Goal: Task Accomplishment & Management: Manage account settings

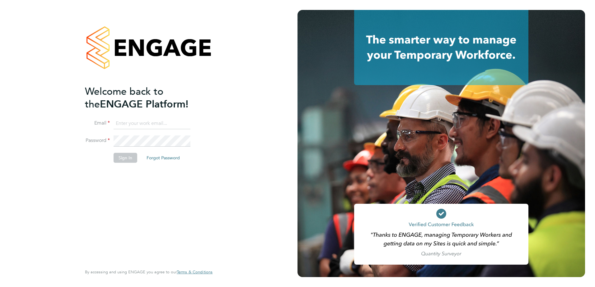
type input "fidel.hill@vistry.co.uk"
click at [124, 161] on button "Sign In" at bounding box center [126, 158] width 24 height 10
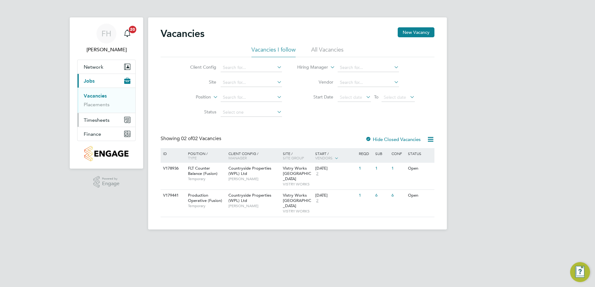
click at [100, 120] on span "Timesheets" at bounding box center [97, 120] width 26 height 6
click at [96, 110] on link "Timesheets" at bounding box center [97, 110] width 26 height 6
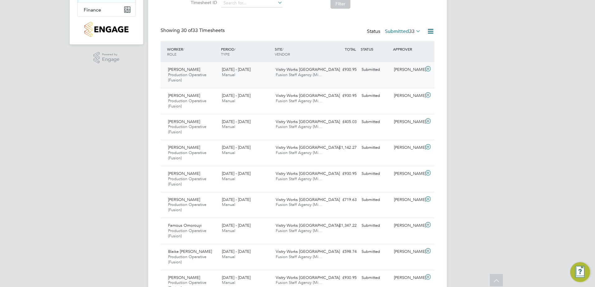
click at [428, 69] on icon at bounding box center [428, 69] width 8 height 5
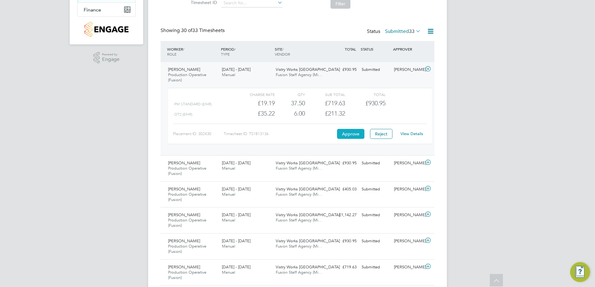
click at [353, 133] on button "Approve" at bounding box center [350, 134] width 27 height 10
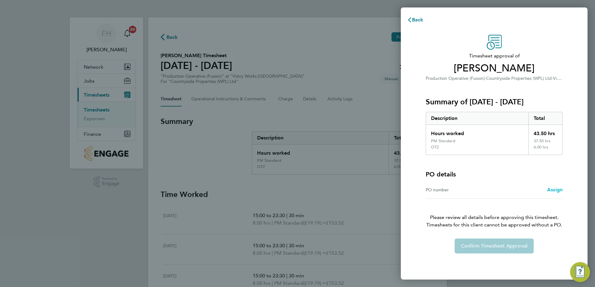
click at [557, 190] on span "Assign" at bounding box center [555, 190] width 16 height 6
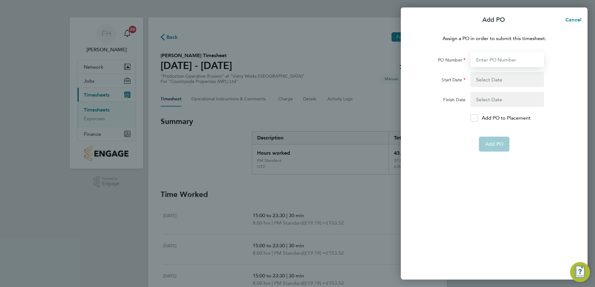
click at [502, 57] on input "PO Number" at bounding box center [506, 59] width 73 height 15
type input "pol018552"
click at [492, 80] on button "button" at bounding box center [506, 79] width 73 height 15
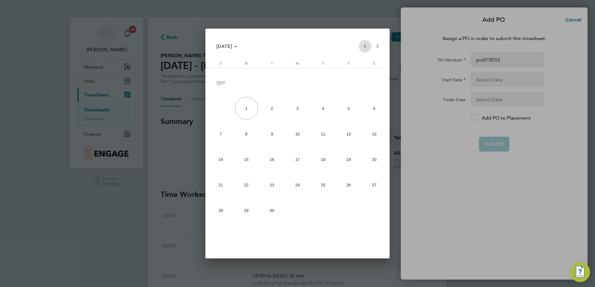
click at [364, 47] on span "Previous month" at bounding box center [365, 46] width 12 height 12
click at [265, 111] on span "1" at bounding box center [271, 108] width 23 height 23
type input "[DATE]"
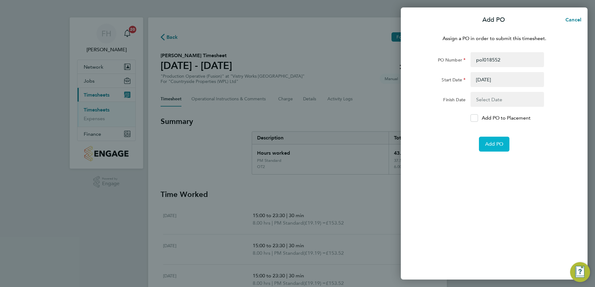
click at [490, 144] on span "Add PO" at bounding box center [494, 144] width 18 height 6
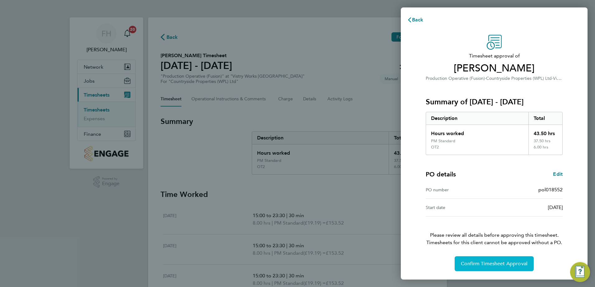
click at [506, 266] on span "Confirm Timesheet Approval" at bounding box center [494, 264] width 67 height 6
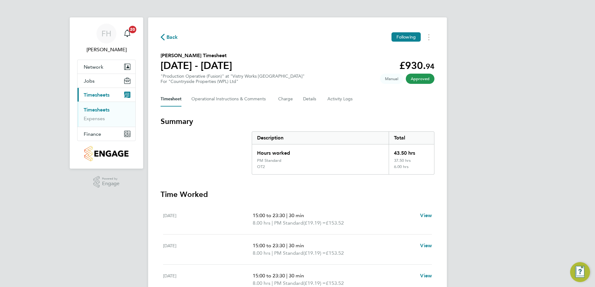
click at [163, 40] on icon "button" at bounding box center [163, 37] width 4 height 7
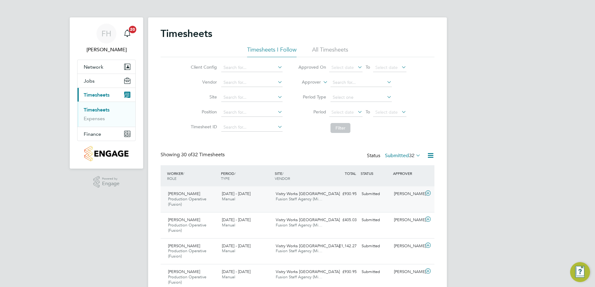
click at [427, 192] on icon at bounding box center [428, 193] width 8 height 5
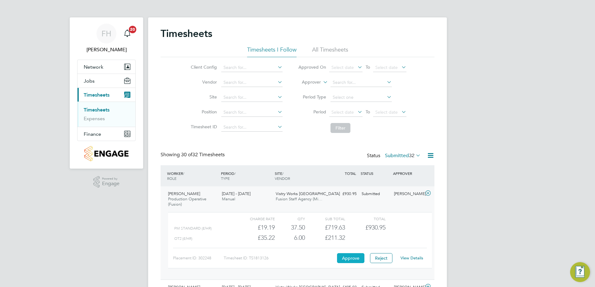
click at [364, 255] on button "Approve" at bounding box center [350, 259] width 27 height 10
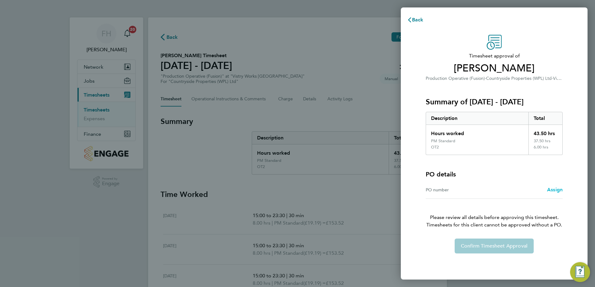
click at [552, 189] on span "Assign" at bounding box center [555, 190] width 16 height 6
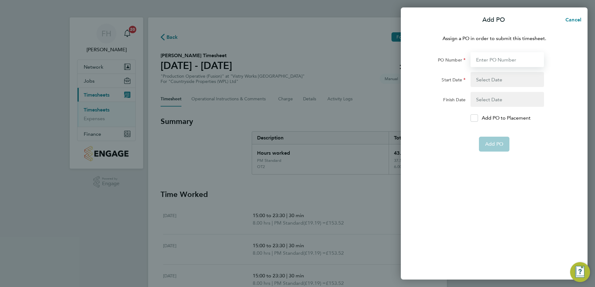
click at [507, 64] on input "PO Number" at bounding box center [506, 59] width 73 height 15
type input "pol018552"
click at [490, 80] on button "button" at bounding box center [506, 79] width 73 height 15
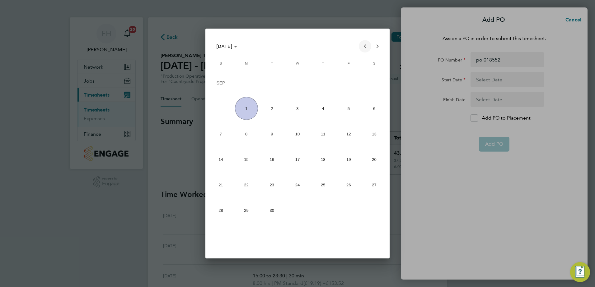
click at [362, 46] on span "Previous month" at bounding box center [365, 46] width 12 height 12
drag, startPoint x: 270, startPoint y: 104, endPoint x: 303, endPoint y: 112, distance: 34.4
click at [270, 104] on span "1" at bounding box center [271, 108] width 23 height 23
type input "[DATE]"
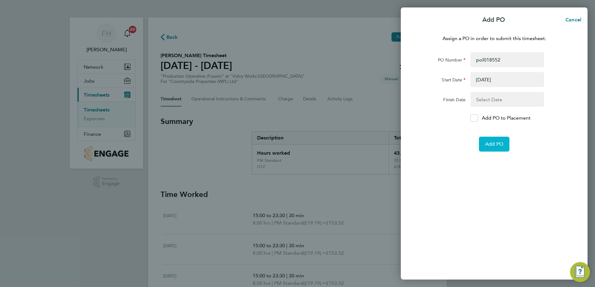
click at [497, 148] on button "Add PO" at bounding box center [494, 144] width 30 height 15
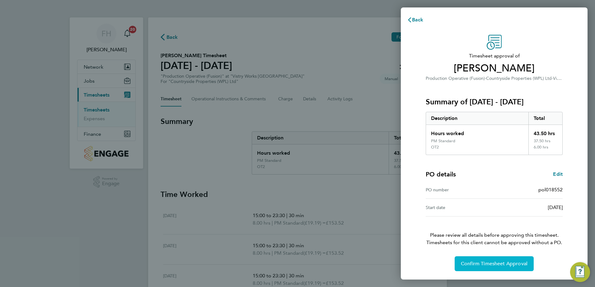
click at [505, 264] on span "Confirm Timesheet Approval" at bounding box center [494, 264] width 67 height 6
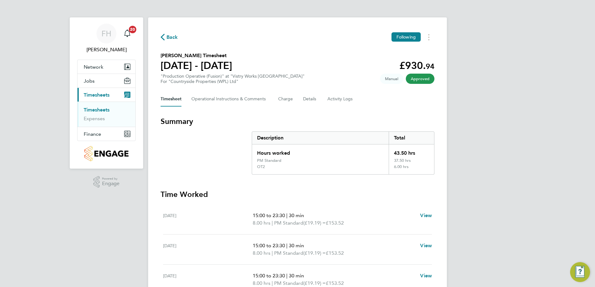
click at [172, 36] on span "Back" at bounding box center [172, 37] width 12 height 7
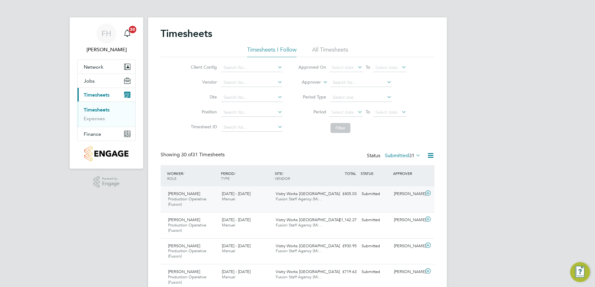
click at [429, 193] on icon at bounding box center [428, 193] width 8 height 5
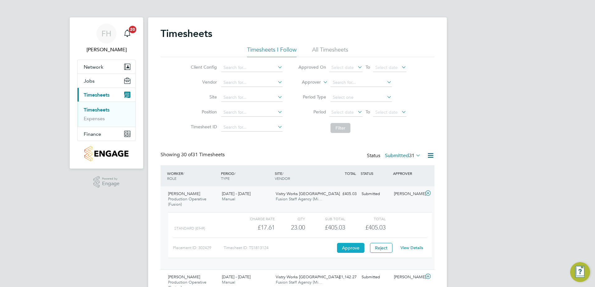
click at [354, 247] on button "Approve" at bounding box center [350, 248] width 27 height 10
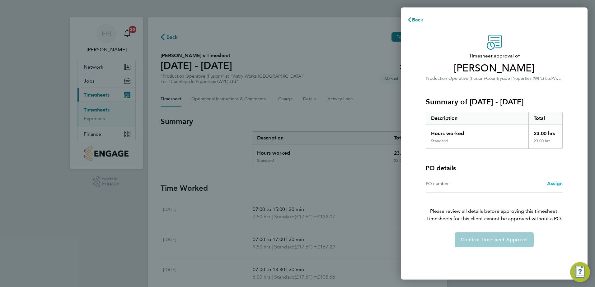
click at [552, 184] on span "Assign" at bounding box center [555, 184] width 16 height 6
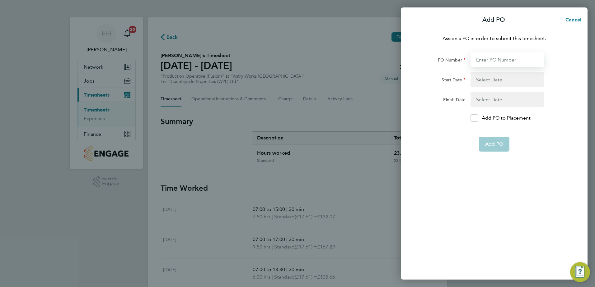
click at [495, 59] on input "PO Number" at bounding box center [506, 59] width 73 height 15
type input "pol018552"
click at [491, 79] on button "button" at bounding box center [506, 79] width 73 height 15
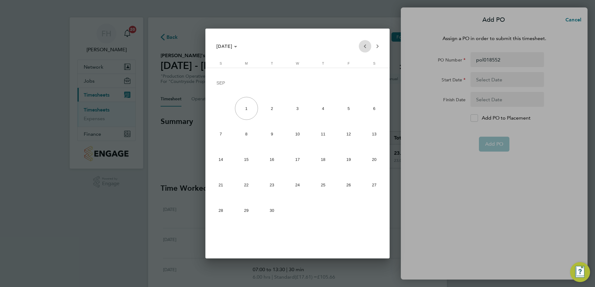
click at [365, 48] on span "Previous month" at bounding box center [365, 46] width 12 height 12
drag, startPoint x: 263, startPoint y: 111, endPoint x: 272, endPoint y: 111, distance: 9.0
click at [263, 111] on span "1" at bounding box center [271, 108] width 23 height 23
type input "[DATE]"
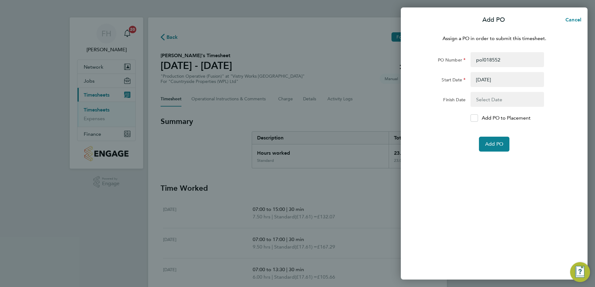
click at [497, 197] on div "Assign a PO in order to submit this timesheet. PO Number pol018552 Start Date […" at bounding box center [494, 153] width 187 height 253
click at [494, 149] on button "Add PO" at bounding box center [494, 144] width 30 height 15
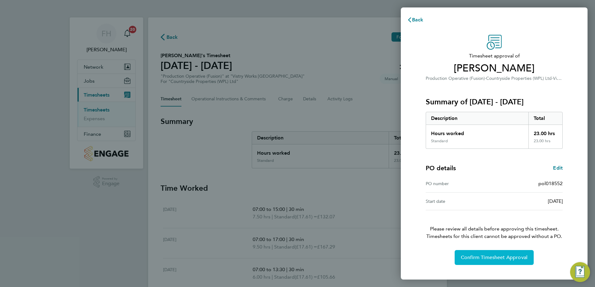
click at [502, 261] on span "Confirm Timesheet Approval" at bounding box center [494, 258] width 67 height 6
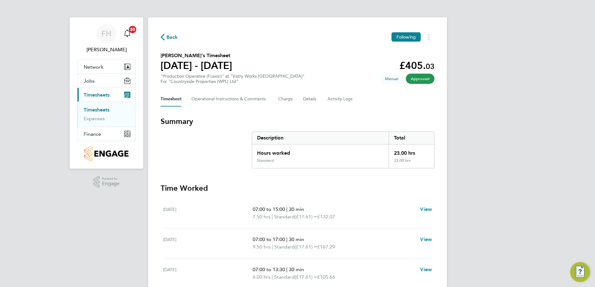
click at [167, 37] on span "Back" at bounding box center [172, 37] width 12 height 7
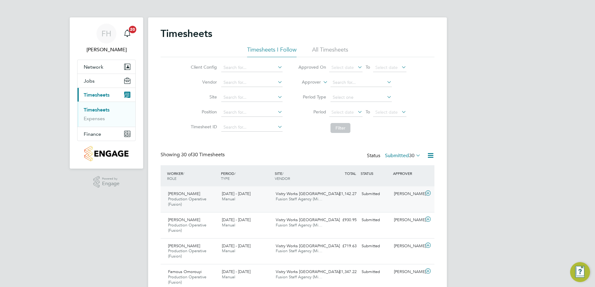
click at [428, 193] on icon at bounding box center [428, 193] width 8 height 5
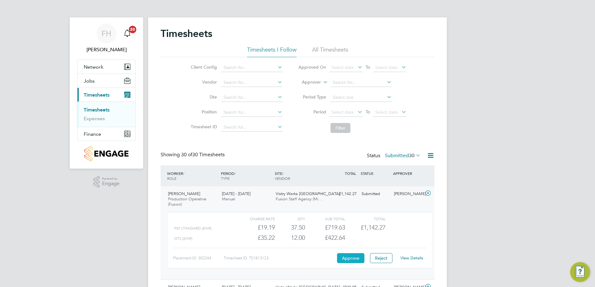
click at [343, 255] on button "Approve" at bounding box center [350, 259] width 27 height 10
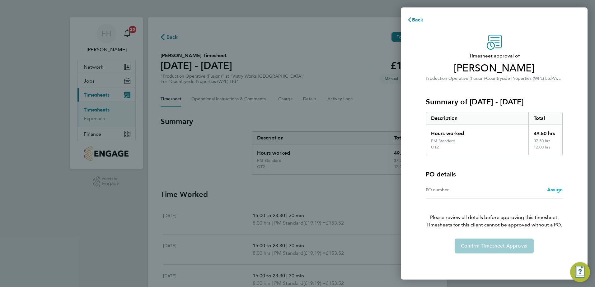
click at [552, 189] on span "Assign" at bounding box center [555, 190] width 16 height 6
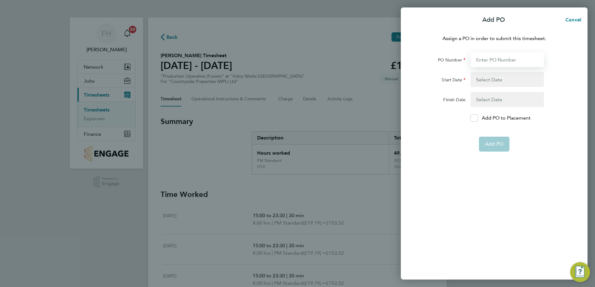
click at [489, 56] on input "PO Number" at bounding box center [506, 59] width 73 height 15
type input "pol018552"
click at [502, 85] on button "button" at bounding box center [506, 79] width 73 height 15
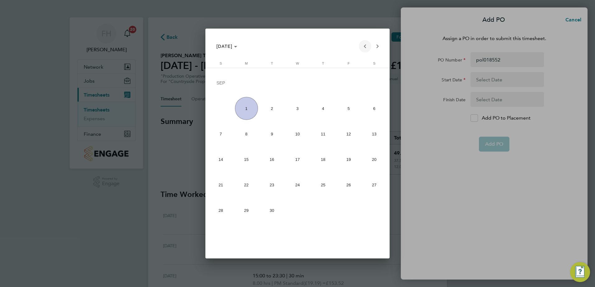
click at [363, 49] on span "Previous month" at bounding box center [365, 46] width 12 height 12
click at [270, 109] on span "1" at bounding box center [271, 108] width 23 height 23
type input "[DATE]"
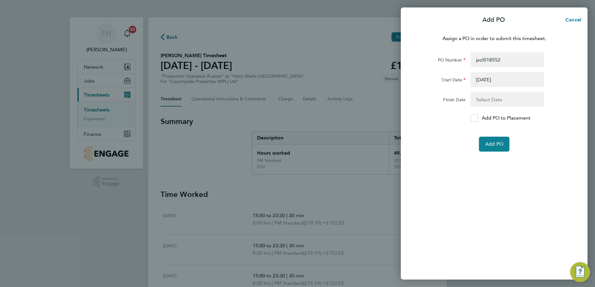
click at [502, 183] on div "Assign a PO in order to submit this timesheet. PO Number pol018552 Start Date […" at bounding box center [494, 153] width 187 height 253
click at [494, 147] on span "Add PO" at bounding box center [494, 144] width 18 height 6
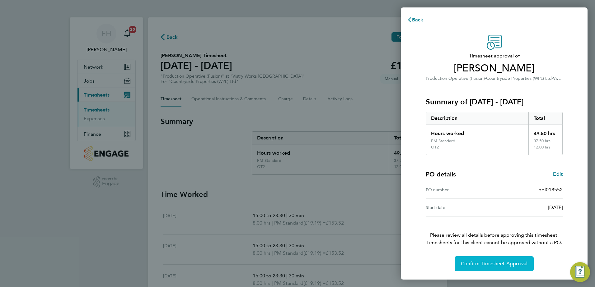
click at [506, 266] on span "Confirm Timesheet Approval" at bounding box center [494, 264] width 67 height 6
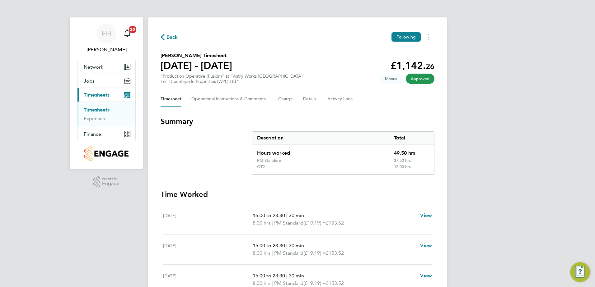
click at [164, 35] on icon "button" at bounding box center [163, 37] width 4 height 7
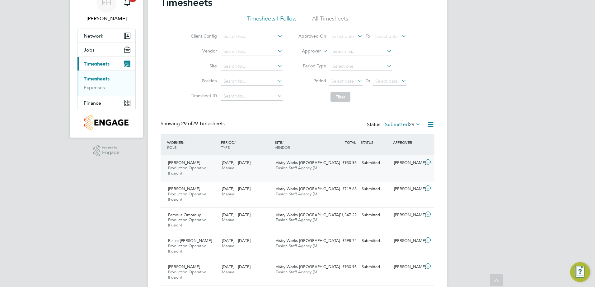
click at [429, 162] on icon at bounding box center [428, 162] width 8 height 5
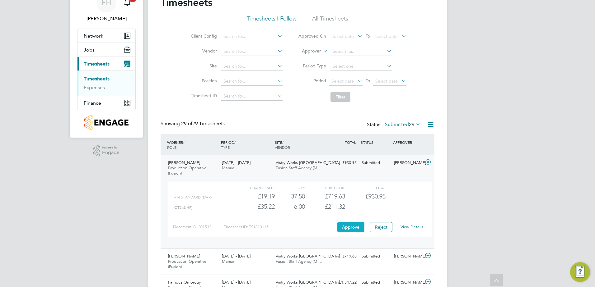
click at [357, 228] on button "Approve" at bounding box center [350, 227] width 27 height 10
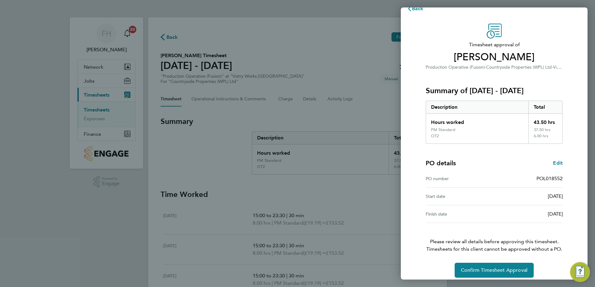
scroll to position [17, 0]
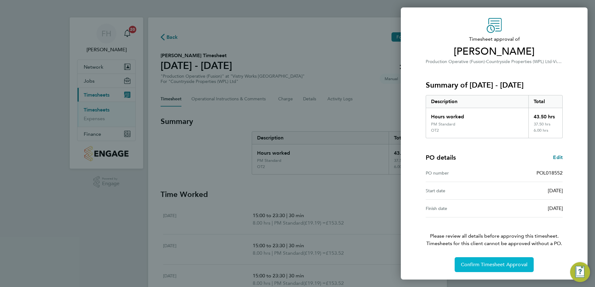
click at [504, 265] on span "Confirm Timesheet Approval" at bounding box center [494, 265] width 67 height 6
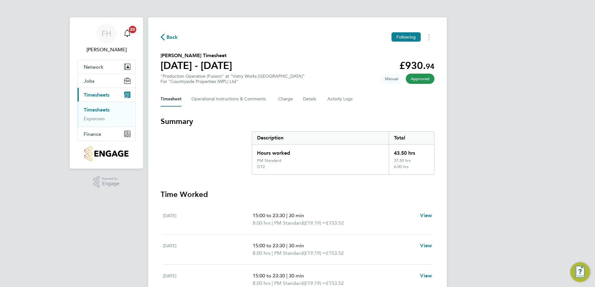
click at [168, 37] on span "Back" at bounding box center [172, 37] width 12 height 7
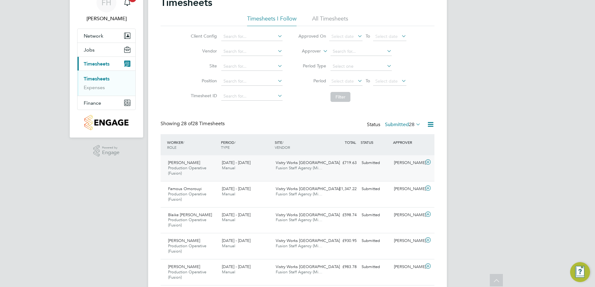
click at [431, 160] on icon at bounding box center [428, 162] width 8 height 5
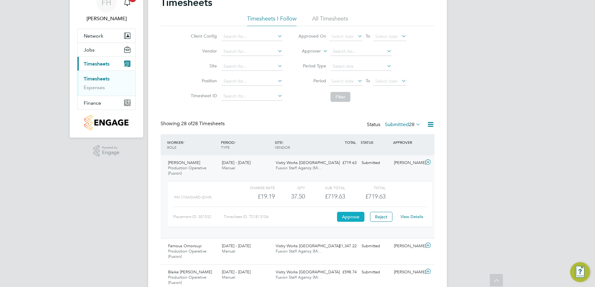
click at [355, 219] on button "Approve" at bounding box center [350, 217] width 27 height 10
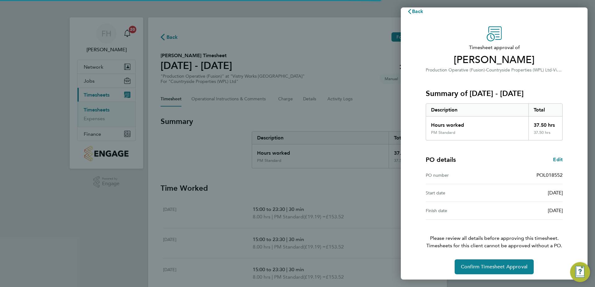
scroll to position [11, 0]
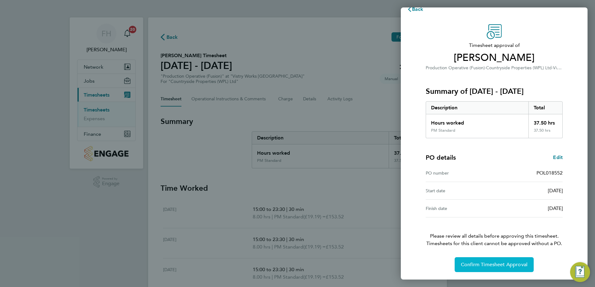
click at [494, 266] on span "Confirm Timesheet Approval" at bounding box center [494, 265] width 67 height 6
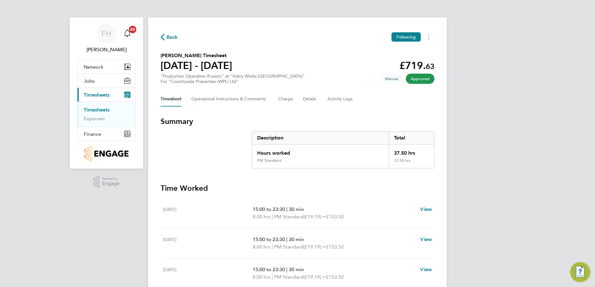
click at [163, 38] on icon "button" at bounding box center [163, 37] width 4 height 7
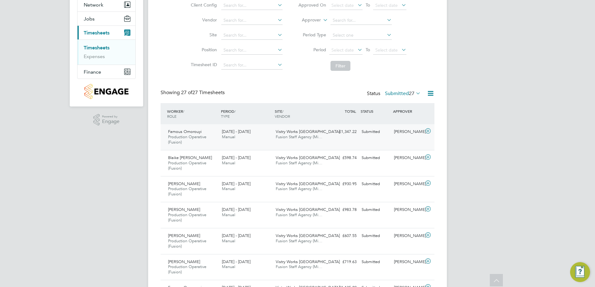
click at [429, 131] on icon at bounding box center [428, 131] width 8 height 5
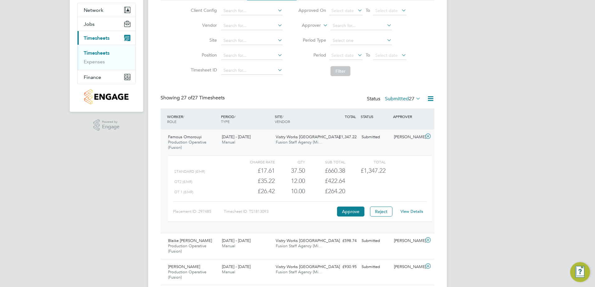
scroll to position [62, 0]
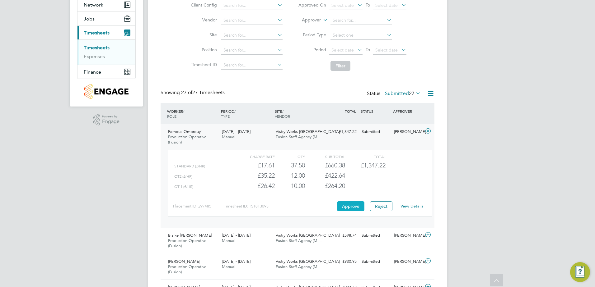
click at [356, 210] on button "Approve" at bounding box center [350, 207] width 27 height 10
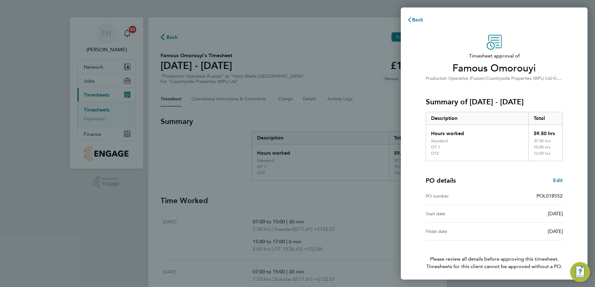
scroll to position [23, 0]
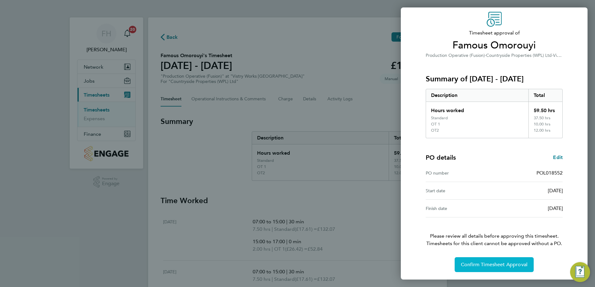
click at [507, 264] on span "Confirm Timesheet Approval" at bounding box center [494, 265] width 67 height 6
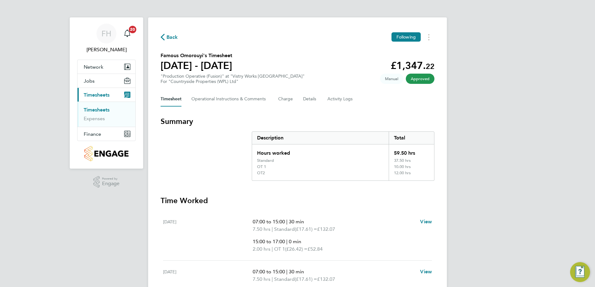
click at [167, 36] on span "Back" at bounding box center [172, 37] width 12 height 7
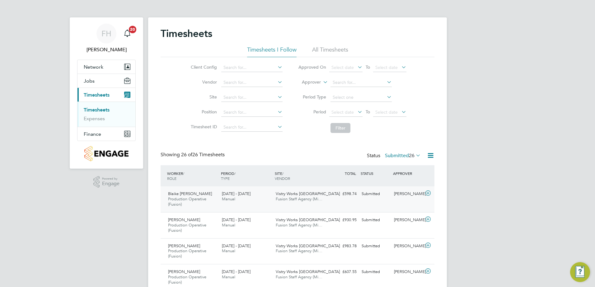
click at [430, 195] on icon at bounding box center [428, 193] width 8 height 5
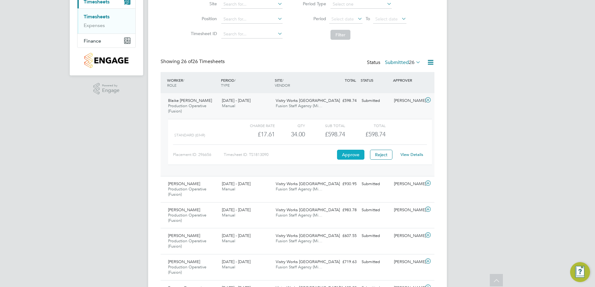
click at [344, 157] on button "Approve" at bounding box center [350, 155] width 27 height 10
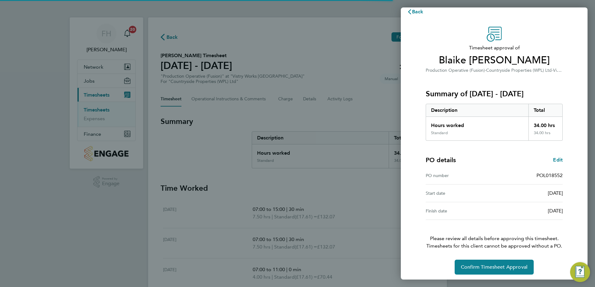
scroll to position [11, 0]
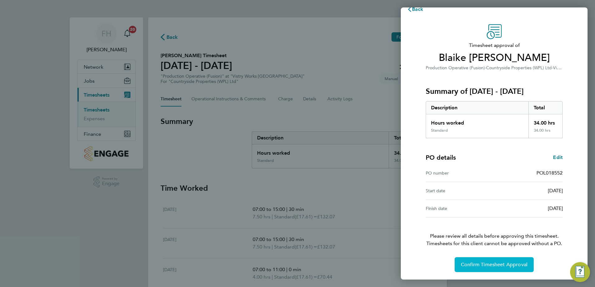
click at [505, 261] on button "Confirm Timesheet Approval" at bounding box center [494, 265] width 79 height 15
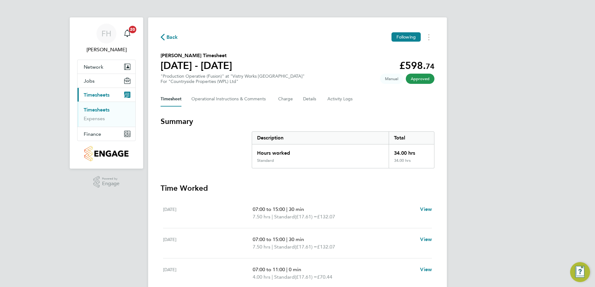
click at [164, 36] on icon "button" at bounding box center [163, 37] width 4 height 7
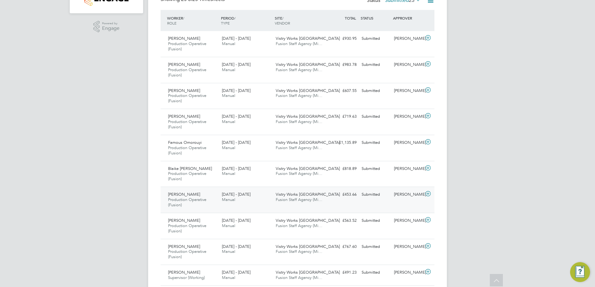
click at [428, 193] on icon at bounding box center [428, 194] width 8 height 5
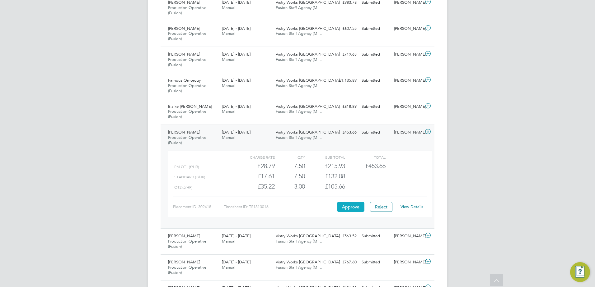
click at [343, 210] on button "Approve" at bounding box center [350, 207] width 27 height 10
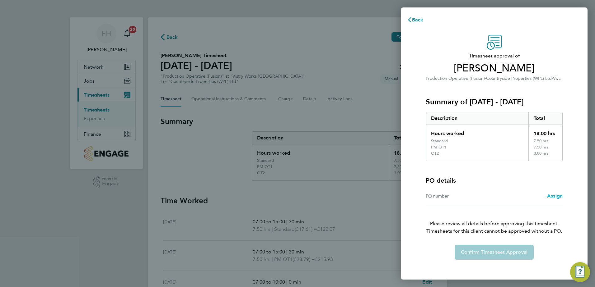
click at [554, 198] on span "Assign" at bounding box center [555, 196] width 16 height 6
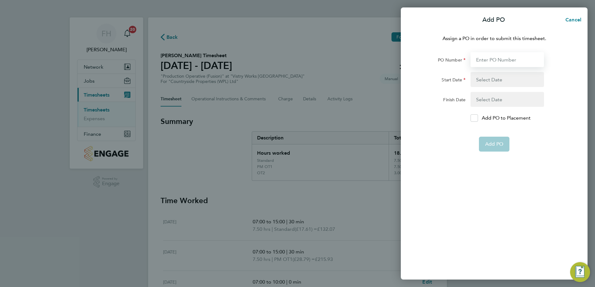
click at [497, 60] on input "PO Number" at bounding box center [506, 59] width 73 height 15
type input "pol018552"
click at [494, 82] on button "button" at bounding box center [506, 79] width 73 height 15
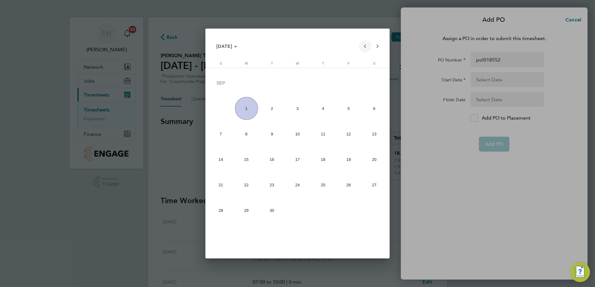
click at [368, 49] on span "Previous month" at bounding box center [365, 46] width 12 height 12
click at [343, 87] on span "1" at bounding box center [348, 84] width 23 height 24
type input "01 Aug 25"
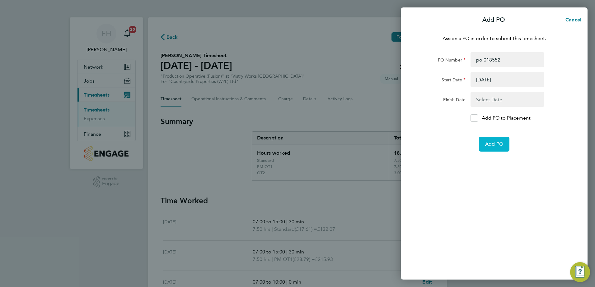
click at [499, 149] on button "Add PO" at bounding box center [494, 144] width 30 height 15
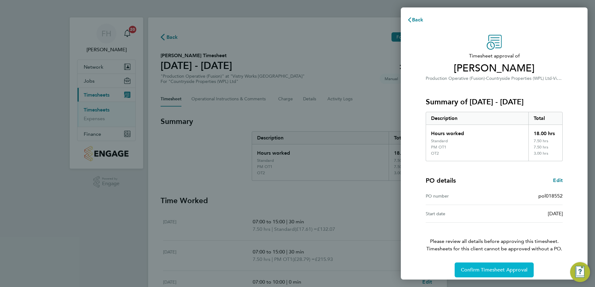
click at [515, 271] on span "Confirm Timesheet Approval" at bounding box center [494, 270] width 67 height 6
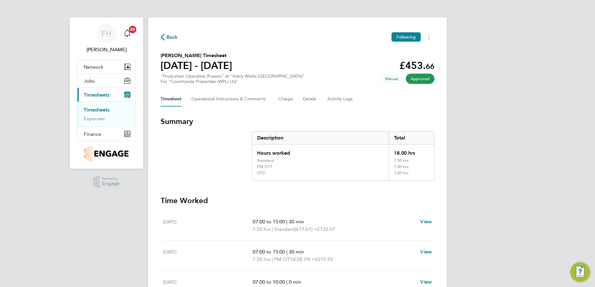
click at [167, 36] on span "Back" at bounding box center [172, 37] width 12 height 7
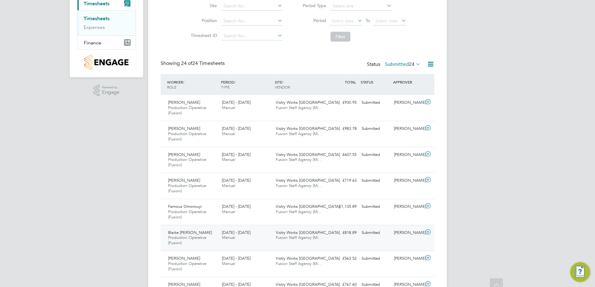
scroll to position [93, 0]
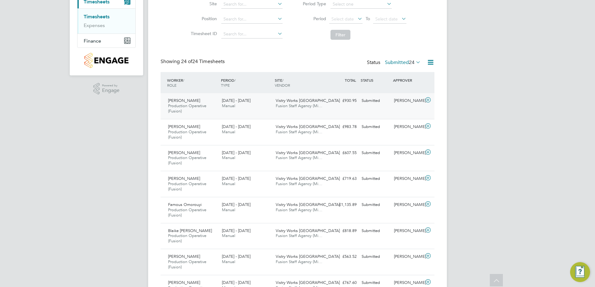
click at [430, 101] on icon at bounding box center [428, 100] width 8 height 5
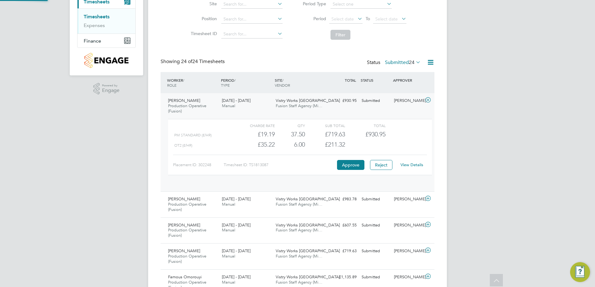
scroll to position [11, 61]
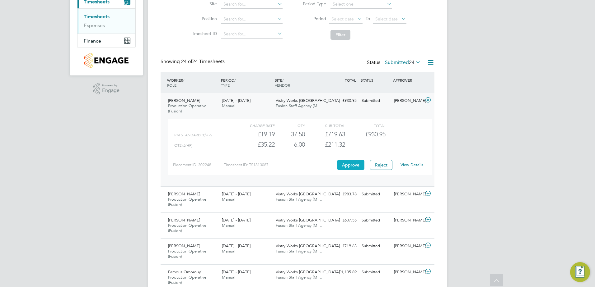
click at [346, 164] on button "Approve" at bounding box center [350, 165] width 27 height 10
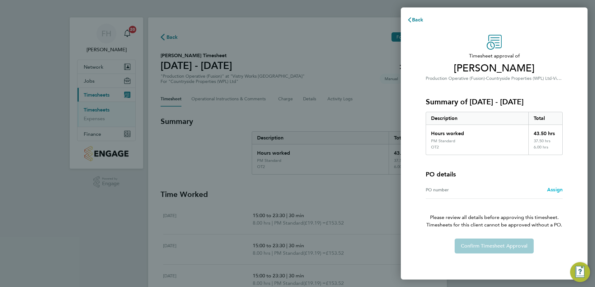
click at [554, 189] on span "Assign" at bounding box center [555, 190] width 16 height 6
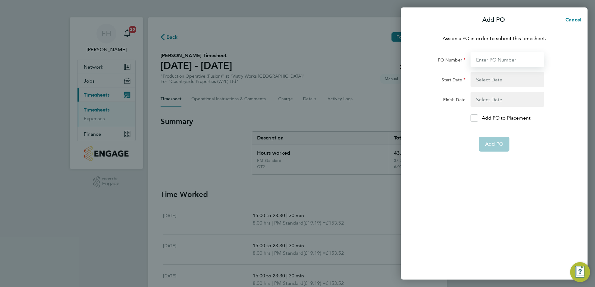
click at [489, 58] on input "PO Number" at bounding box center [506, 59] width 73 height 15
type input "pol018552"
click at [494, 82] on button "button" at bounding box center [506, 79] width 73 height 15
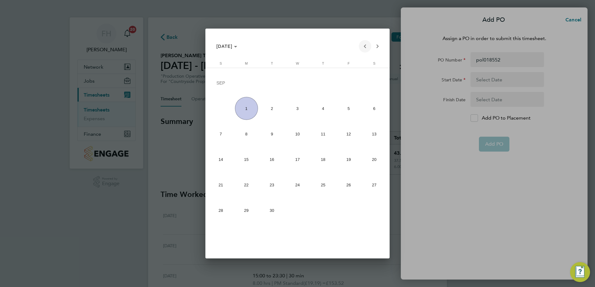
click at [369, 49] on span "Previous month" at bounding box center [365, 46] width 12 height 12
click at [274, 107] on span "1" at bounding box center [271, 108] width 23 height 23
type input "01 Jul 25"
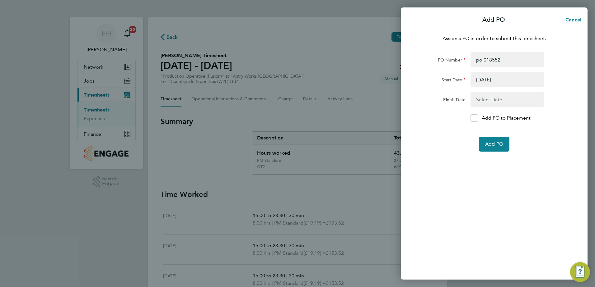
click at [475, 183] on div "Assign a PO in order to submit this timesheet. PO Number pol018552 Start Date 0…" at bounding box center [494, 153] width 187 height 253
click at [499, 145] on span "Add PO" at bounding box center [494, 144] width 18 height 6
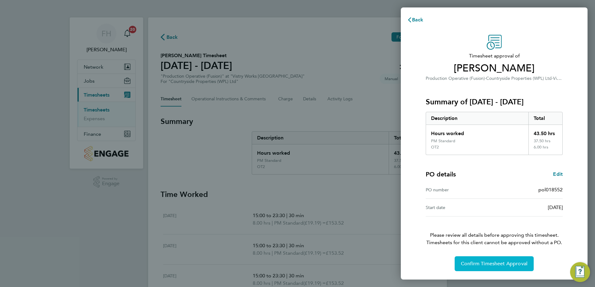
click at [512, 262] on span "Confirm Timesheet Approval" at bounding box center [494, 264] width 67 height 6
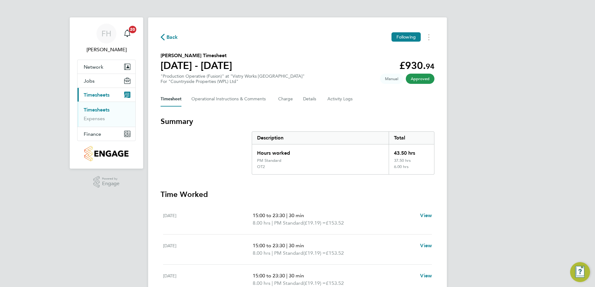
click at [166, 39] on span "Back" at bounding box center [172, 37] width 12 height 7
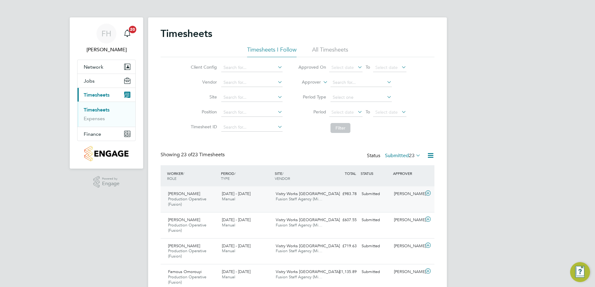
click at [429, 194] on icon at bounding box center [428, 193] width 8 height 5
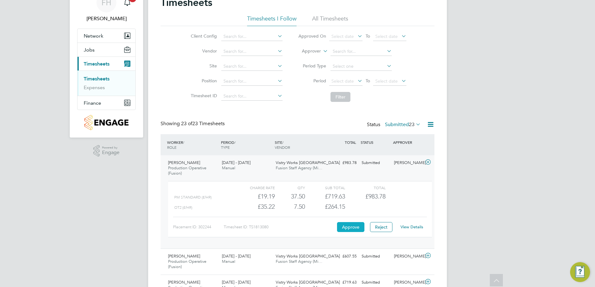
click at [343, 230] on button "Approve" at bounding box center [350, 227] width 27 height 10
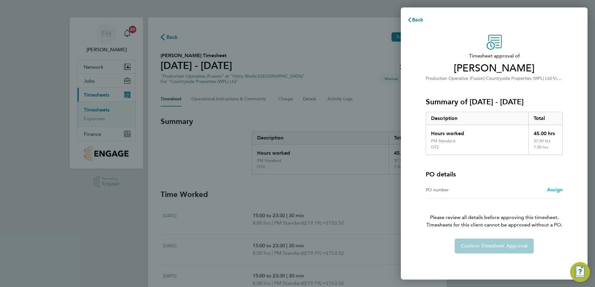
click at [556, 190] on span "Assign" at bounding box center [555, 190] width 16 height 6
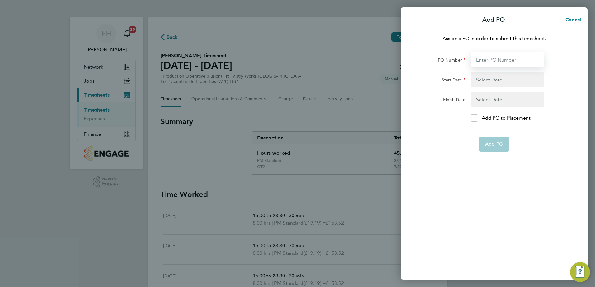
click at [492, 56] on input "PO Number" at bounding box center [506, 59] width 73 height 15
type input "pol018552"
click at [489, 80] on button "button" at bounding box center [506, 79] width 73 height 15
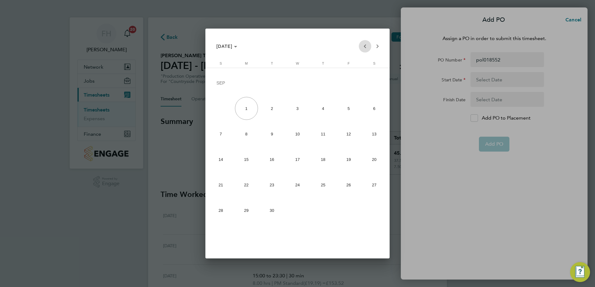
click at [362, 49] on span "Previous month" at bounding box center [365, 46] width 12 height 12
click at [272, 106] on span "1" at bounding box center [271, 108] width 23 height 23
type input "01 Jul 25"
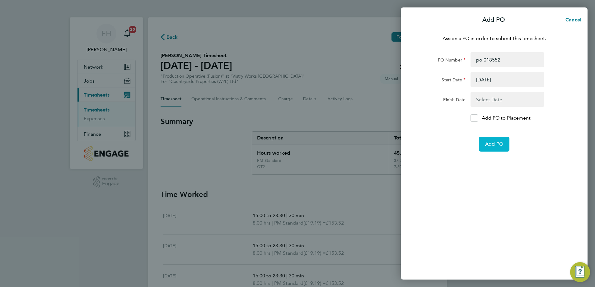
click at [490, 142] on span "Add PO" at bounding box center [494, 144] width 18 height 6
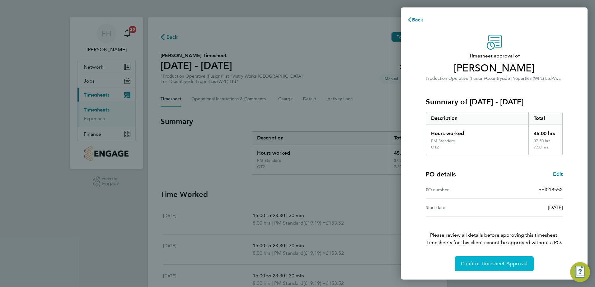
click at [524, 266] on span "Confirm Timesheet Approval" at bounding box center [494, 264] width 67 height 6
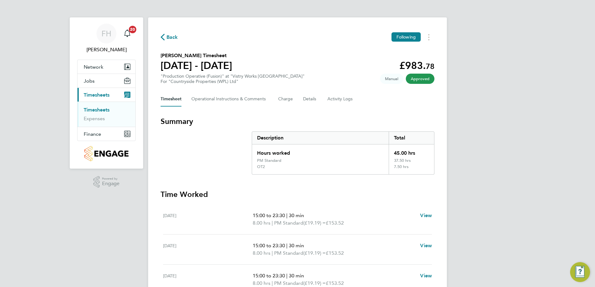
click at [164, 36] on icon "button" at bounding box center [163, 37] width 4 height 7
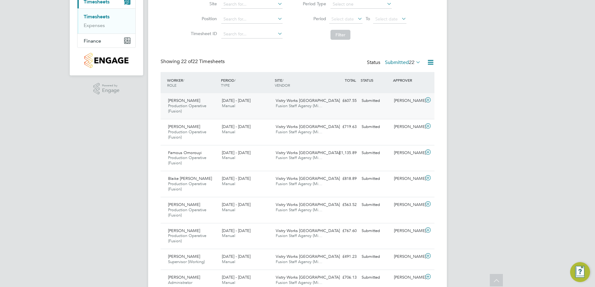
click at [429, 98] on icon at bounding box center [428, 100] width 8 height 5
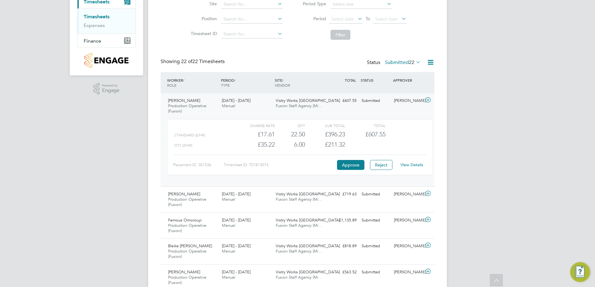
click at [417, 164] on link "View Details" at bounding box center [411, 164] width 23 height 5
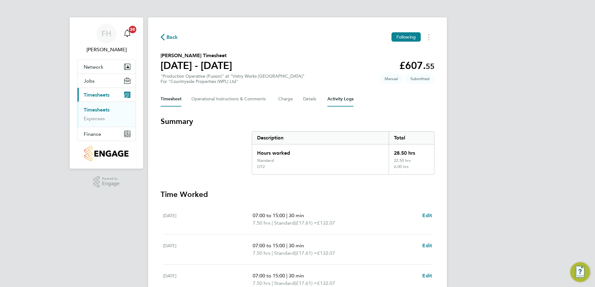
click at [339, 100] on Logs-tab "Activity Logs" at bounding box center [340, 99] width 26 height 15
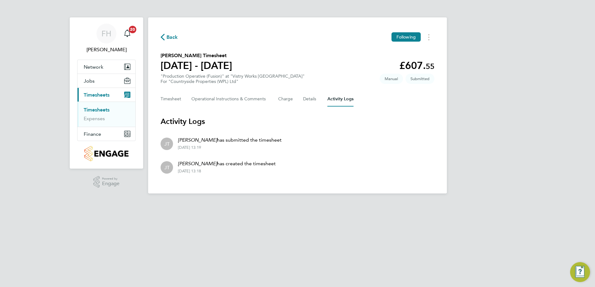
click at [168, 36] on span "Back" at bounding box center [172, 37] width 12 height 7
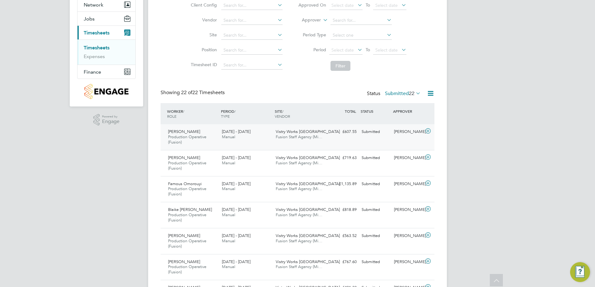
click at [427, 131] on icon at bounding box center [428, 131] width 8 height 5
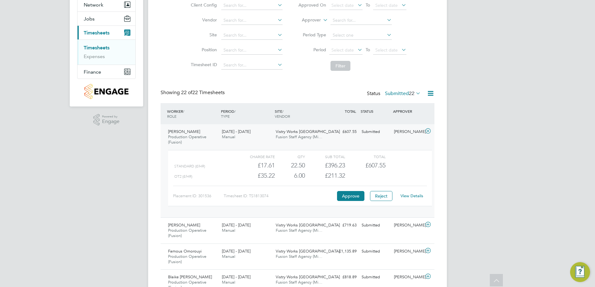
click at [430, 130] on icon at bounding box center [428, 131] width 8 height 5
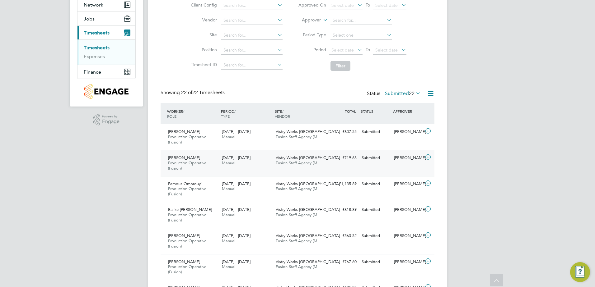
click at [427, 157] on icon at bounding box center [428, 157] width 8 height 5
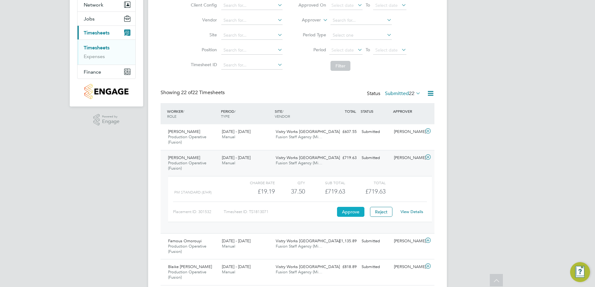
click at [359, 214] on button "Approve" at bounding box center [350, 212] width 27 height 10
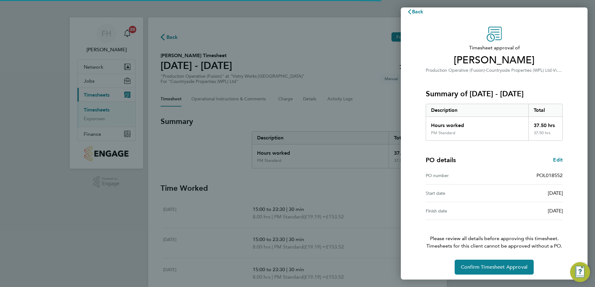
scroll to position [11, 0]
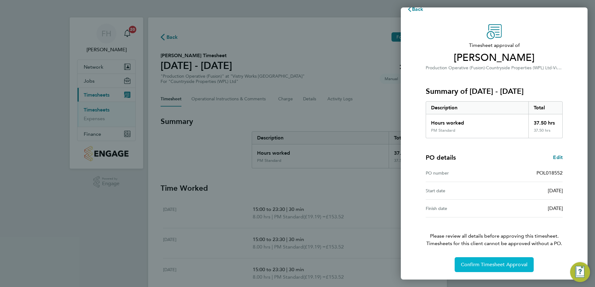
click at [514, 268] on span "Confirm Timesheet Approval" at bounding box center [494, 265] width 67 height 6
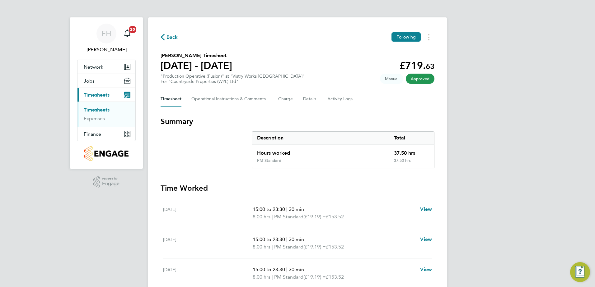
click at [165, 36] on span "Back" at bounding box center [169, 37] width 17 height 6
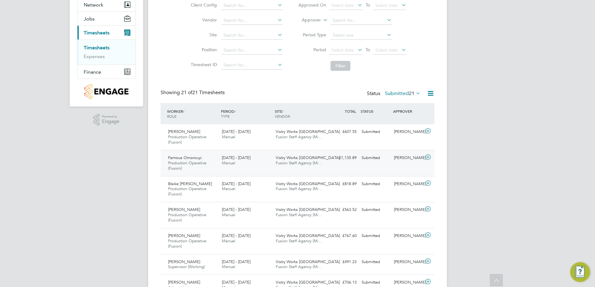
click at [429, 159] on icon at bounding box center [428, 157] width 8 height 5
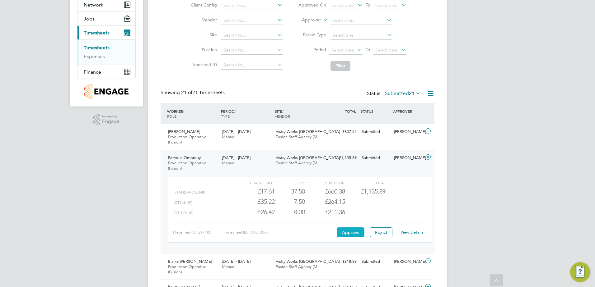
click at [347, 235] on button "Approve" at bounding box center [350, 233] width 27 height 10
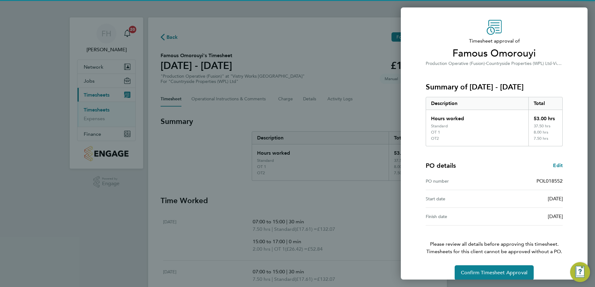
scroll to position [23, 0]
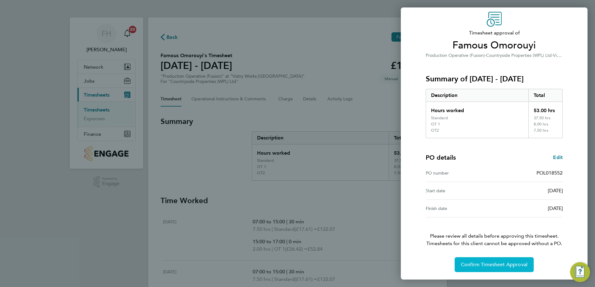
click at [488, 267] on span "Confirm Timesheet Approval" at bounding box center [494, 265] width 67 height 6
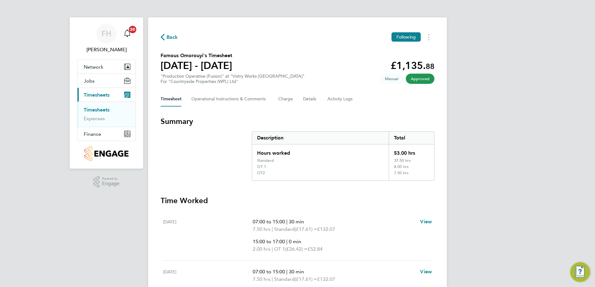
click at [165, 38] on span "Back" at bounding box center [169, 37] width 17 height 6
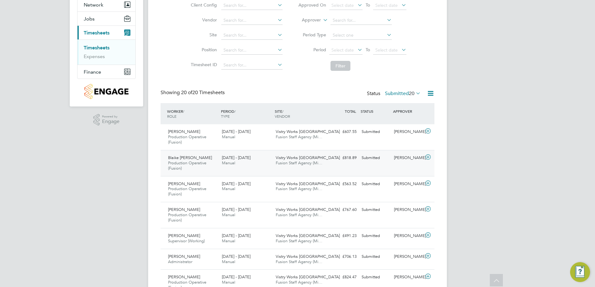
click at [426, 157] on icon at bounding box center [428, 157] width 8 height 5
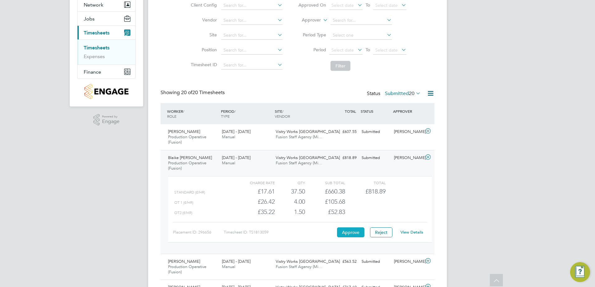
click at [342, 234] on button "Approve" at bounding box center [350, 233] width 27 height 10
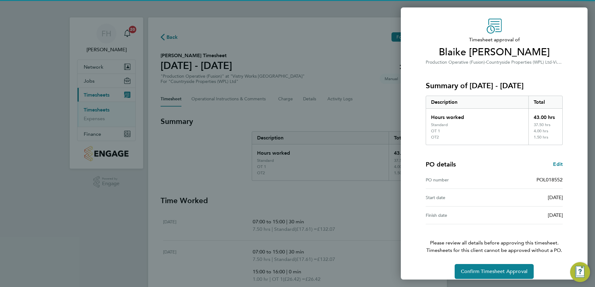
scroll to position [23, 0]
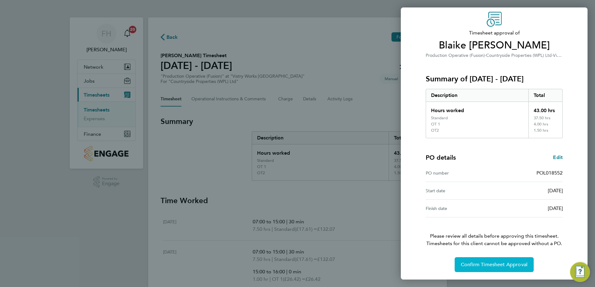
click at [486, 262] on span "Confirm Timesheet Approval" at bounding box center [494, 265] width 67 height 6
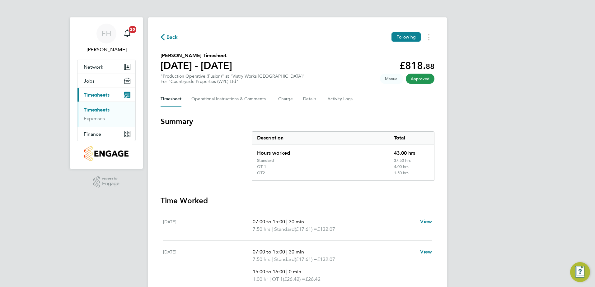
click at [165, 37] on span "Back" at bounding box center [169, 37] width 17 height 6
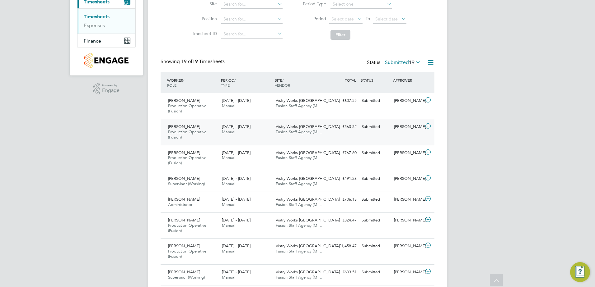
click at [427, 124] on icon at bounding box center [428, 126] width 8 height 5
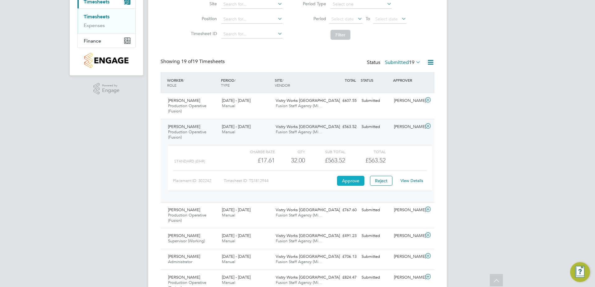
click at [341, 179] on button "Approve" at bounding box center [350, 181] width 27 height 10
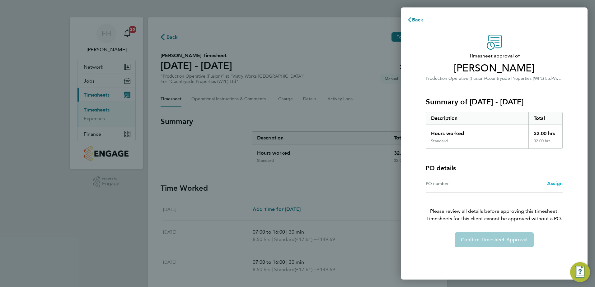
click at [557, 186] on span "Assign" at bounding box center [555, 184] width 16 height 6
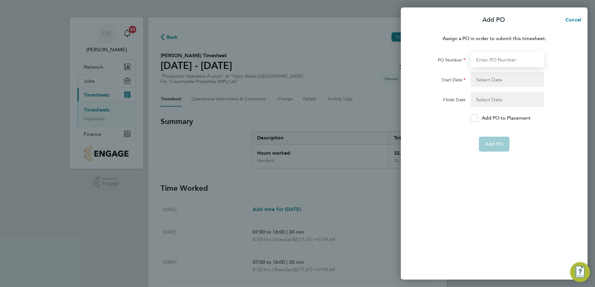
click at [496, 61] on input "PO Number" at bounding box center [506, 59] width 73 height 15
type input "pol018552"
click at [484, 79] on button "button" at bounding box center [506, 79] width 73 height 15
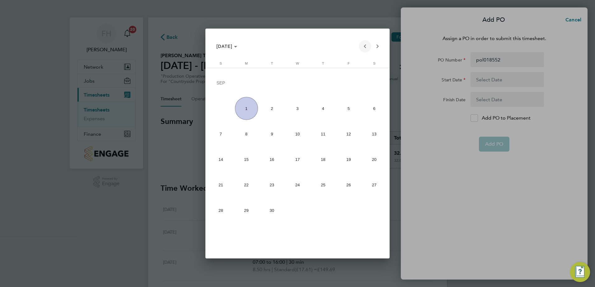
click at [363, 46] on span "Previous month" at bounding box center [365, 46] width 12 height 12
click at [270, 105] on span "1" at bounding box center [271, 108] width 23 height 23
type input "01 Jul 25"
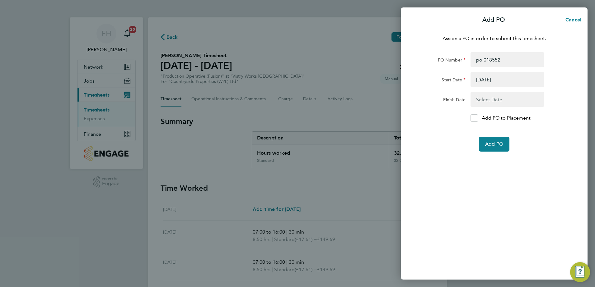
click at [502, 176] on div "Assign a PO in order to submit this timesheet. PO Number pol018552 Start Date 0…" at bounding box center [494, 153] width 187 height 253
click at [499, 147] on span "Add PO" at bounding box center [494, 144] width 18 height 6
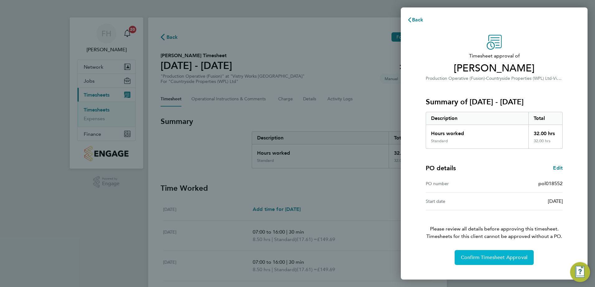
click at [518, 255] on span "Confirm Timesheet Approval" at bounding box center [494, 258] width 67 height 6
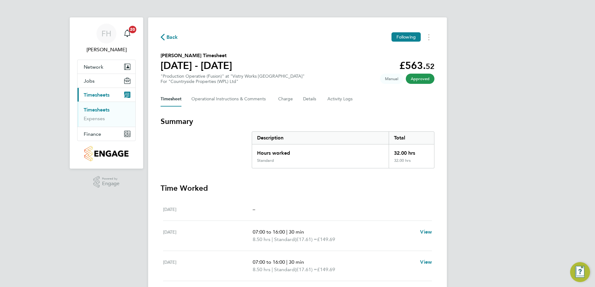
click at [171, 37] on span "Back" at bounding box center [172, 37] width 12 height 7
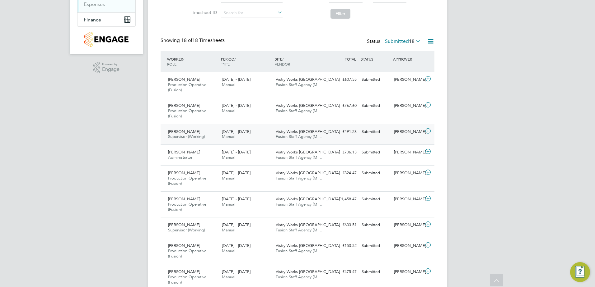
scroll to position [126, 0]
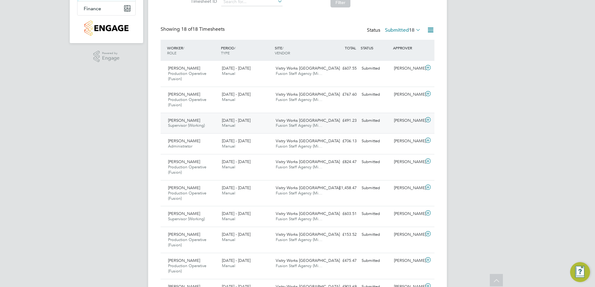
click at [429, 120] on icon at bounding box center [428, 120] width 8 height 5
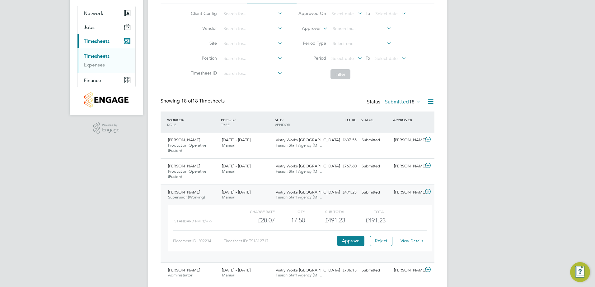
scroll to position [62, 0]
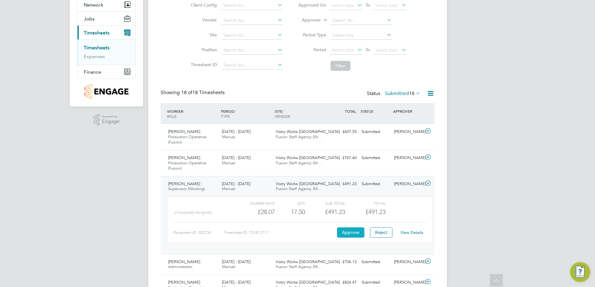
click at [343, 237] on button "Approve" at bounding box center [350, 233] width 27 height 10
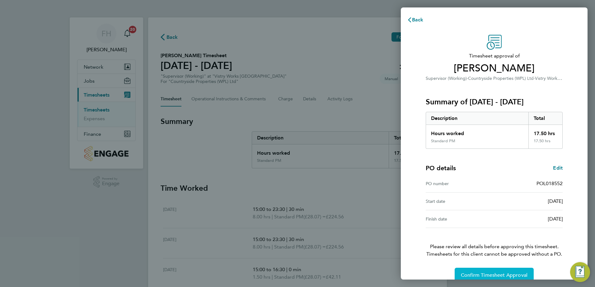
click at [507, 276] on span "Confirm Timesheet Approval" at bounding box center [494, 276] width 67 height 6
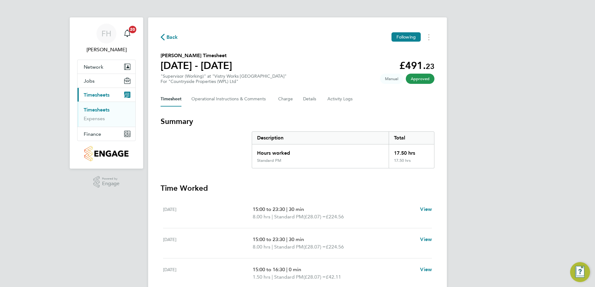
click at [165, 39] on span "Back" at bounding box center [169, 37] width 17 height 6
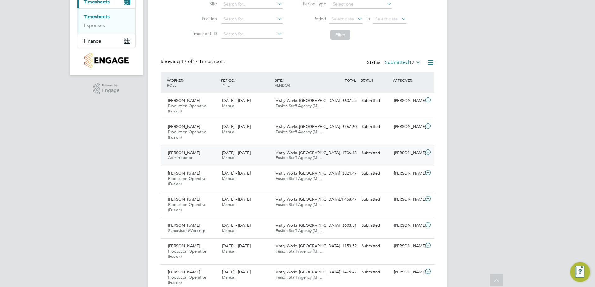
click at [427, 151] on icon at bounding box center [428, 152] width 8 height 5
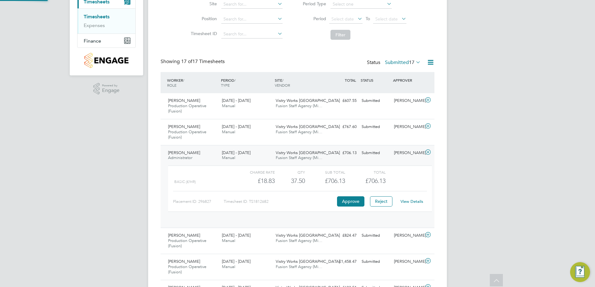
scroll to position [11, 61]
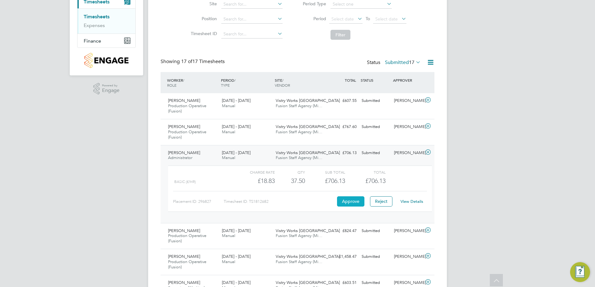
click at [352, 201] on button "Approve" at bounding box center [350, 202] width 27 height 10
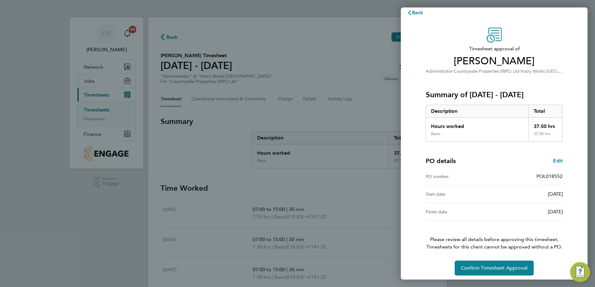
scroll to position [11, 0]
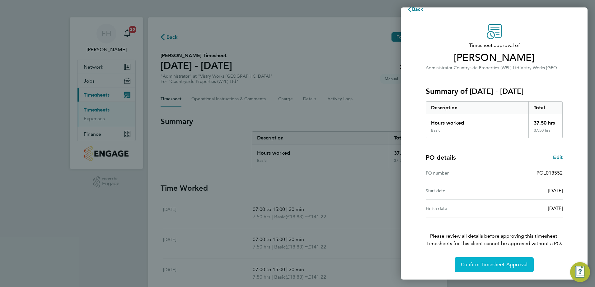
click at [491, 263] on span "Confirm Timesheet Approval" at bounding box center [494, 265] width 67 height 6
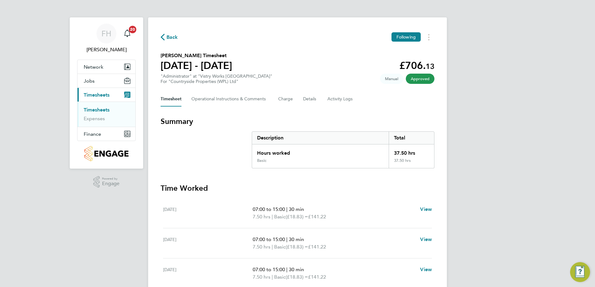
click at [165, 38] on span "Back" at bounding box center [169, 37] width 17 height 6
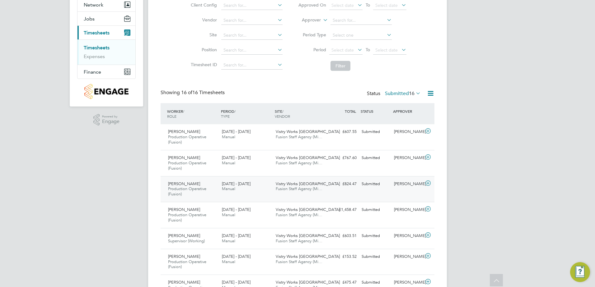
click at [427, 184] on icon at bounding box center [428, 183] width 8 height 5
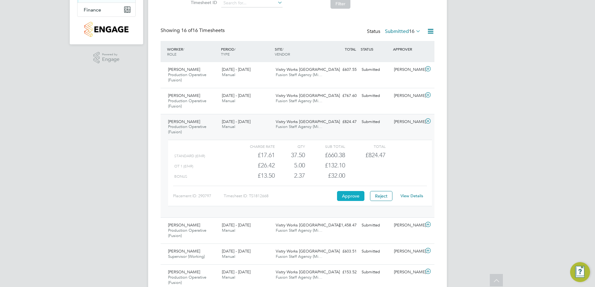
click at [354, 197] on button "Approve" at bounding box center [350, 196] width 27 height 10
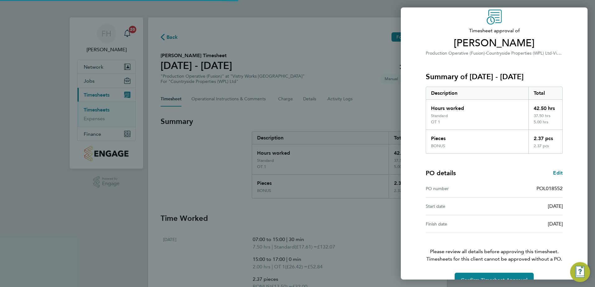
scroll to position [41, 0]
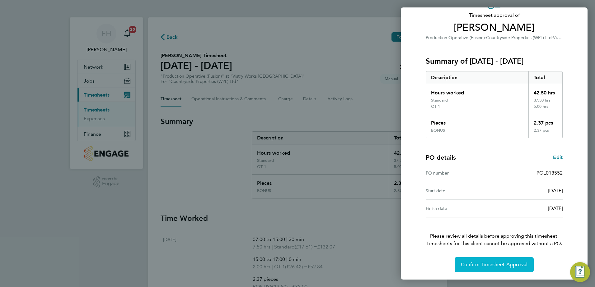
click at [488, 265] on span "Confirm Timesheet Approval" at bounding box center [494, 265] width 67 height 6
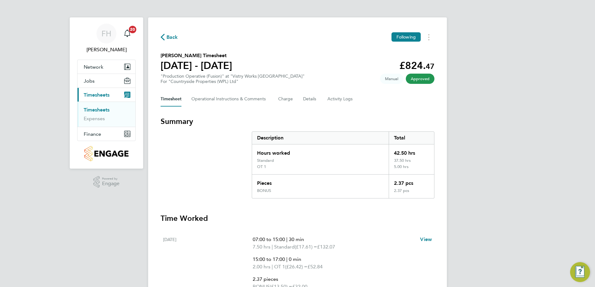
click at [165, 35] on span "Back" at bounding box center [169, 37] width 17 height 6
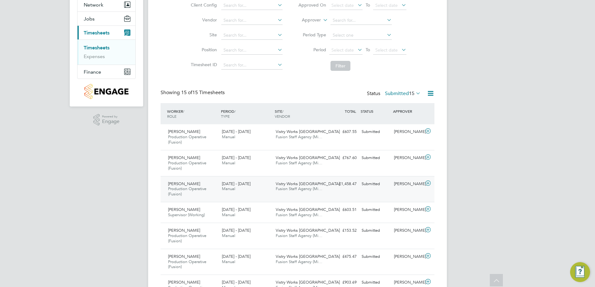
click at [429, 183] on icon at bounding box center [428, 183] width 8 height 5
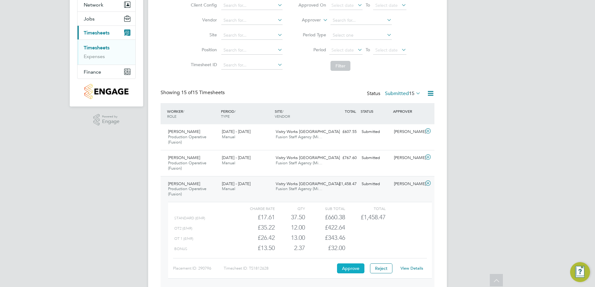
click at [348, 267] on button "Approve" at bounding box center [350, 269] width 27 height 10
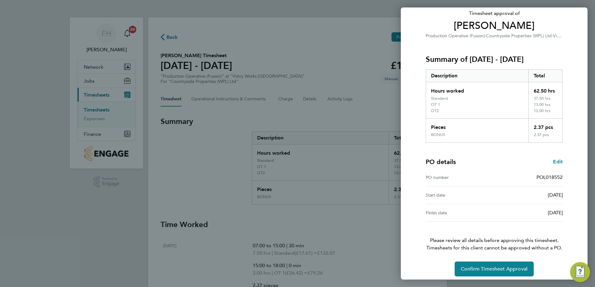
scroll to position [47, 0]
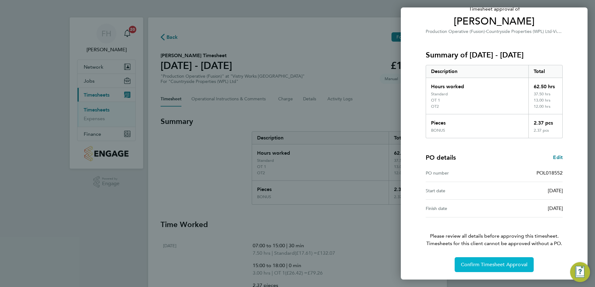
click at [485, 264] on span "Confirm Timesheet Approval" at bounding box center [494, 265] width 67 height 6
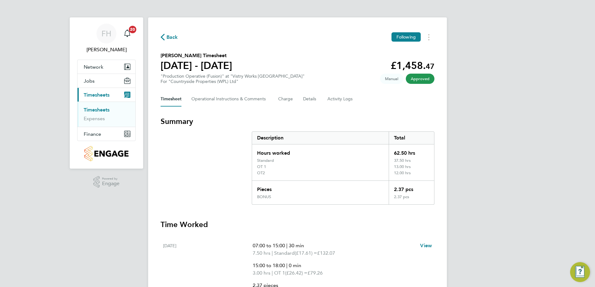
click at [164, 35] on icon "button" at bounding box center [163, 37] width 4 height 7
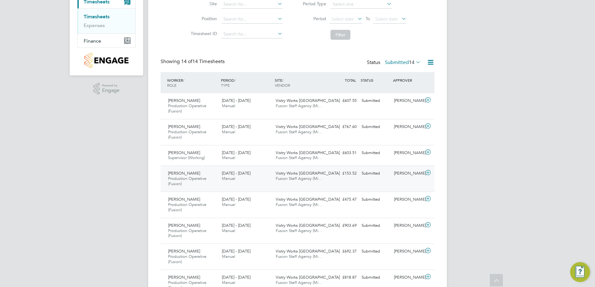
click at [206, 183] on div "Stanimir Nedelchev Production Operative (Fusion) 18 - 24 Aug 2025" at bounding box center [192, 179] width 54 height 21
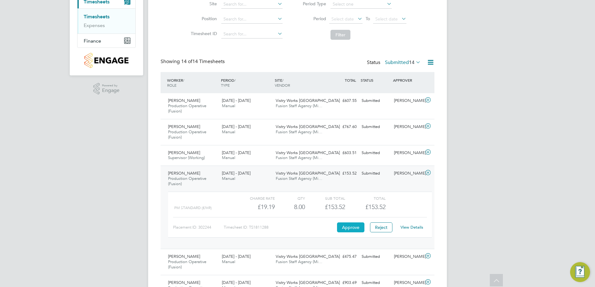
click at [348, 229] on button "Approve" at bounding box center [350, 228] width 27 height 10
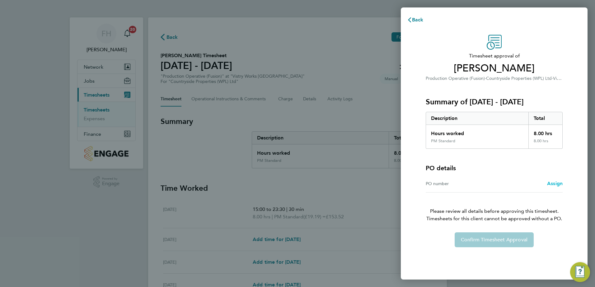
click at [550, 185] on span "Assign" at bounding box center [555, 184] width 16 height 6
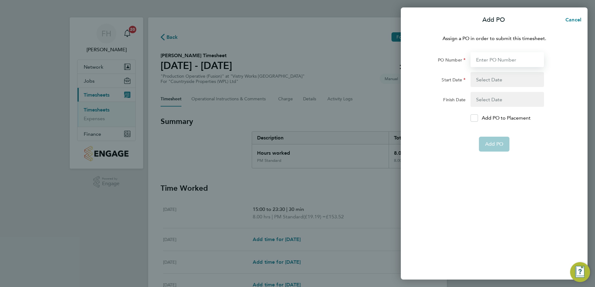
click at [500, 55] on input "PO Number" at bounding box center [506, 59] width 73 height 15
type input "pol018552"
click at [502, 82] on button "button" at bounding box center [506, 79] width 73 height 15
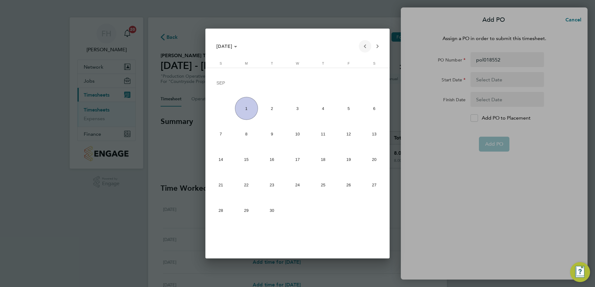
click at [362, 48] on span "Previous month" at bounding box center [365, 46] width 12 height 12
click at [342, 84] on span "1" at bounding box center [348, 84] width 23 height 24
type input "01 Aug 25"
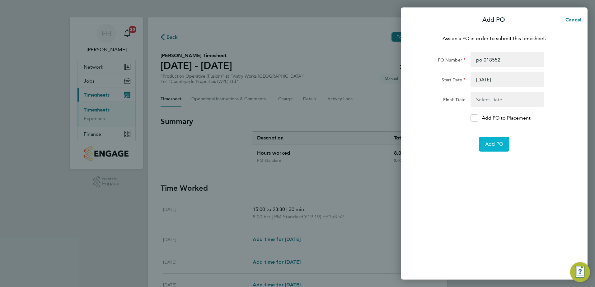
click at [482, 142] on button "Add PO" at bounding box center [494, 144] width 30 height 15
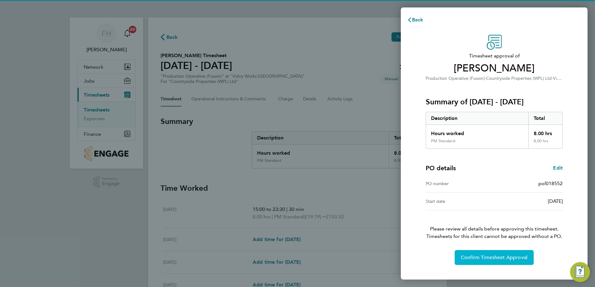
click at [507, 257] on span "Confirm Timesheet Approval" at bounding box center [494, 258] width 67 height 6
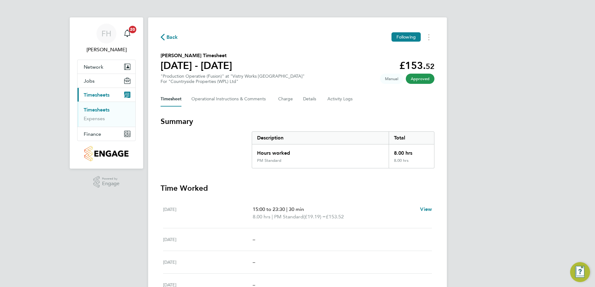
click at [169, 38] on span "Back" at bounding box center [172, 37] width 12 height 7
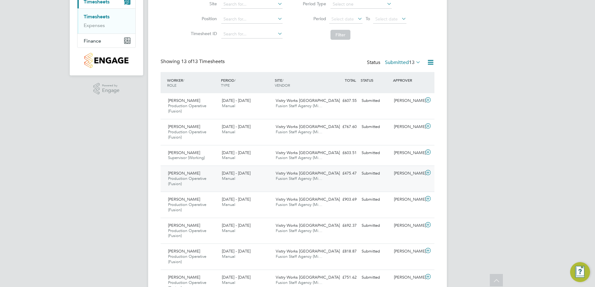
click at [429, 171] on icon at bounding box center [428, 172] width 8 height 5
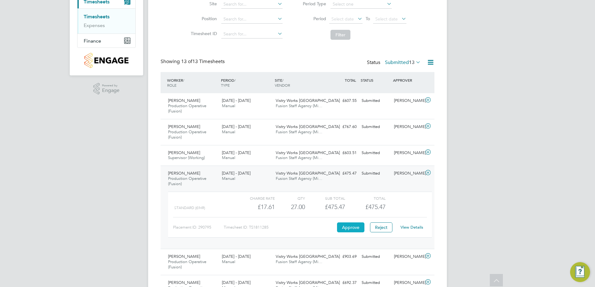
click at [350, 229] on button "Approve" at bounding box center [350, 228] width 27 height 10
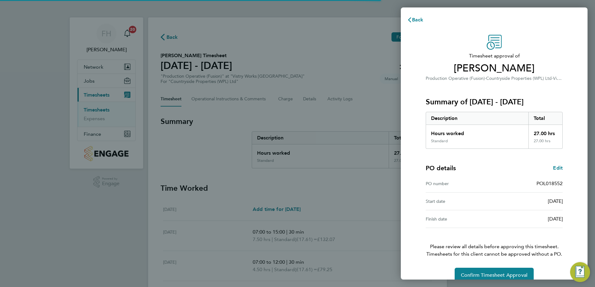
scroll to position [11, 0]
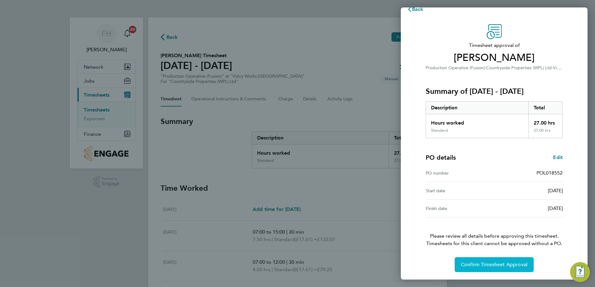
click at [494, 265] on span "Confirm Timesheet Approval" at bounding box center [494, 265] width 67 height 6
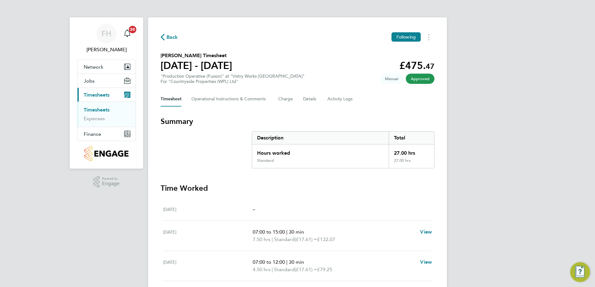
click at [176, 37] on span "Back" at bounding box center [172, 37] width 12 height 7
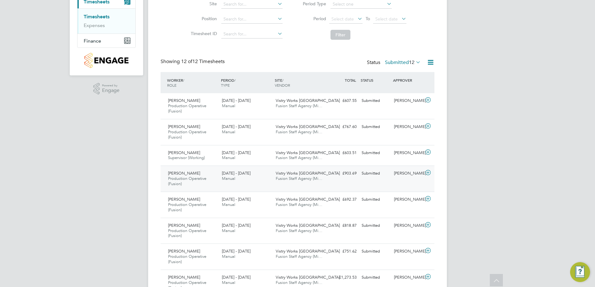
click at [429, 172] on icon at bounding box center [428, 172] width 8 height 5
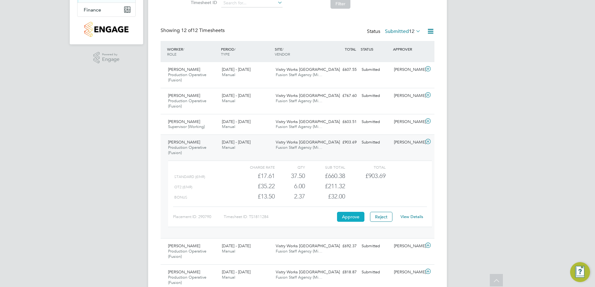
click at [343, 215] on button "Approve" at bounding box center [350, 217] width 27 height 10
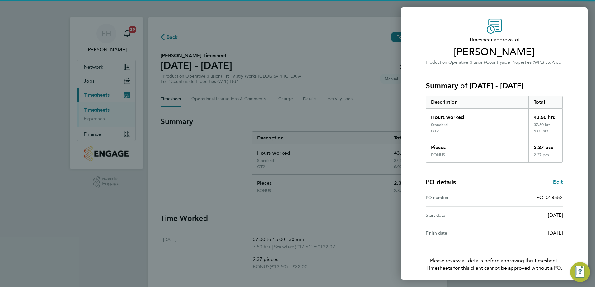
scroll to position [31, 0]
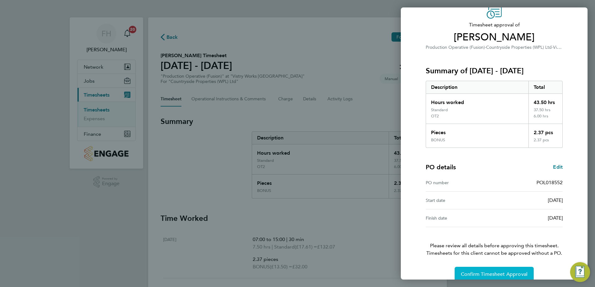
click at [484, 272] on span "Confirm Timesheet Approval" at bounding box center [494, 275] width 67 height 6
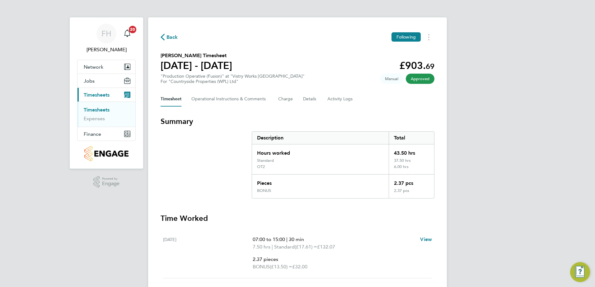
click at [167, 37] on span "Back" at bounding box center [172, 37] width 12 height 7
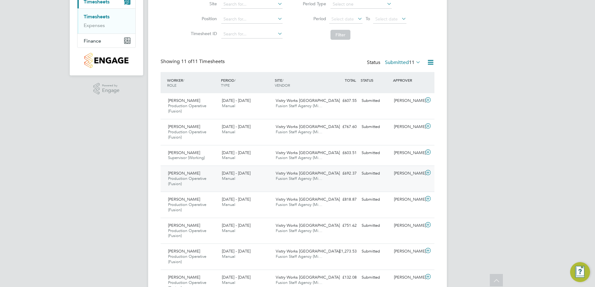
click at [428, 173] on icon at bounding box center [428, 172] width 8 height 5
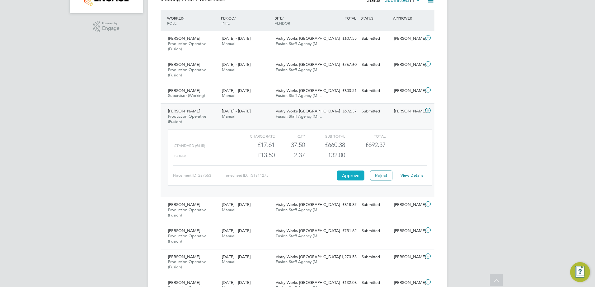
click at [353, 177] on button "Approve" at bounding box center [350, 176] width 27 height 10
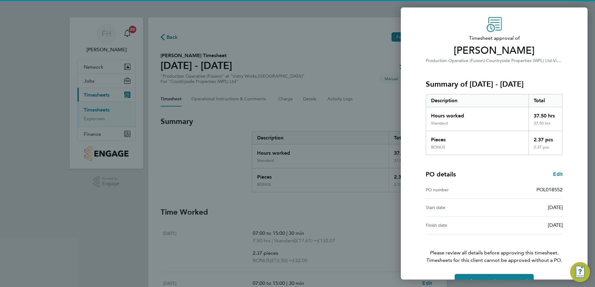
scroll to position [35, 0]
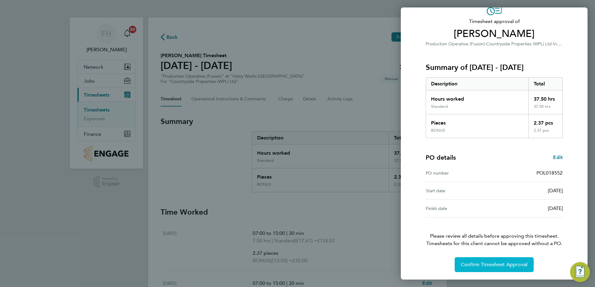
click at [505, 261] on button "Confirm Timesheet Approval" at bounding box center [494, 265] width 79 height 15
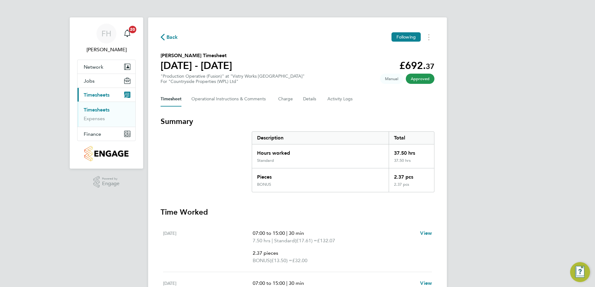
click at [166, 36] on span "Back" at bounding box center [169, 37] width 17 height 6
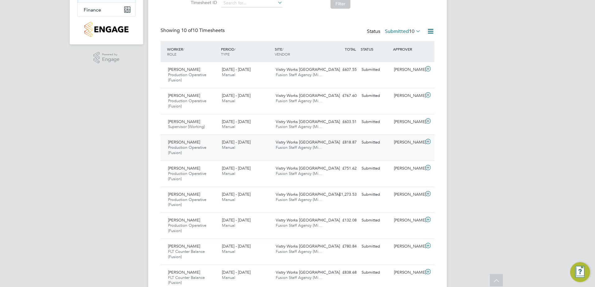
click at [427, 141] on icon at bounding box center [428, 141] width 8 height 5
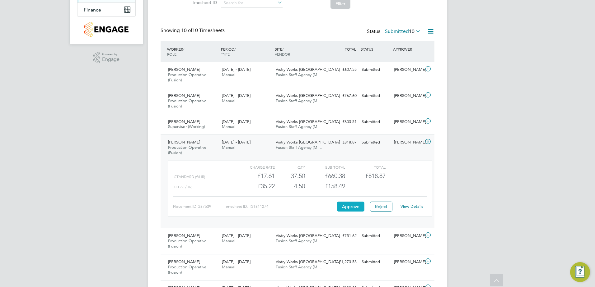
click at [354, 204] on button "Approve" at bounding box center [350, 207] width 27 height 10
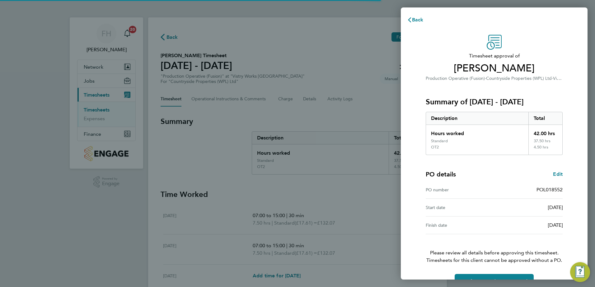
scroll to position [17, 0]
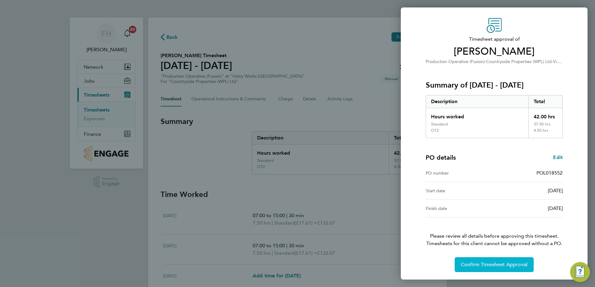
click at [502, 263] on span "Confirm Timesheet Approval" at bounding box center [494, 265] width 67 height 6
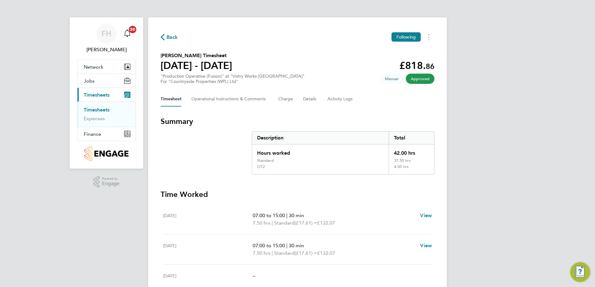
click at [172, 38] on span "Back" at bounding box center [172, 37] width 12 height 7
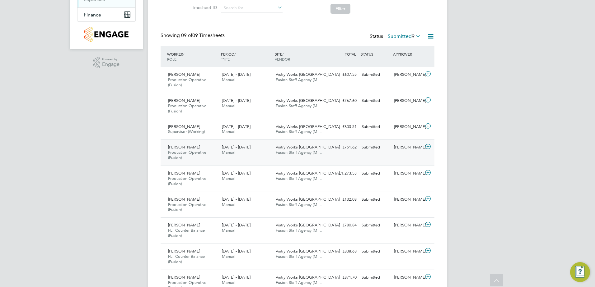
click at [428, 144] on icon at bounding box center [428, 146] width 8 height 5
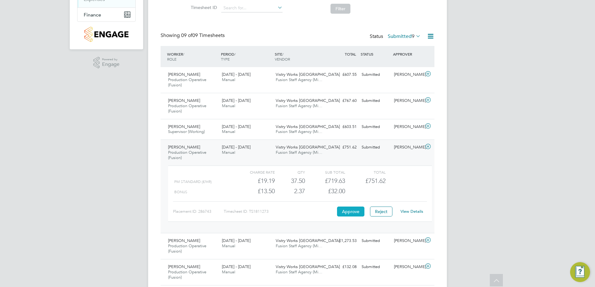
click at [356, 214] on button "Approve" at bounding box center [350, 212] width 27 height 10
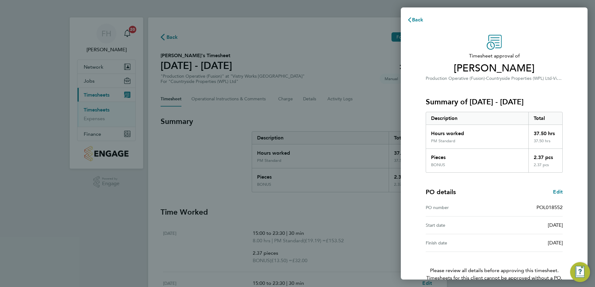
scroll to position [35, 0]
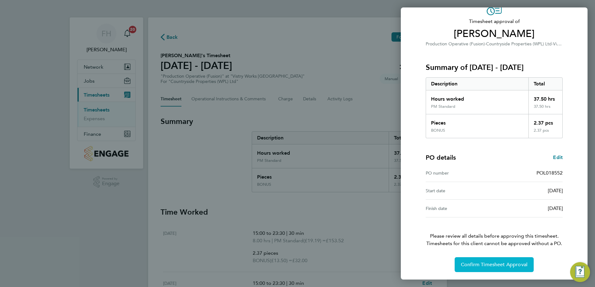
drag, startPoint x: 518, startPoint y: 266, endPoint x: 521, endPoint y: 261, distance: 6.0
click at [518, 265] on span "Confirm Timesheet Approval" at bounding box center [494, 265] width 67 height 6
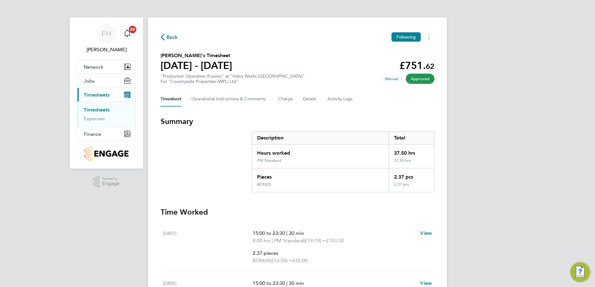
click at [165, 40] on span "Back" at bounding box center [169, 37] width 17 height 6
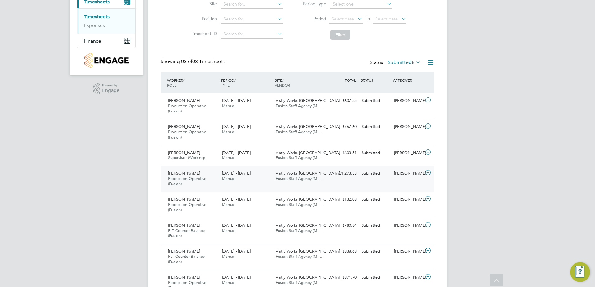
click at [429, 172] on icon at bounding box center [428, 172] width 8 height 5
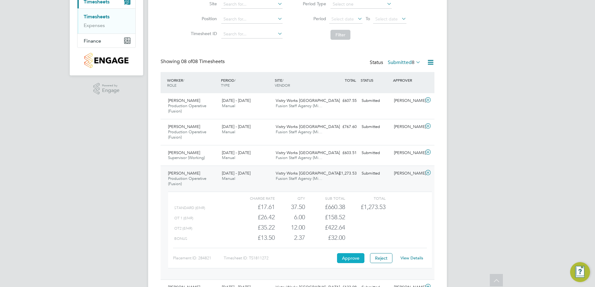
click at [353, 261] on button "Approve" at bounding box center [350, 259] width 27 height 10
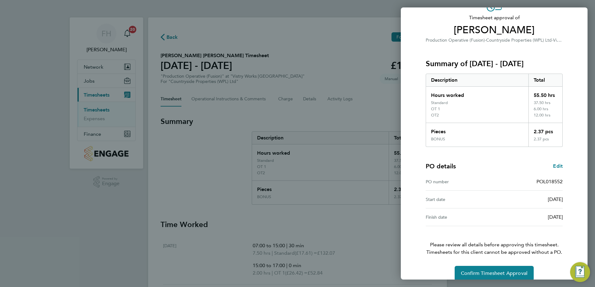
scroll to position [47, 0]
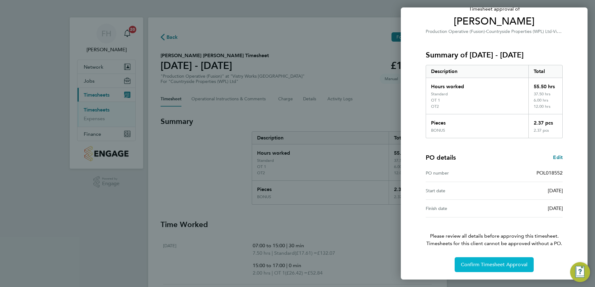
click at [504, 263] on span "Confirm Timesheet Approval" at bounding box center [494, 265] width 67 height 6
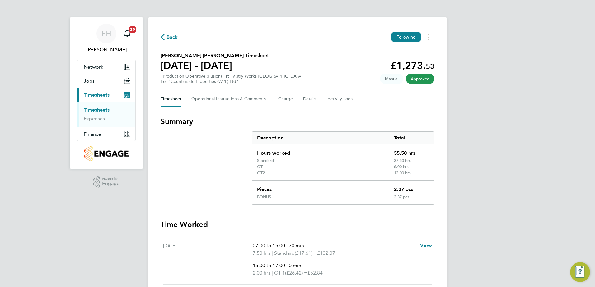
click at [165, 38] on span "Back" at bounding box center [169, 37] width 17 height 6
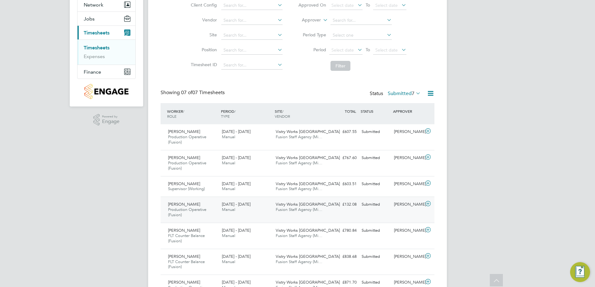
click at [429, 203] on icon at bounding box center [428, 204] width 8 height 5
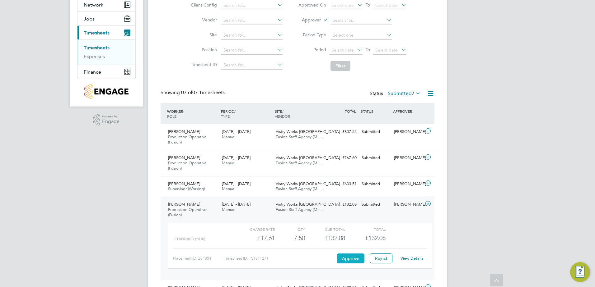
click at [343, 258] on button "Approve" at bounding box center [350, 259] width 27 height 10
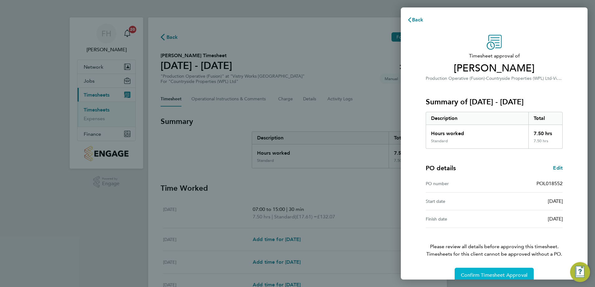
click at [488, 276] on span "Confirm Timesheet Approval" at bounding box center [494, 276] width 67 height 6
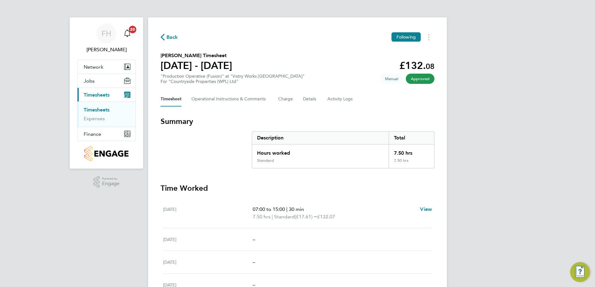
click at [169, 32] on div "Back Following [PERSON_NAME] Timesheet [DATE] - [DATE] £132. 08 "Production Ope…" at bounding box center [297, 213] width 299 height 392
click at [169, 34] on span "Back" at bounding box center [172, 37] width 12 height 7
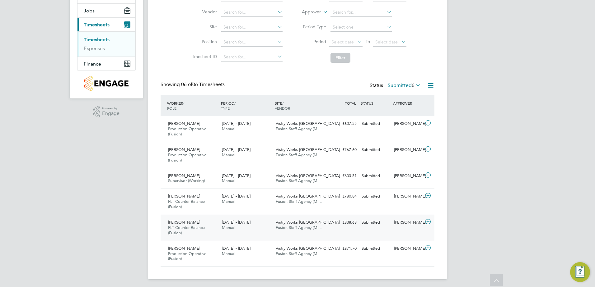
scroll to position [72, 0]
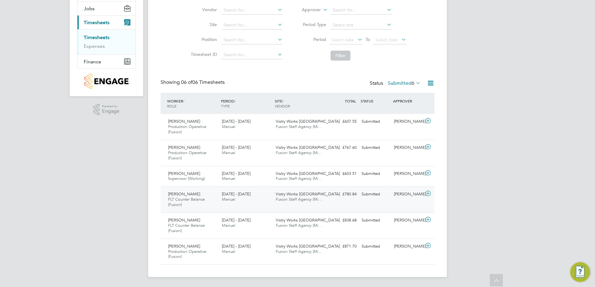
click at [430, 193] on icon at bounding box center [428, 193] width 8 height 5
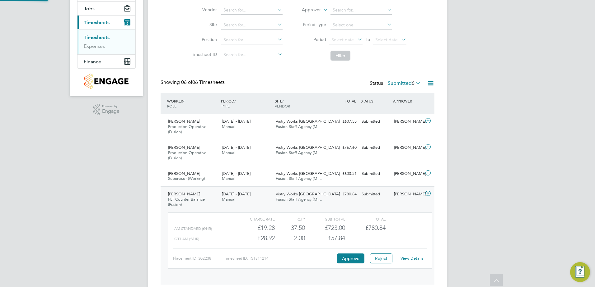
scroll to position [11, 61]
click at [356, 258] on button "Approve" at bounding box center [350, 259] width 27 height 10
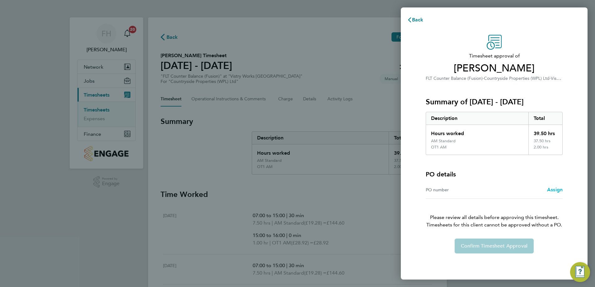
click at [552, 190] on span "Assign" at bounding box center [555, 190] width 16 height 6
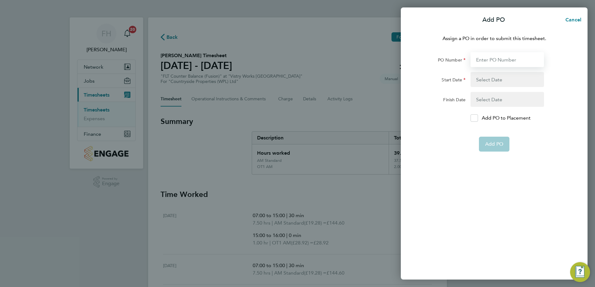
click at [496, 62] on input "PO Number" at bounding box center [506, 59] width 73 height 15
type input "pol018552"
click at [496, 100] on button "button" at bounding box center [506, 99] width 73 height 15
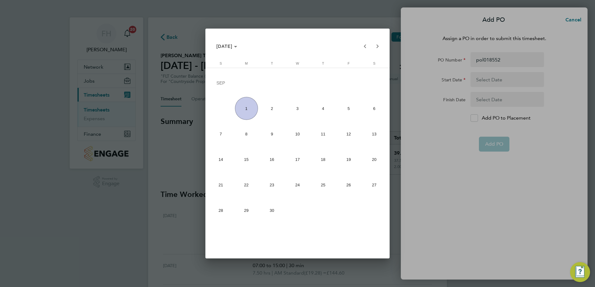
click at [479, 188] on div at bounding box center [297, 143] width 595 height 287
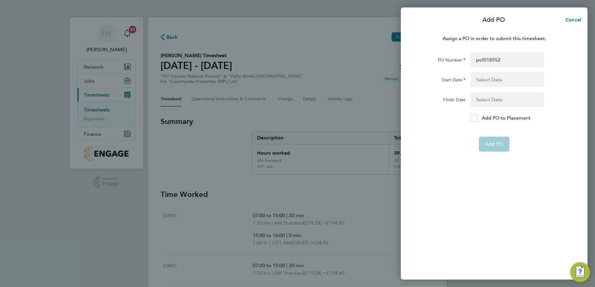
click at [484, 80] on button "button" at bounding box center [506, 79] width 73 height 15
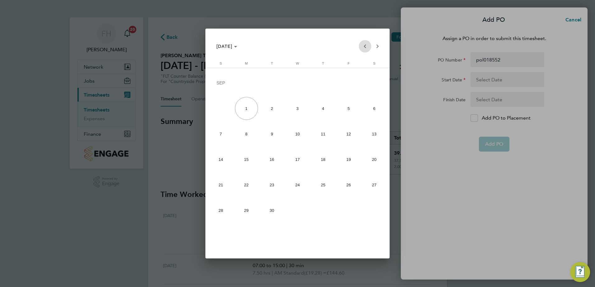
click at [366, 48] on span "Previous month" at bounding box center [365, 46] width 12 height 12
click at [346, 86] on span "1" at bounding box center [348, 84] width 23 height 24
type input "01 Aug 25"
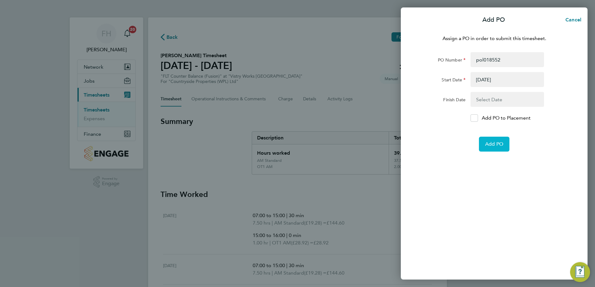
click at [501, 144] on span "Add PO" at bounding box center [494, 144] width 18 height 6
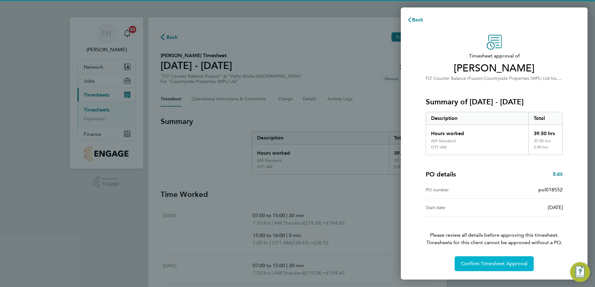
drag, startPoint x: 501, startPoint y: 261, endPoint x: 541, endPoint y: 246, distance: 43.5
click at [501, 261] on span "Confirm Timesheet Approval" at bounding box center [494, 264] width 67 height 6
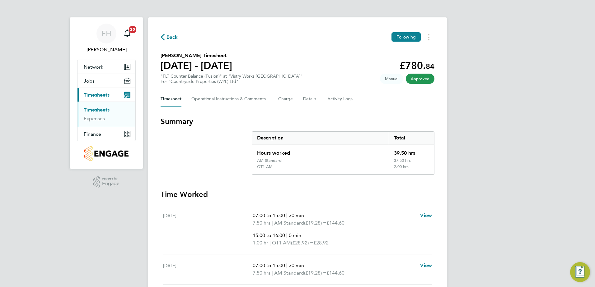
click at [171, 37] on span "Back" at bounding box center [172, 37] width 12 height 7
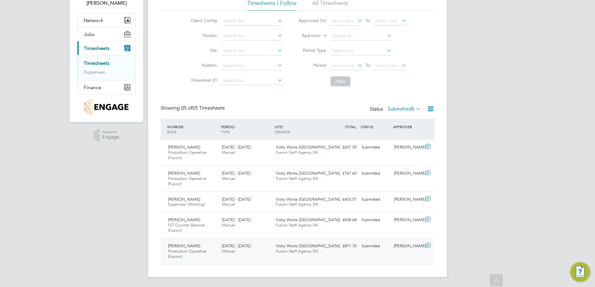
click at [428, 247] on icon at bounding box center [428, 245] width 8 height 5
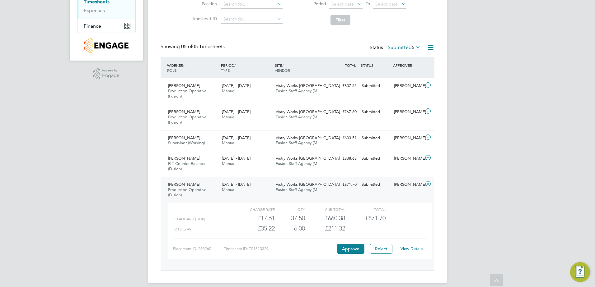
scroll to position [109, 0]
click at [357, 249] on button "Approve" at bounding box center [350, 249] width 27 height 10
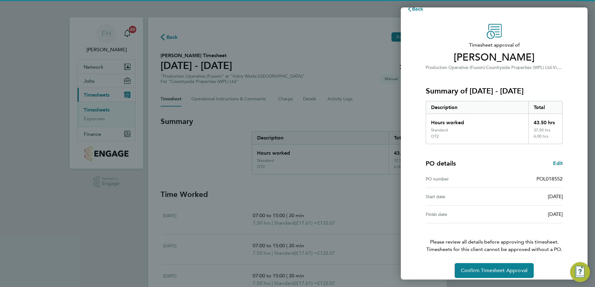
scroll to position [17, 0]
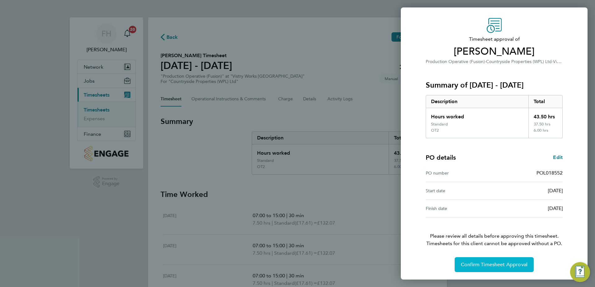
click at [486, 263] on span "Confirm Timesheet Approval" at bounding box center [494, 265] width 67 height 6
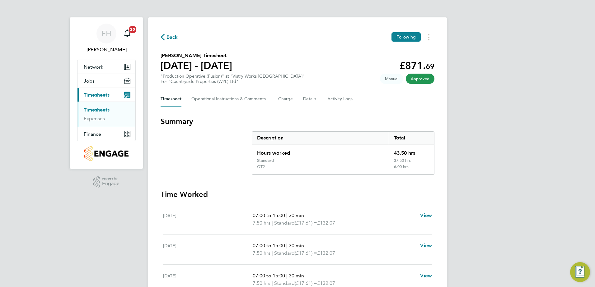
click at [174, 35] on span "Back" at bounding box center [172, 37] width 12 height 7
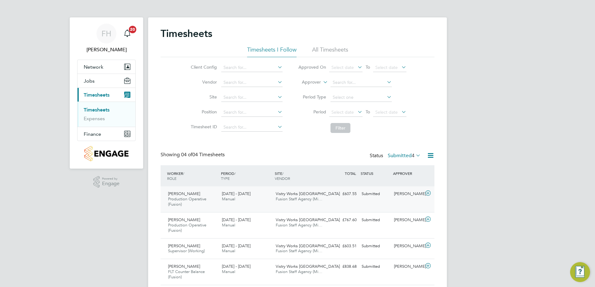
scroll to position [21, 0]
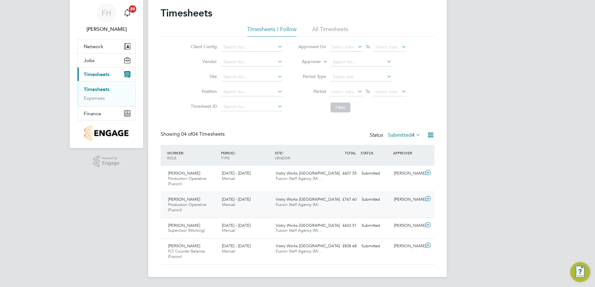
click at [426, 199] on icon at bounding box center [428, 199] width 8 height 5
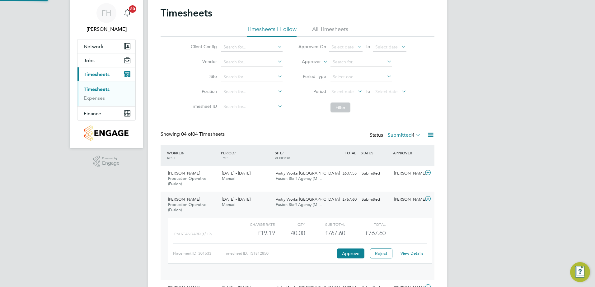
scroll to position [11, 61]
click at [407, 256] on link "View Details" at bounding box center [411, 253] width 23 height 5
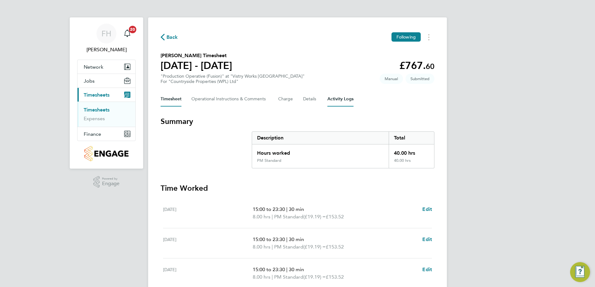
click at [337, 98] on Logs-tab "Activity Logs" at bounding box center [340, 99] width 26 height 15
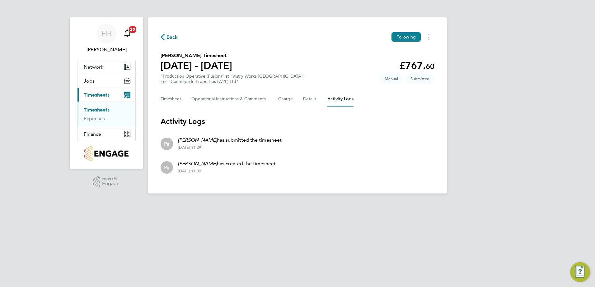
click at [338, 156] on li "P# Levi Muarry has created the timesheet 01 Sep 2025 - 11:39" at bounding box center [298, 167] width 274 height 24
click at [162, 35] on icon "button" at bounding box center [163, 37] width 4 height 7
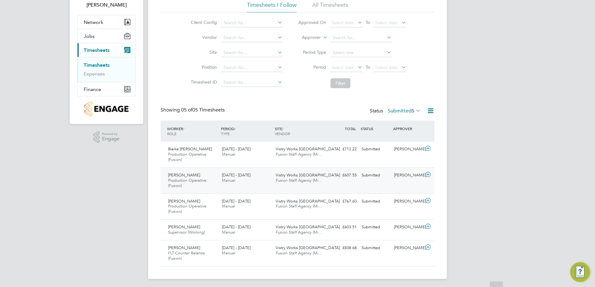
scroll to position [47, 0]
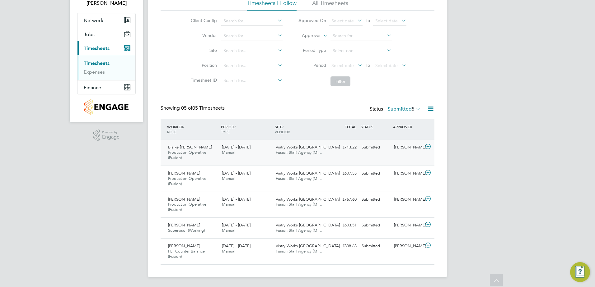
click at [429, 146] on icon at bounding box center [428, 146] width 8 height 5
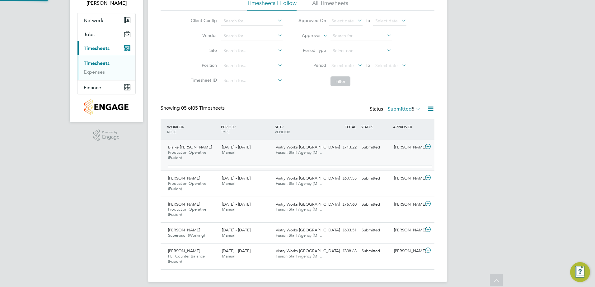
scroll to position [11, 61]
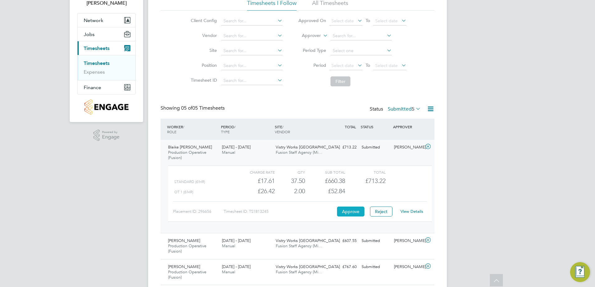
click at [352, 210] on button "Approve" at bounding box center [350, 212] width 27 height 10
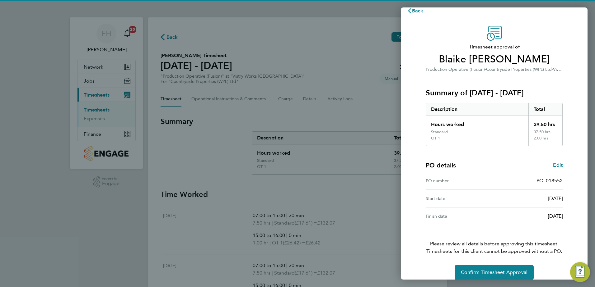
scroll to position [17, 0]
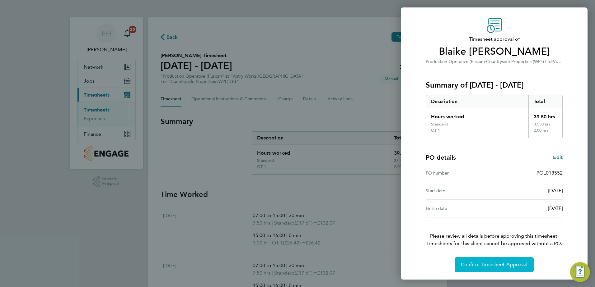
click at [493, 263] on span "Confirm Timesheet Approval" at bounding box center [494, 265] width 67 height 6
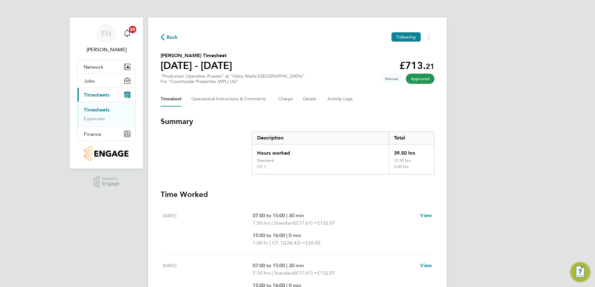
click at [165, 34] on span "Back" at bounding box center [169, 37] width 17 height 6
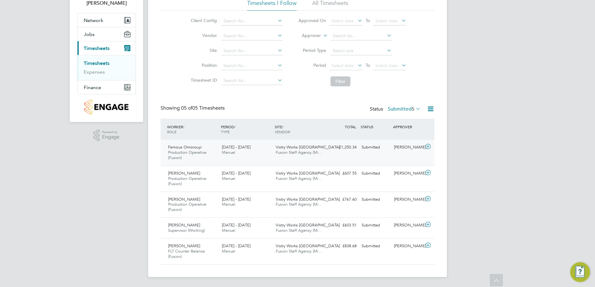
click at [427, 146] on icon at bounding box center [428, 146] width 8 height 5
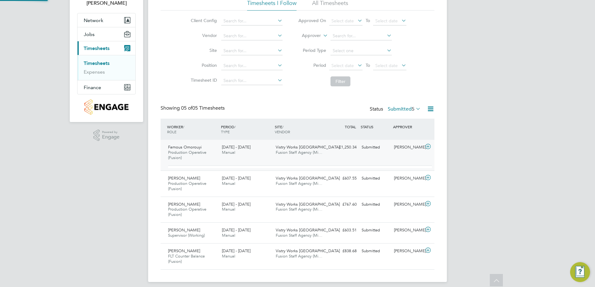
scroll to position [11, 61]
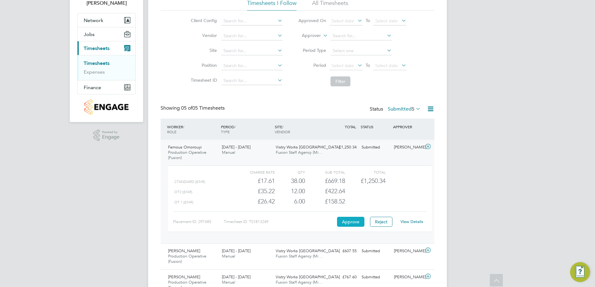
click at [346, 225] on button "Approve" at bounding box center [350, 222] width 27 height 10
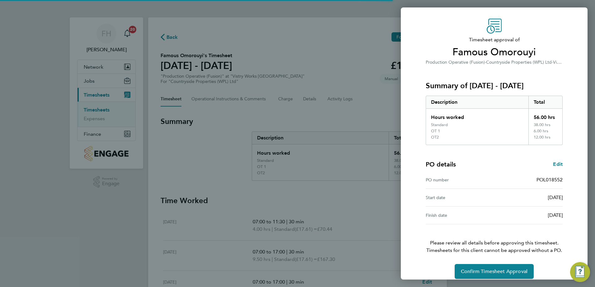
scroll to position [23, 0]
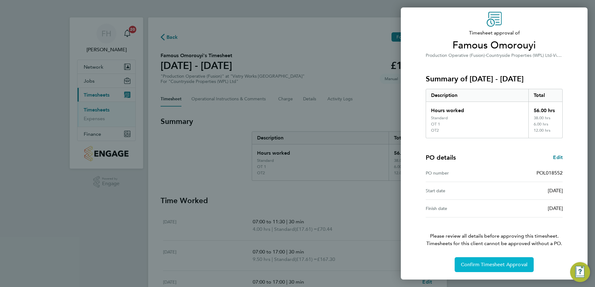
click at [497, 266] on span "Confirm Timesheet Approval" at bounding box center [494, 265] width 67 height 6
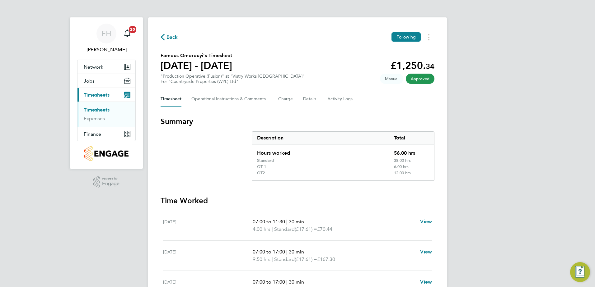
click at [162, 40] on icon "button" at bounding box center [163, 37] width 4 height 7
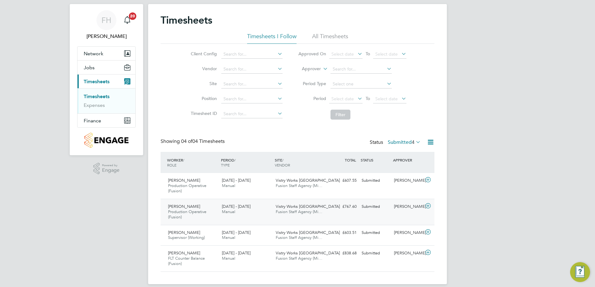
scroll to position [21, 0]
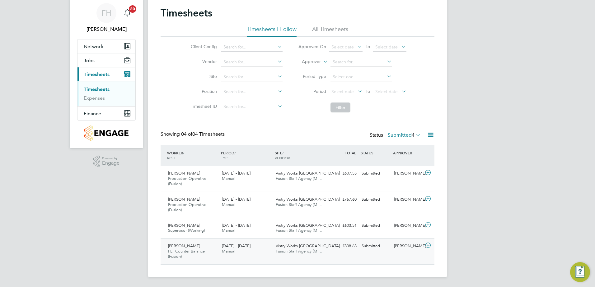
click at [427, 245] on icon at bounding box center [428, 245] width 8 height 5
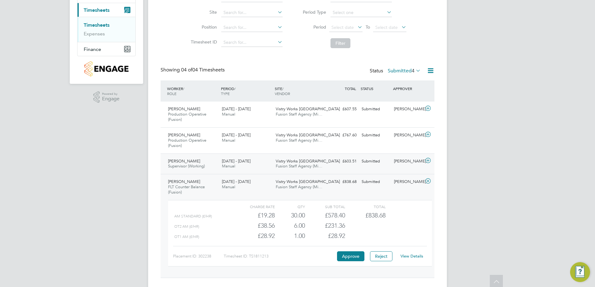
scroll to position [98, 0]
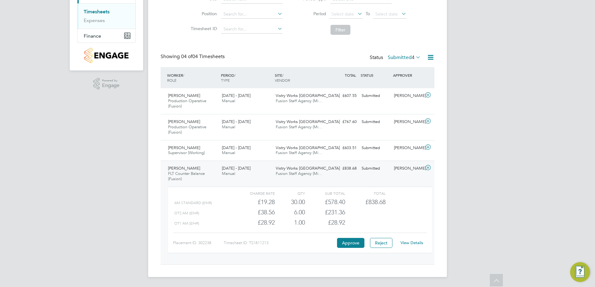
click at [412, 243] on link "View Details" at bounding box center [411, 242] width 23 height 5
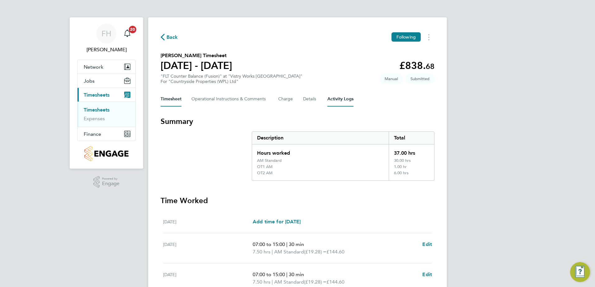
click at [342, 96] on Logs-tab "Activity Logs" at bounding box center [340, 99] width 26 height 15
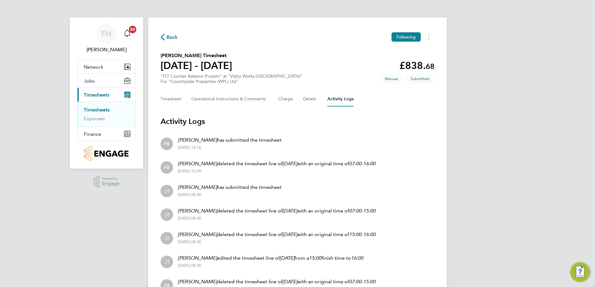
click at [238, 221] on div "31 Aug 2025 - 08:30" at bounding box center [277, 218] width 198 height 5
click at [169, 38] on span "Back" at bounding box center [172, 37] width 12 height 7
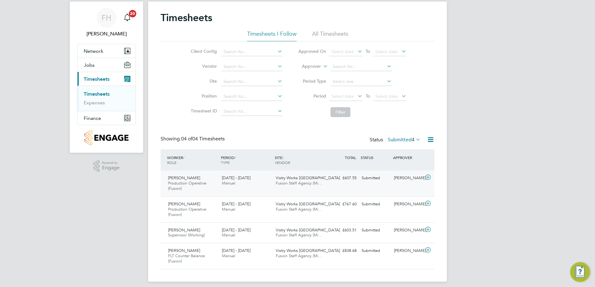
scroll to position [21, 0]
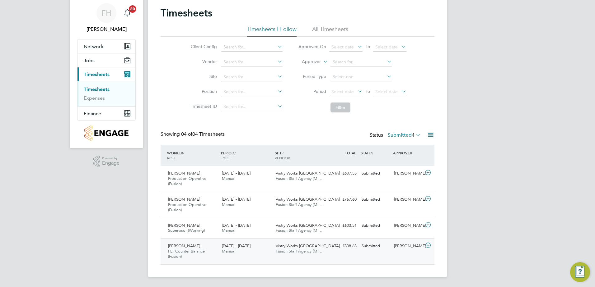
click at [426, 246] on icon at bounding box center [428, 245] width 8 height 5
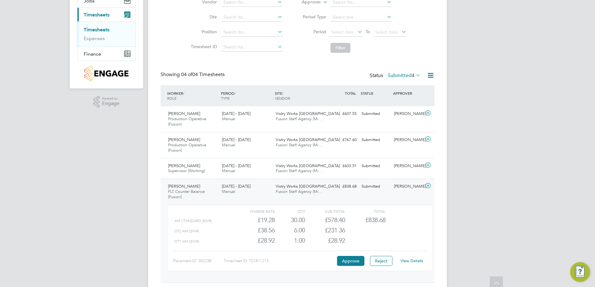
scroll to position [83, 0]
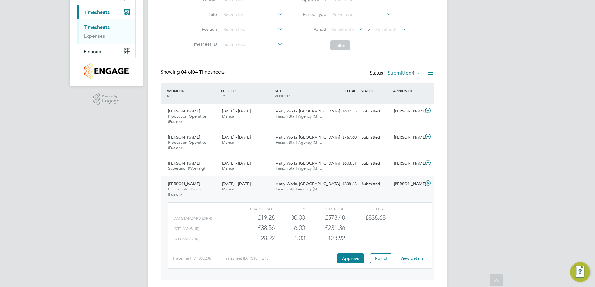
click at [501, 188] on div "FH Fidel Hill Notifications 20 Applications: Network Team Members Sites Workers…" at bounding box center [297, 110] width 595 height 386
click at [516, 237] on div "FH Fidel Hill Notifications 20 Applications: Network Team Members Sites Workers…" at bounding box center [297, 110] width 595 height 386
click at [505, 195] on div "FH Fidel Hill Notifications 20 Applications: Network Team Members Sites Workers…" at bounding box center [297, 110] width 595 height 386
click at [92, 188] on div "FH Fidel Hill Notifications 20 Applications: Network Team Members Sites Workers…" at bounding box center [297, 110] width 595 height 386
click at [428, 184] on icon at bounding box center [428, 183] width 8 height 5
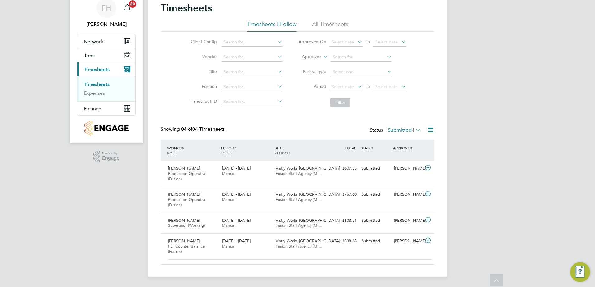
scroll to position [21, 0]
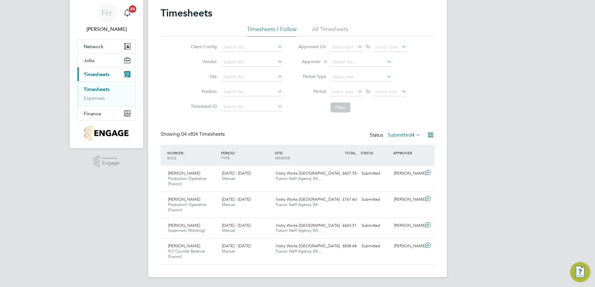
click at [488, 206] on div "FH Fidel Hill Notifications 20 Applications: Network Team Members Sites Workers…" at bounding box center [297, 133] width 595 height 308
click at [494, 188] on div "FH Fidel Hill Notifications 20 Applications: Network Team Members Sites Workers…" at bounding box center [297, 133] width 595 height 308
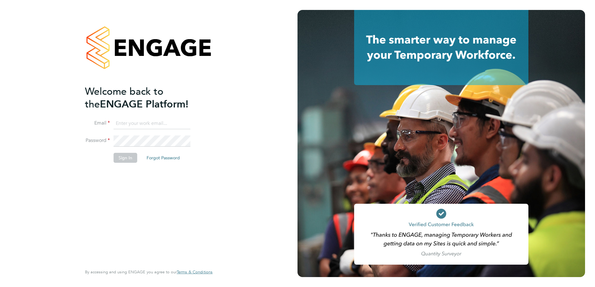
type input "fidel.hill@vistry.co.uk"
click at [121, 159] on button "Sign In" at bounding box center [126, 158] width 24 height 10
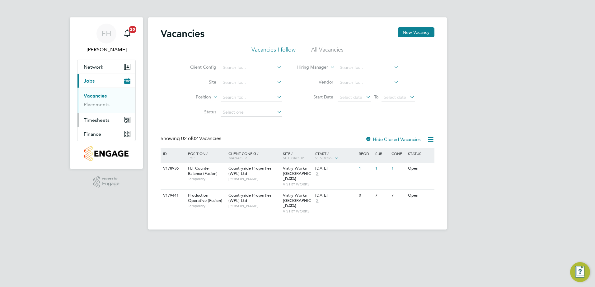
click at [102, 120] on span "Timesheets" at bounding box center [97, 120] width 26 height 6
click at [99, 110] on link "Timesheets" at bounding box center [97, 110] width 26 height 6
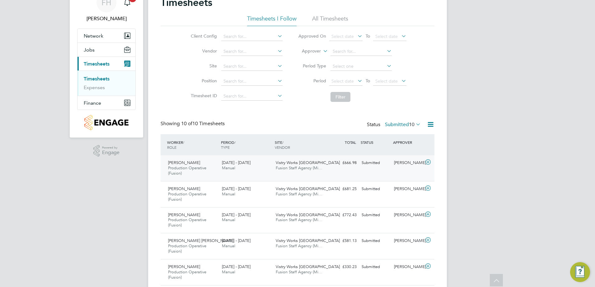
click at [429, 162] on icon at bounding box center [428, 162] width 8 height 5
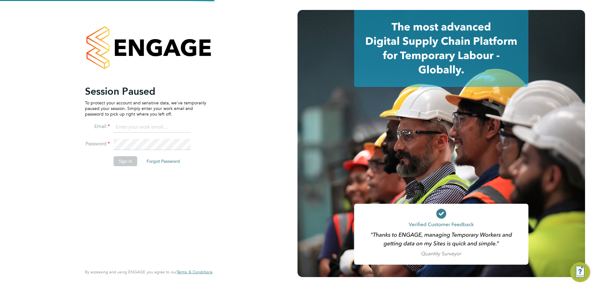
type input "fidel.hill@vistry.co.uk"
click at [126, 161] on button "Sign In" at bounding box center [126, 161] width 24 height 10
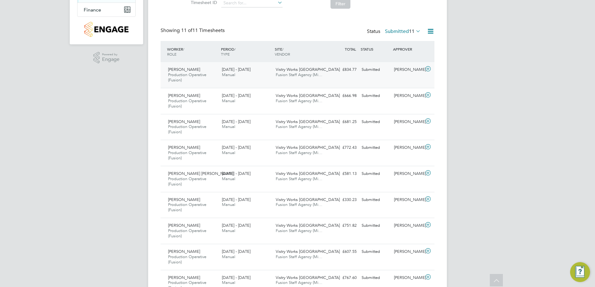
click at [427, 68] on icon at bounding box center [428, 69] width 8 height 5
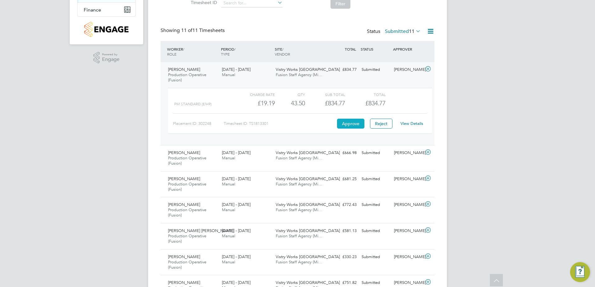
click at [349, 124] on button "Approve" at bounding box center [350, 124] width 27 height 10
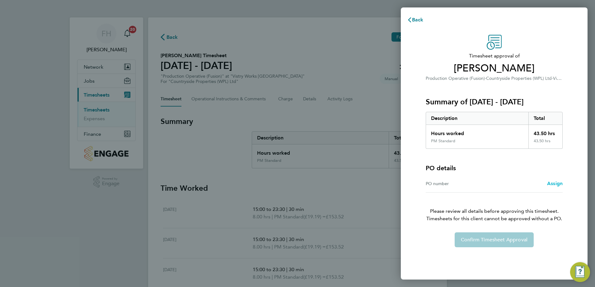
click at [550, 186] on span "Assign" at bounding box center [555, 184] width 16 height 6
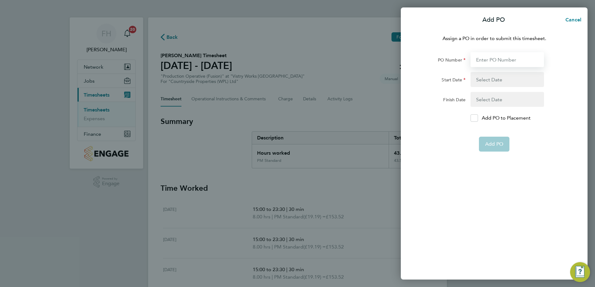
click at [485, 61] on input "PO Number" at bounding box center [506, 59] width 73 height 15
type input "pol018552"
click at [485, 78] on button "button" at bounding box center [506, 79] width 73 height 15
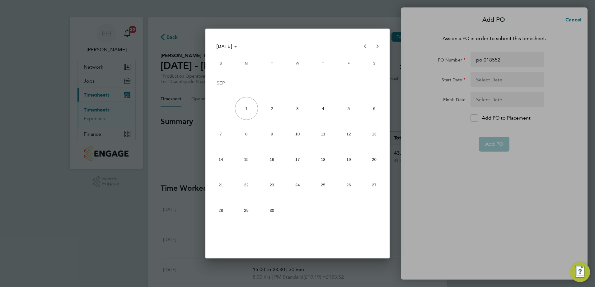
click at [572, 19] on div at bounding box center [297, 143] width 595 height 287
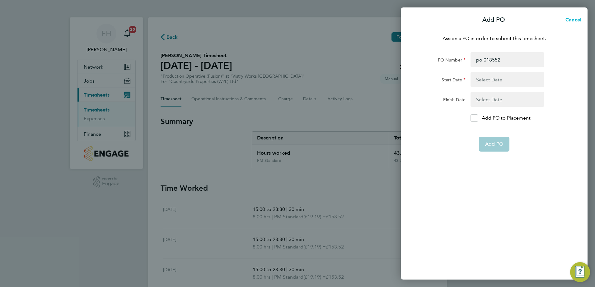
click at [569, 18] on span "Cancel" at bounding box center [572, 20] width 18 height 6
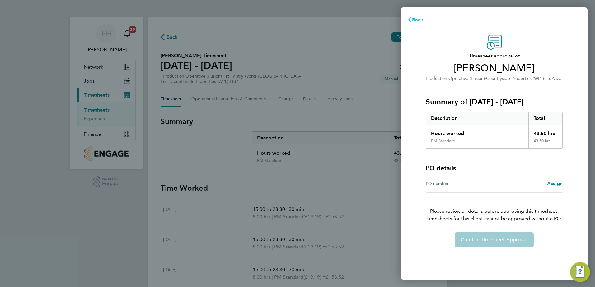
click at [410, 22] on icon "button" at bounding box center [409, 19] width 3 height 5
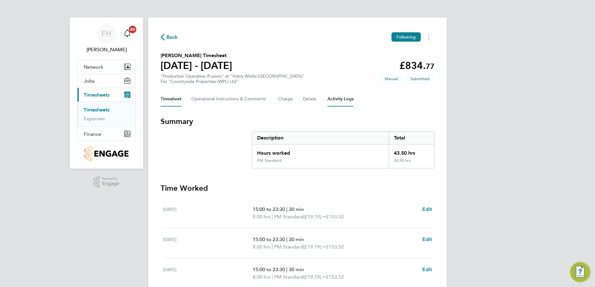
click at [341, 101] on Logs-tab "Activity Logs" at bounding box center [340, 99] width 26 height 15
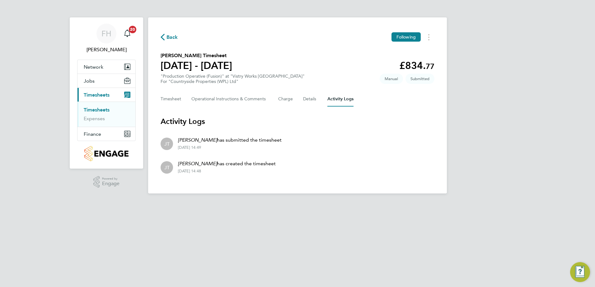
click at [172, 38] on span "Back" at bounding box center [172, 37] width 12 height 7
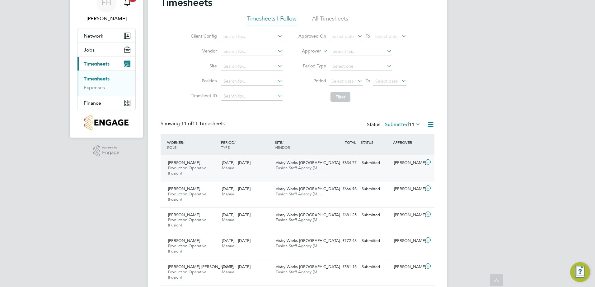
click at [426, 162] on icon at bounding box center [428, 162] width 8 height 5
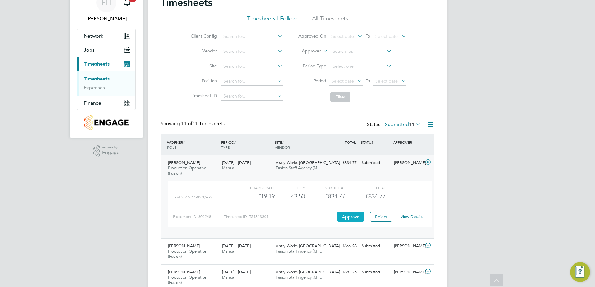
click at [340, 214] on button "Approve" at bounding box center [350, 217] width 27 height 10
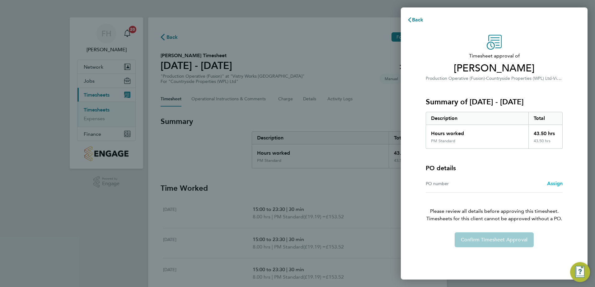
click at [551, 182] on span "Assign" at bounding box center [555, 184] width 16 height 6
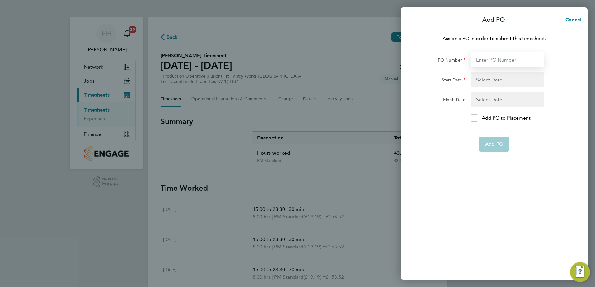
click at [497, 58] on input "PO Number" at bounding box center [506, 59] width 73 height 15
type input "pol018552"
click at [504, 81] on button "button" at bounding box center [506, 79] width 73 height 15
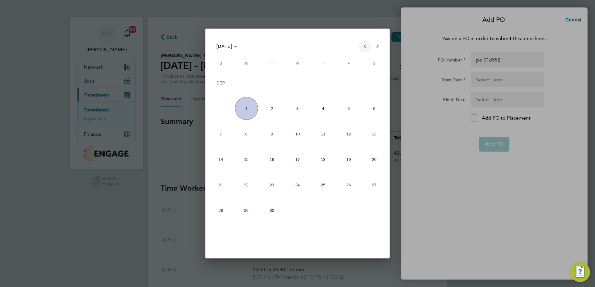
click at [364, 46] on span "Previous month" at bounding box center [365, 46] width 12 height 12
click at [357, 83] on span "1" at bounding box center [348, 84] width 23 height 24
type input "[DATE]"
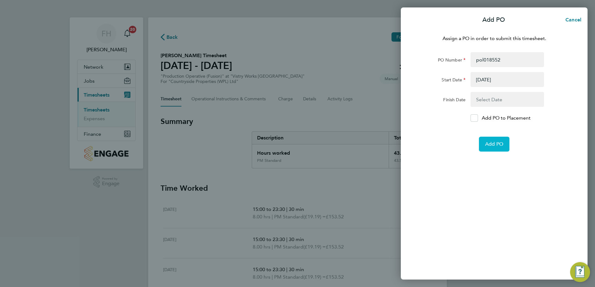
click at [495, 142] on span "Add PO" at bounding box center [494, 144] width 18 height 6
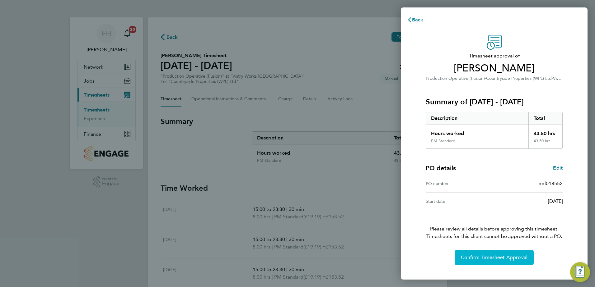
click at [512, 260] on span "Confirm Timesheet Approval" at bounding box center [494, 258] width 67 height 6
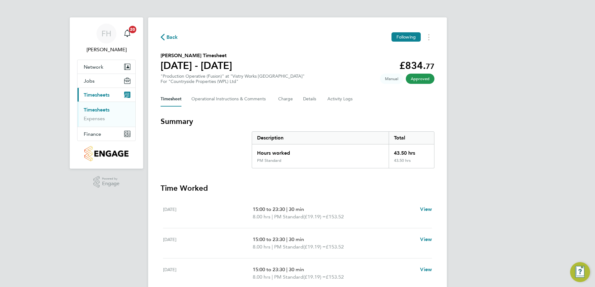
click at [167, 40] on span "Back" at bounding box center [172, 37] width 12 height 7
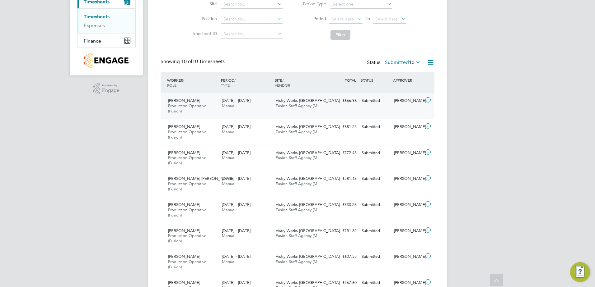
click at [429, 100] on icon at bounding box center [428, 100] width 8 height 5
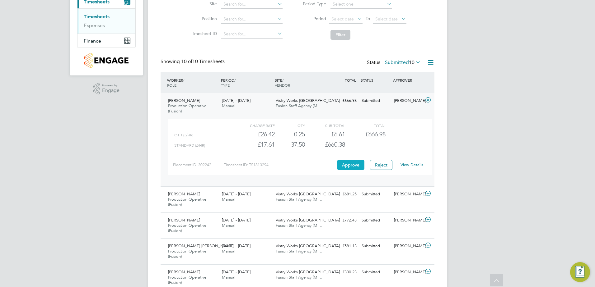
click at [353, 165] on button "Approve" at bounding box center [350, 165] width 27 height 10
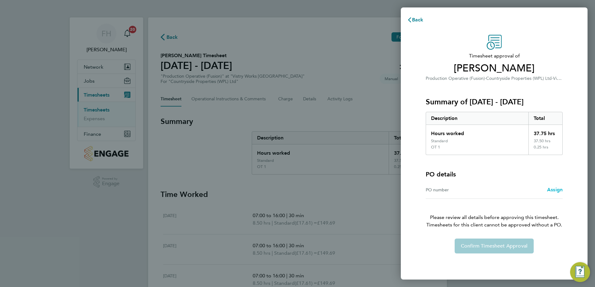
click at [551, 192] on span "Assign" at bounding box center [555, 190] width 16 height 6
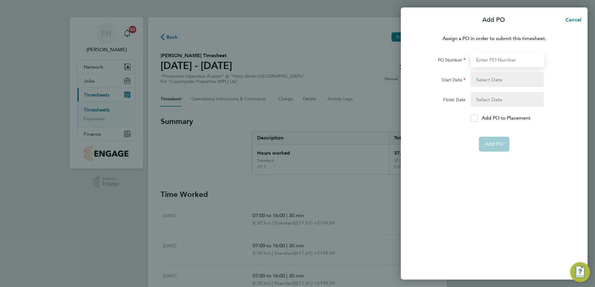
click at [499, 55] on input "PO Number" at bounding box center [506, 59] width 73 height 15
type input "pol018552"
click at [498, 83] on button "button" at bounding box center [506, 79] width 73 height 15
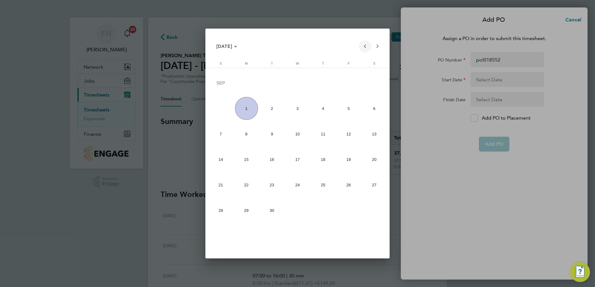
click at [365, 49] on span "Previous month" at bounding box center [365, 46] width 12 height 12
click at [277, 107] on span "1" at bounding box center [271, 108] width 23 height 23
type input "01 Jul 25"
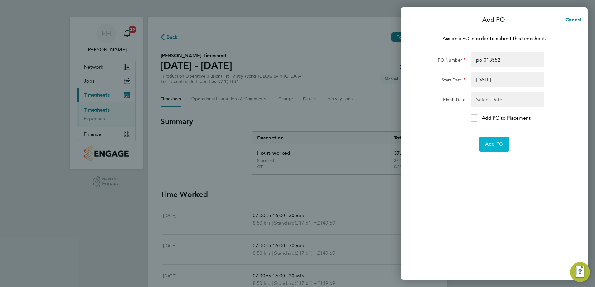
click at [485, 141] on button "Add PO" at bounding box center [494, 144] width 30 height 15
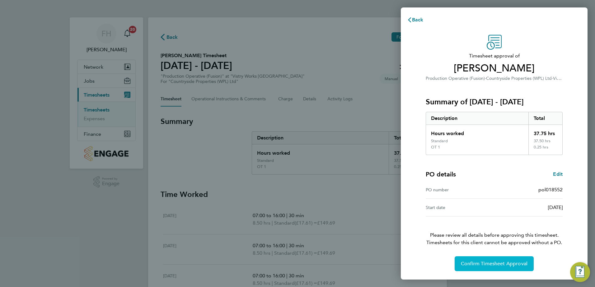
click at [493, 264] on span "Confirm Timesheet Approval" at bounding box center [494, 264] width 67 height 6
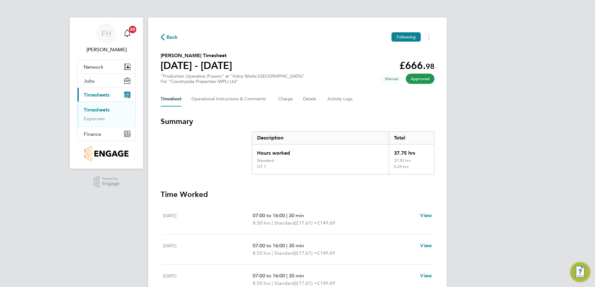
click at [165, 37] on span "Back" at bounding box center [169, 37] width 17 height 6
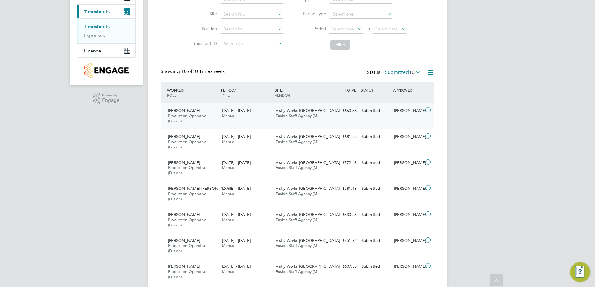
click at [427, 109] on icon at bounding box center [428, 110] width 8 height 5
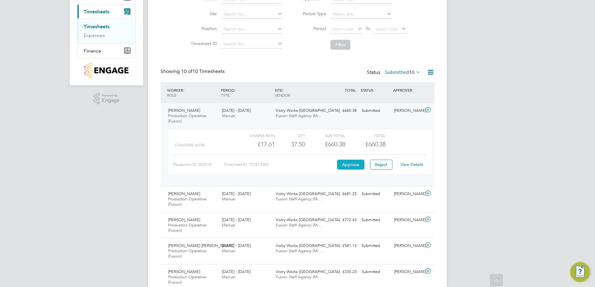
click at [351, 165] on button "Approve" at bounding box center [350, 165] width 27 height 10
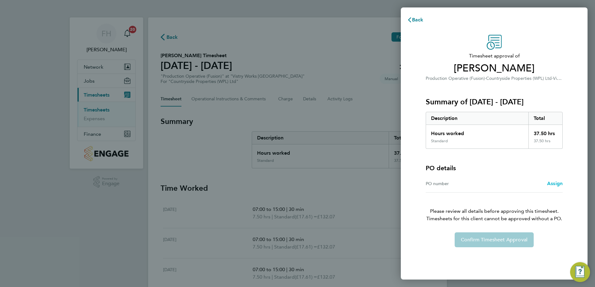
click at [550, 184] on span "Assign" at bounding box center [555, 184] width 16 height 6
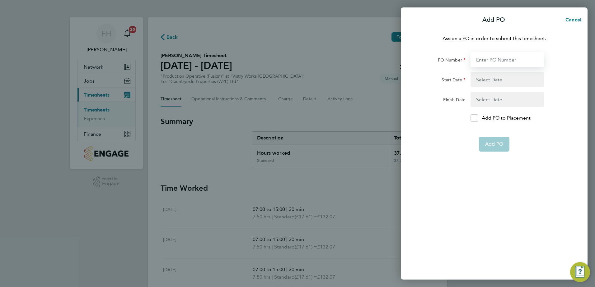
click at [501, 59] on input "PO Number" at bounding box center [506, 59] width 73 height 15
type input "pol018552"
click at [492, 84] on button "button" at bounding box center [506, 79] width 73 height 15
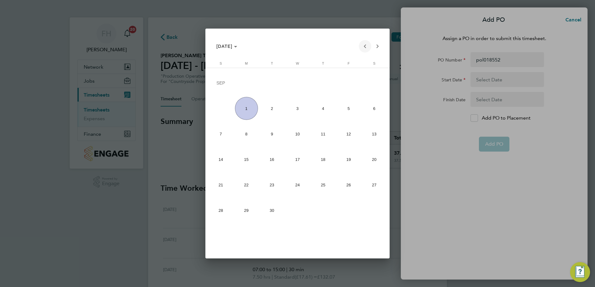
click at [363, 46] on span "Previous month" at bounding box center [365, 46] width 12 height 12
click at [341, 84] on span "1" at bounding box center [348, 84] width 23 height 24
type input "[DATE]"
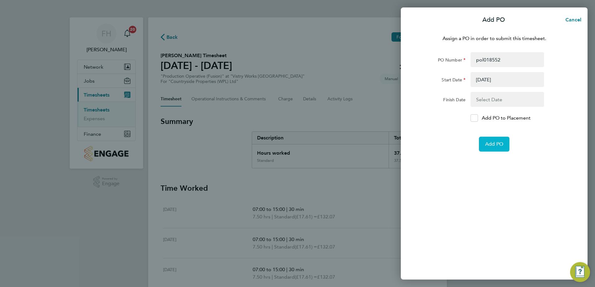
click at [482, 143] on button "Add PO" at bounding box center [494, 144] width 30 height 15
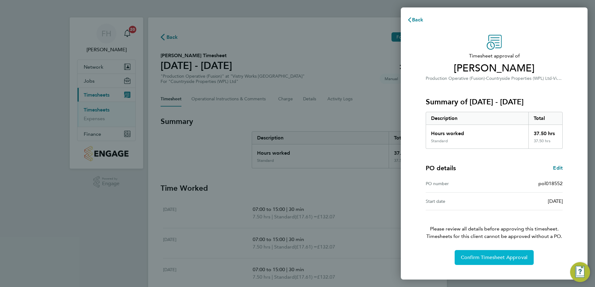
click at [495, 258] on span "Confirm Timesheet Approval" at bounding box center [494, 258] width 67 height 6
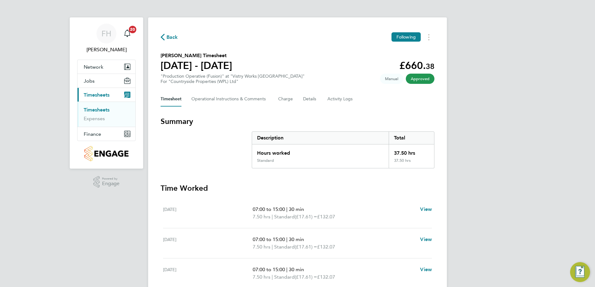
drag, startPoint x: 347, startPoint y: 213, endPoint x: 343, endPoint y: 209, distance: 5.7
click at [347, 213] on p "07:00 to 15:00 | 30 min" at bounding box center [334, 209] width 162 height 7
click at [167, 37] on span "Back" at bounding box center [172, 37] width 12 height 7
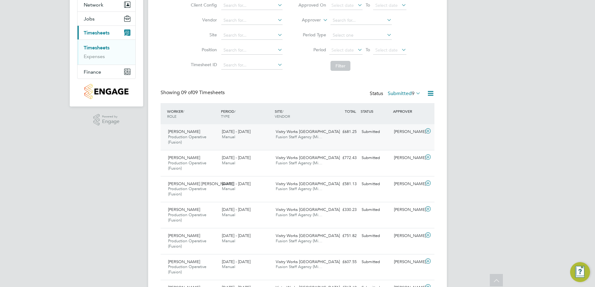
click at [429, 131] on icon at bounding box center [428, 131] width 8 height 5
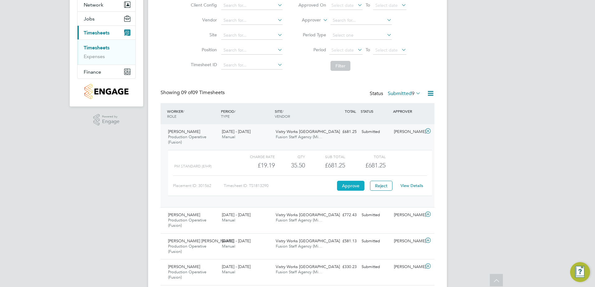
click at [347, 188] on button "Approve" at bounding box center [350, 186] width 27 height 10
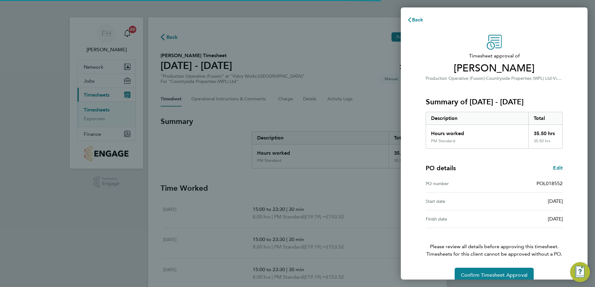
scroll to position [11, 0]
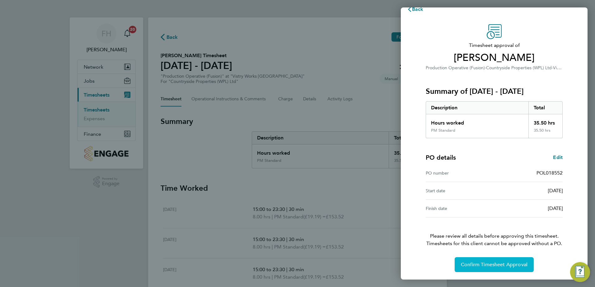
click at [490, 265] on span "Confirm Timesheet Approval" at bounding box center [494, 265] width 67 height 6
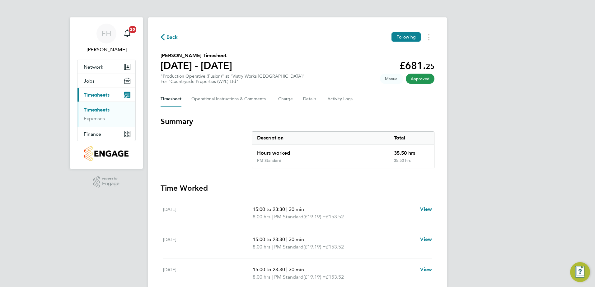
click at [168, 38] on span "Back" at bounding box center [172, 37] width 12 height 7
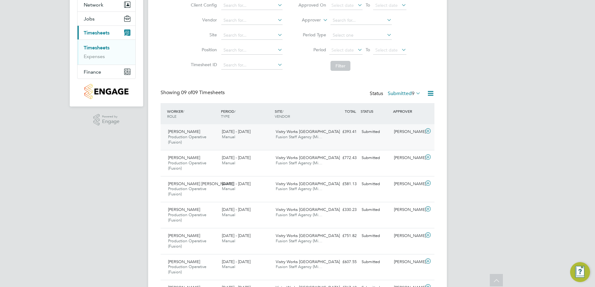
click at [428, 130] on icon at bounding box center [428, 131] width 8 height 5
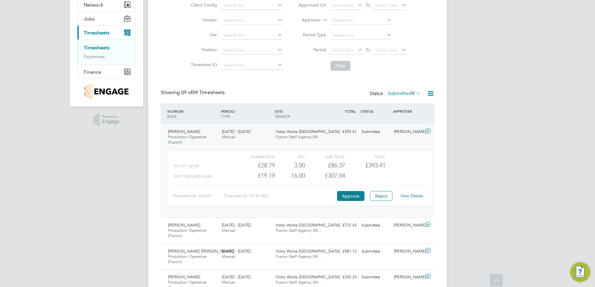
click at [408, 194] on link "View Details" at bounding box center [411, 195] width 23 height 5
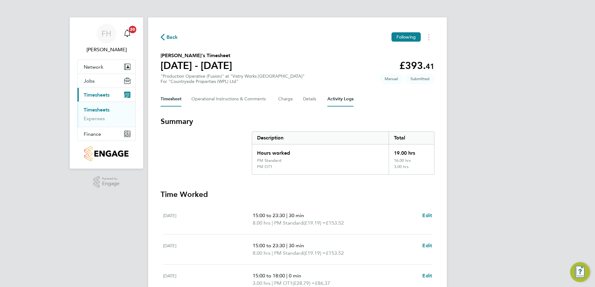
click at [346, 100] on Logs-tab "Activity Logs" at bounding box center [340, 99] width 26 height 15
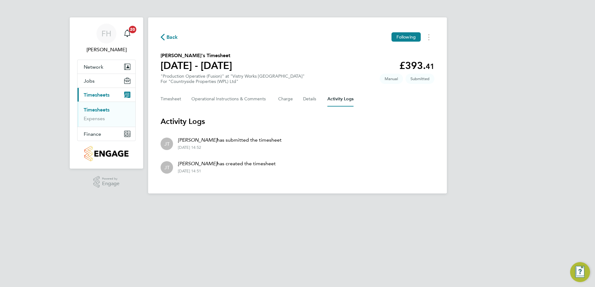
click at [169, 36] on span "Back" at bounding box center [172, 37] width 12 height 7
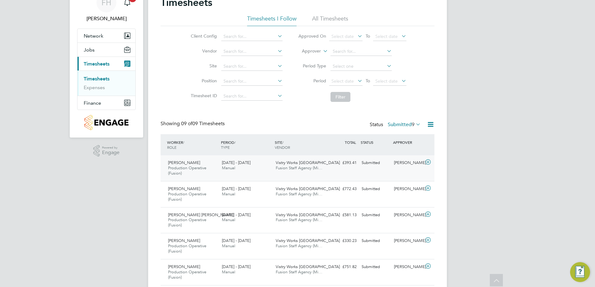
click at [430, 163] on icon at bounding box center [428, 162] width 8 height 5
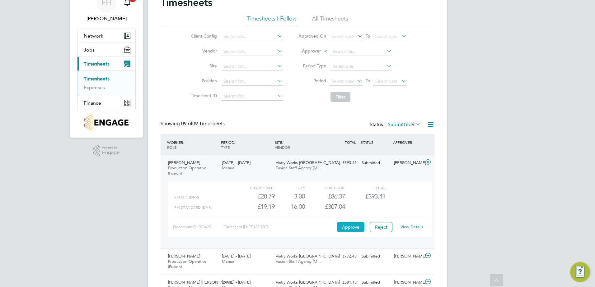
click at [344, 228] on button "Approve" at bounding box center [350, 227] width 27 height 10
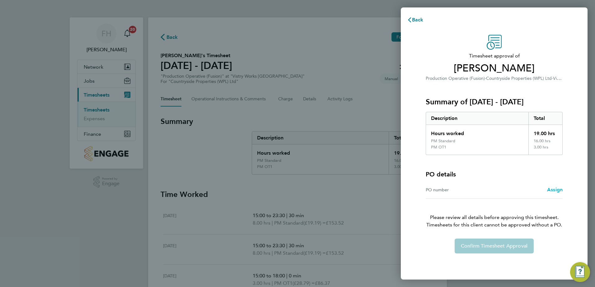
click at [552, 190] on span "Assign" at bounding box center [555, 190] width 16 height 6
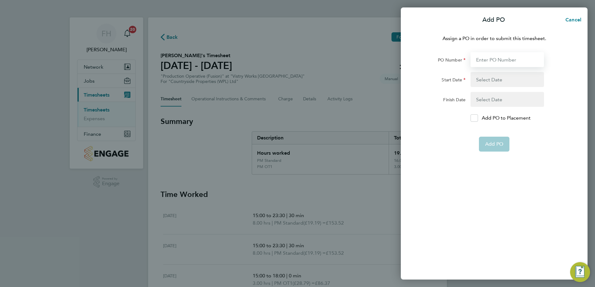
click at [480, 61] on input "PO Number" at bounding box center [506, 59] width 73 height 15
type input "pol018552"
click at [498, 79] on button "button" at bounding box center [506, 79] width 73 height 15
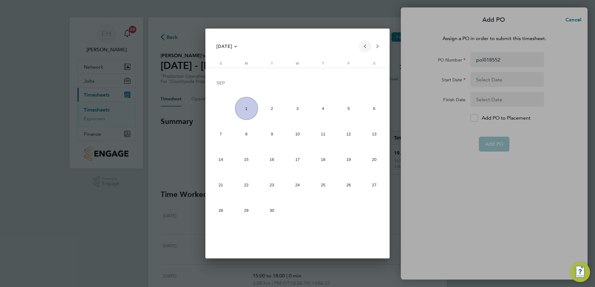
click at [362, 49] on span "Previous month" at bounding box center [365, 46] width 12 height 12
click at [345, 84] on span "1" at bounding box center [348, 84] width 23 height 24
type input "01 Aug 25"
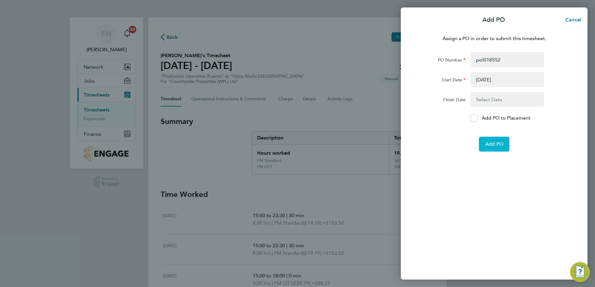
click at [482, 144] on button "Add PO" at bounding box center [494, 144] width 30 height 15
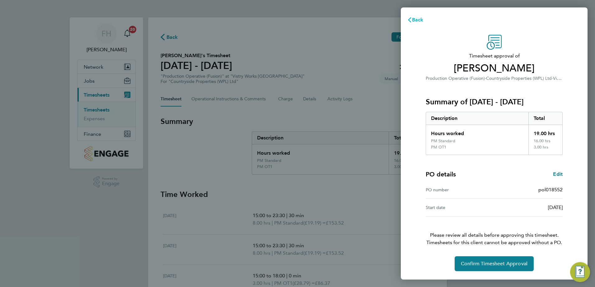
click at [408, 17] on svg-icon "button" at bounding box center [409, 20] width 5 height 6
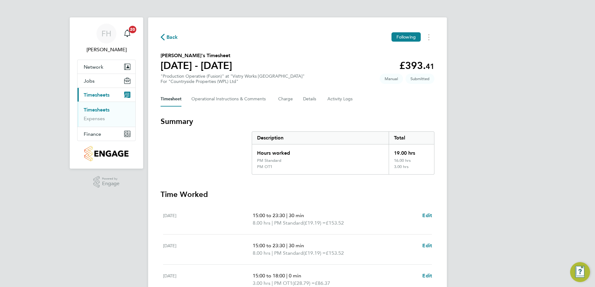
click at [167, 40] on span "Back" at bounding box center [172, 37] width 12 height 7
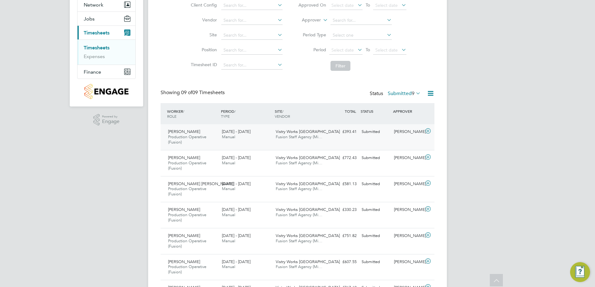
click at [428, 131] on icon at bounding box center [428, 131] width 8 height 5
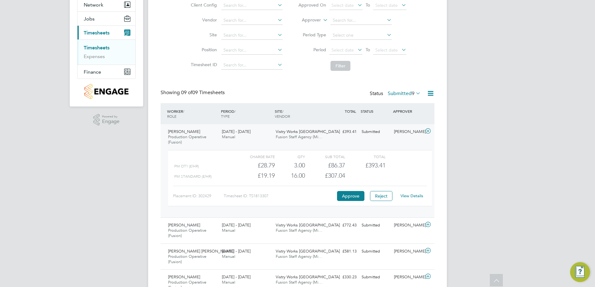
click at [524, 171] on div "FH Fidel Hill Notifications 20 Applications: Network Team Members Sites Workers…" at bounding box center [297, 191] width 595 height 506
click at [430, 132] on icon at bounding box center [428, 131] width 8 height 5
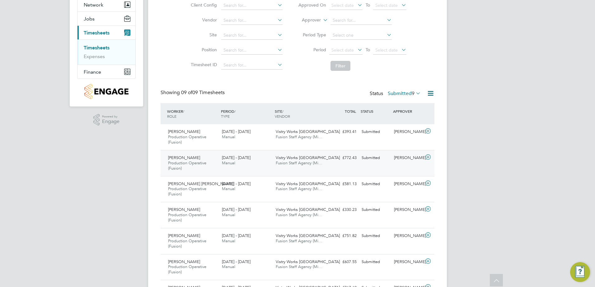
click at [427, 157] on icon at bounding box center [428, 157] width 8 height 5
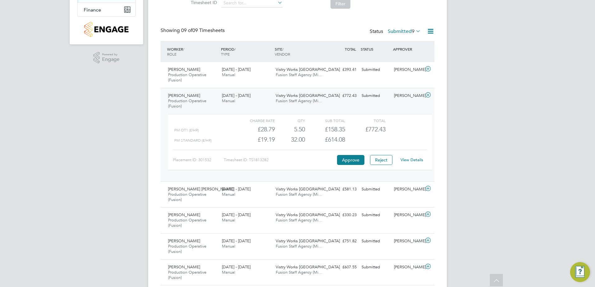
click at [428, 93] on icon at bounding box center [428, 95] width 8 height 5
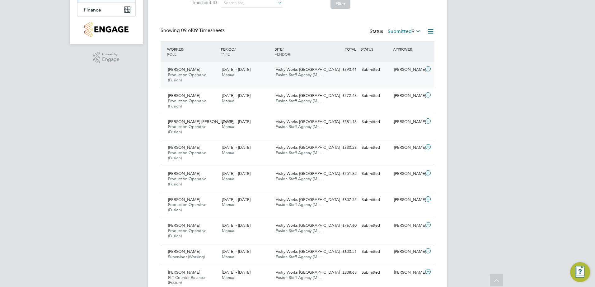
click at [429, 69] on icon at bounding box center [428, 69] width 8 height 5
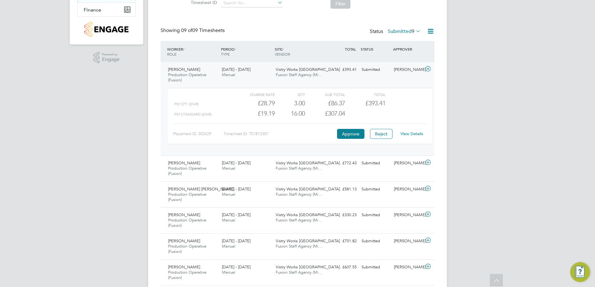
scroll to position [11, 61]
click at [427, 163] on icon at bounding box center [428, 162] width 8 height 5
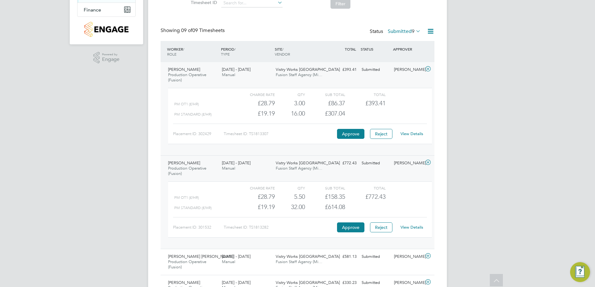
click at [557, 186] on div "FH Fidel Hill Notifications 20 Applications: Network Team Members Sites Workers…" at bounding box center [297, 162] width 595 height 573
click at [428, 163] on icon at bounding box center [428, 162] width 8 height 5
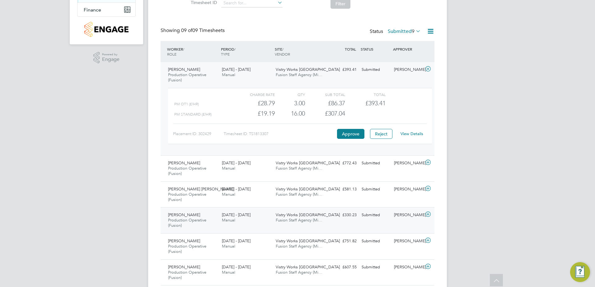
scroll to position [156, 0]
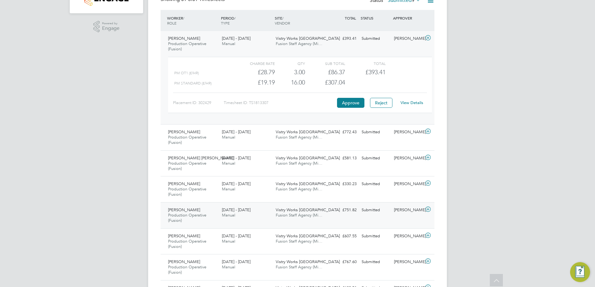
click at [427, 208] on icon at bounding box center [428, 209] width 8 height 5
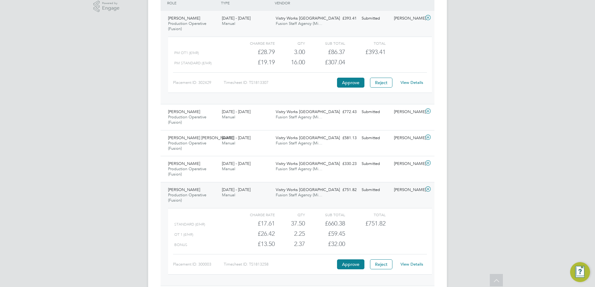
scroll to position [187, 0]
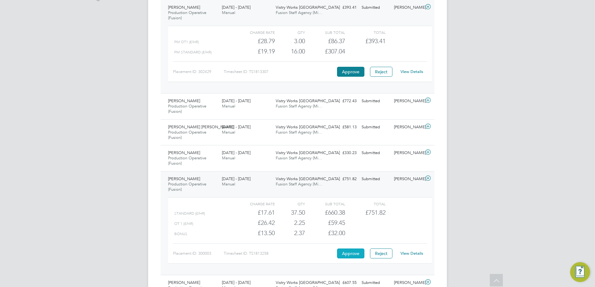
click at [352, 254] on button "Approve" at bounding box center [350, 254] width 27 height 10
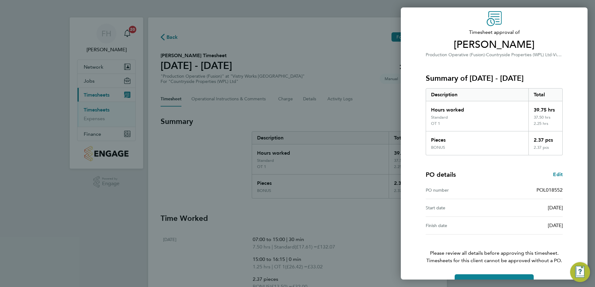
scroll to position [41, 0]
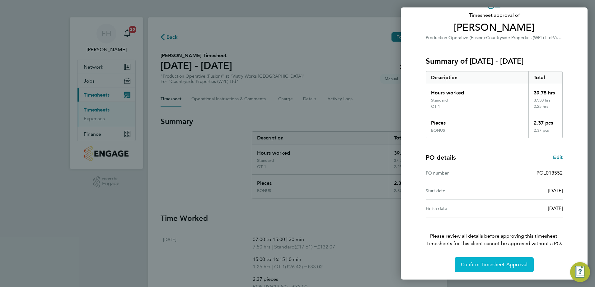
click at [492, 266] on span "Confirm Timesheet Approval" at bounding box center [494, 265] width 67 height 6
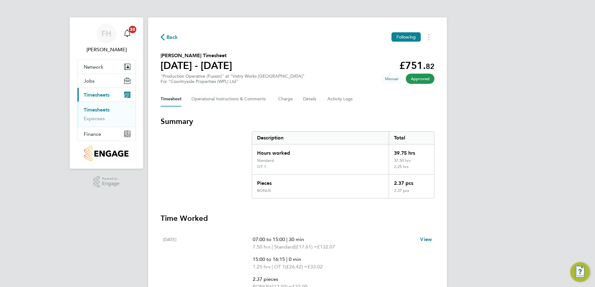
click at [167, 39] on span "Back" at bounding box center [172, 37] width 12 height 7
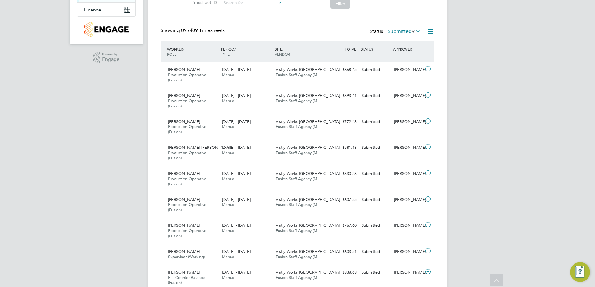
click at [478, 188] on div "FH Fidel Hill Notifications 20 Applications: Network Team Members Sites Workers…" at bounding box center [297, 95] width 595 height 438
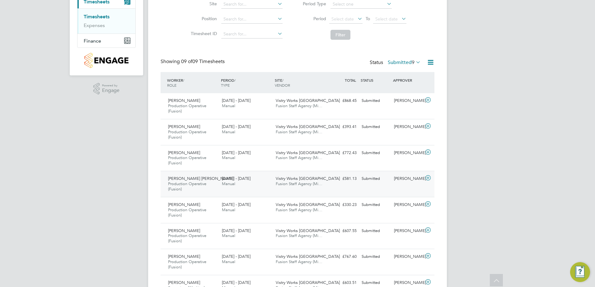
click at [430, 178] on icon at bounding box center [428, 178] width 8 height 5
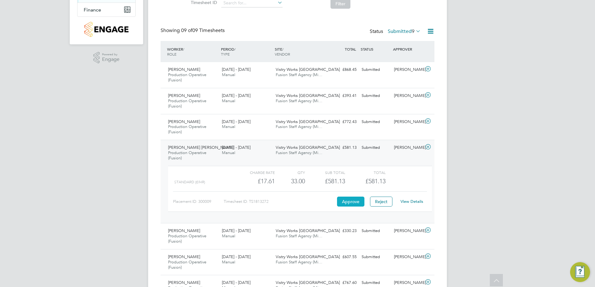
click at [361, 204] on button "Approve" at bounding box center [350, 202] width 27 height 10
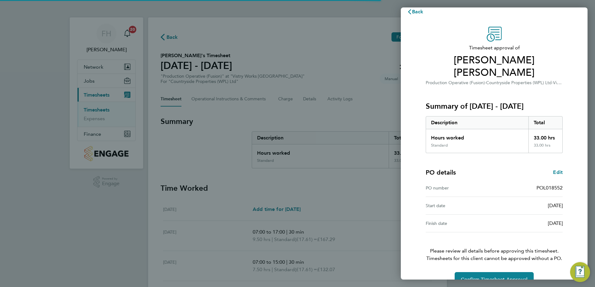
scroll to position [11, 0]
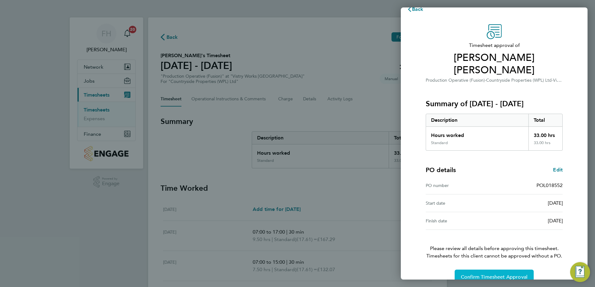
click at [487, 274] on span "Confirm Timesheet Approval" at bounding box center [494, 277] width 67 height 6
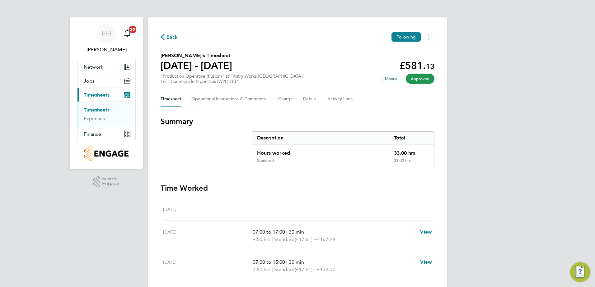
click at [488, 226] on div "FH Fidel Hill Notifications 20 Applications: Network Team Members Sites Workers…" at bounding box center [297, 221] width 595 height 442
click at [173, 36] on span "Back" at bounding box center [172, 37] width 12 height 7
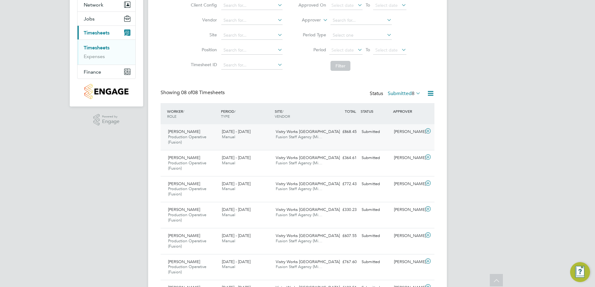
click at [428, 131] on icon at bounding box center [428, 131] width 8 height 5
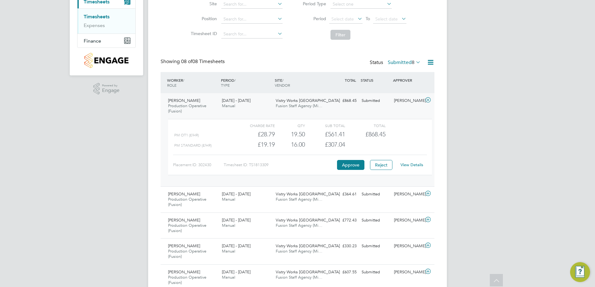
click at [412, 164] on link "View Details" at bounding box center [411, 164] width 23 height 5
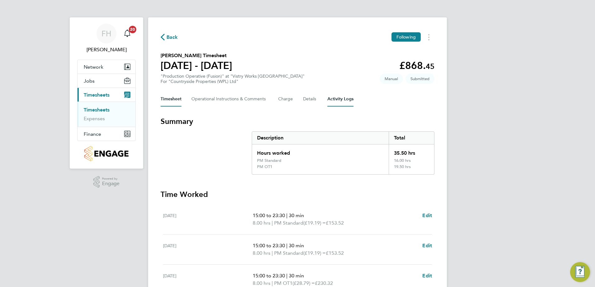
click at [339, 100] on Logs-tab "Activity Logs" at bounding box center [340, 99] width 26 height 15
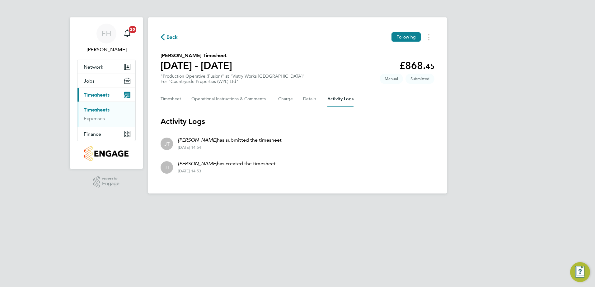
click at [166, 41] on div "Back Following" at bounding box center [298, 37] width 274 height 10
click at [165, 37] on span "Back" at bounding box center [169, 37] width 17 height 6
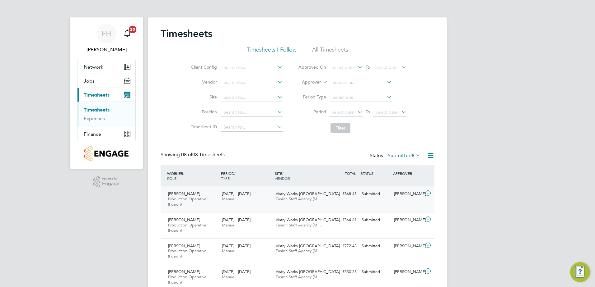
click at [428, 193] on icon at bounding box center [428, 193] width 8 height 5
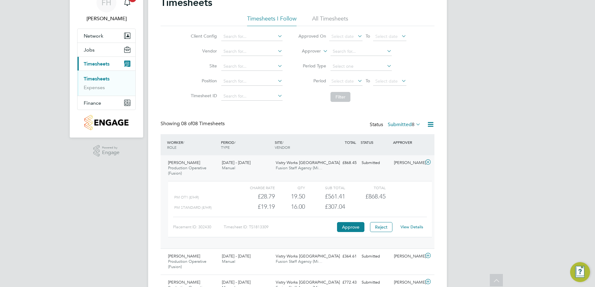
click at [427, 161] on icon at bounding box center [428, 162] width 8 height 5
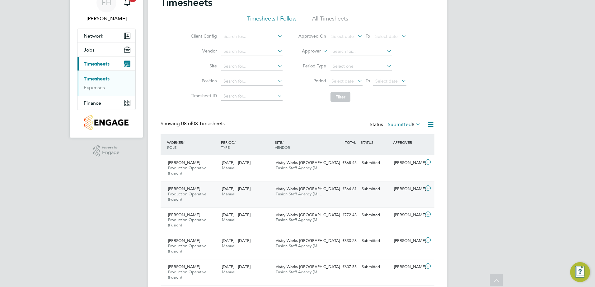
click at [430, 189] on icon at bounding box center [428, 188] width 8 height 5
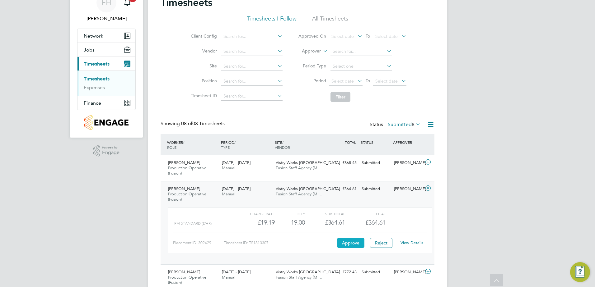
click at [353, 245] on button "Approve" at bounding box center [350, 243] width 27 height 10
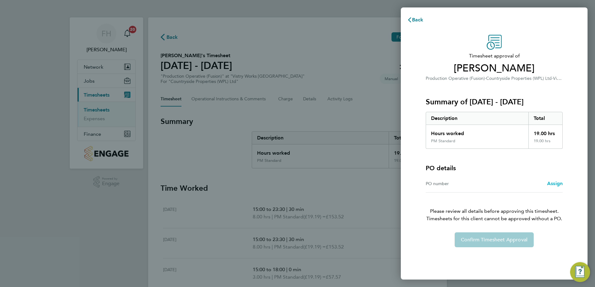
click at [557, 183] on span "Assign" at bounding box center [555, 184] width 16 height 6
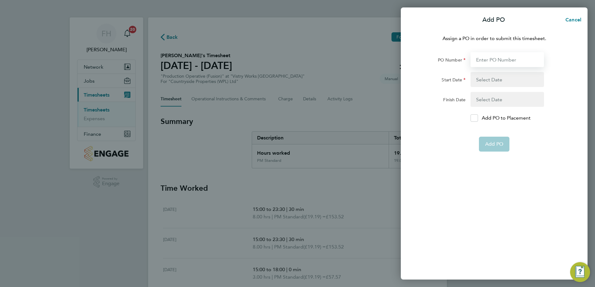
click at [488, 58] on input "PO Number" at bounding box center [506, 59] width 73 height 15
type input "pol018552"
click at [492, 82] on button "button" at bounding box center [506, 79] width 73 height 15
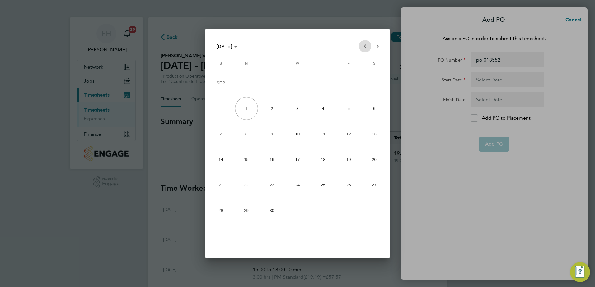
click at [364, 45] on span "Previous month" at bounding box center [365, 46] width 12 height 12
click at [347, 82] on span "1" at bounding box center [348, 84] width 23 height 24
type input "[DATE]"
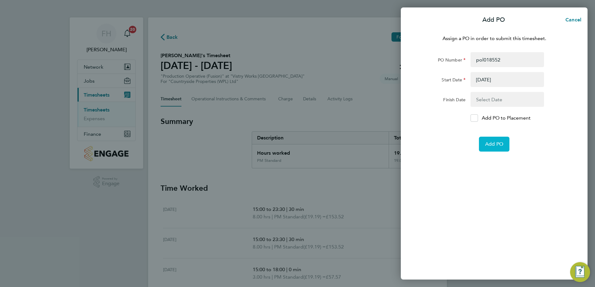
click at [495, 141] on span "Add PO" at bounding box center [494, 144] width 18 height 6
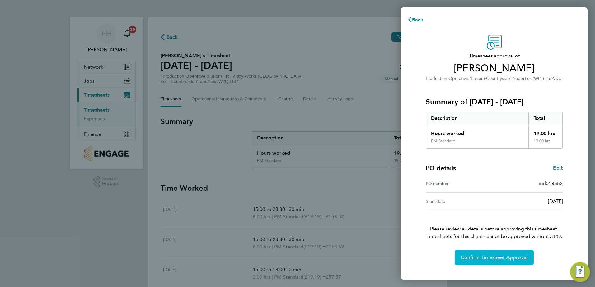
click at [511, 257] on span "Confirm Timesheet Approval" at bounding box center [494, 258] width 67 height 6
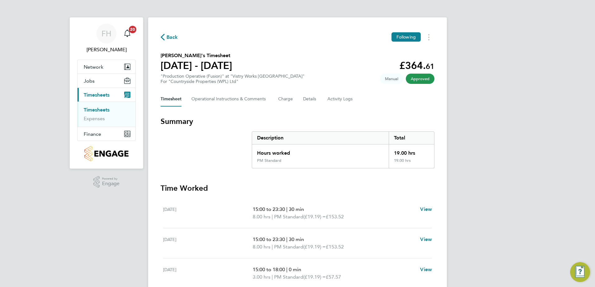
click at [558, 61] on div "FH Fidel Hill Notifications 20 Applications: Network Team Members Sites Workers…" at bounding box center [297, 217] width 595 height 435
click at [172, 39] on span "Back" at bounding box center [172, 37] width 12 height 7
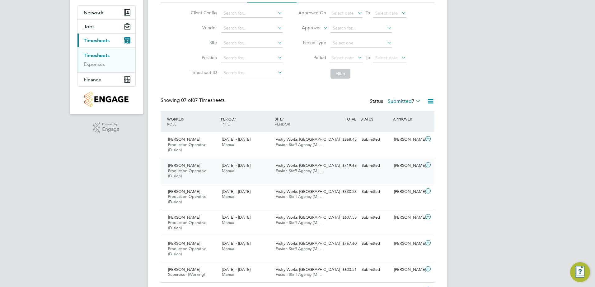
scroll to position [62, 0]
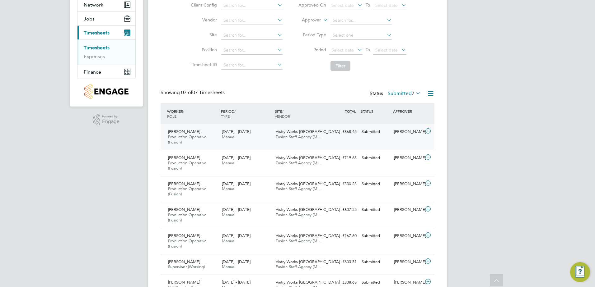
click at [429, 129] on icon at bounding box center [428, 131] width 8 height 5
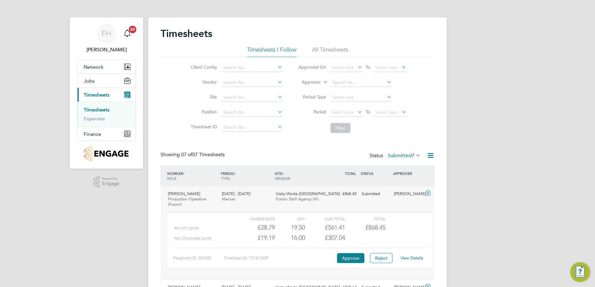
click at [428, 194] on icon at bounding box center [428, 193] width 8 height 5
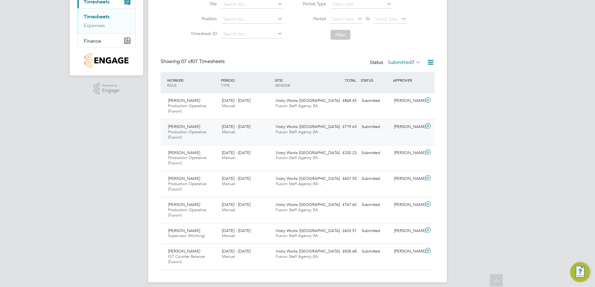
click at [430, 127] on icon at bounding box center [428, 126] width 8 height 5
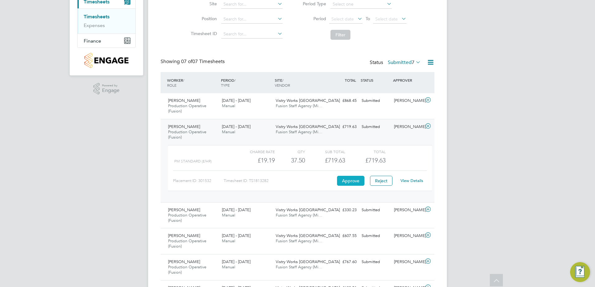
click at [345, 184] on button "Approve" at bounding box center [350, 181] width 27 height 10
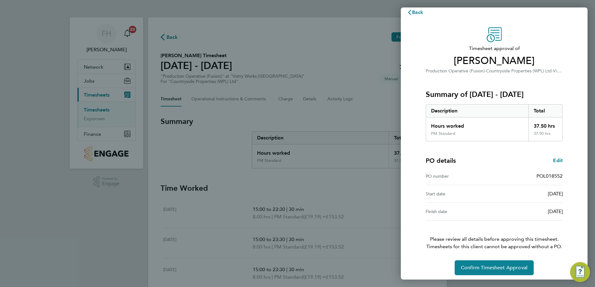
scroll to position [11, 0]
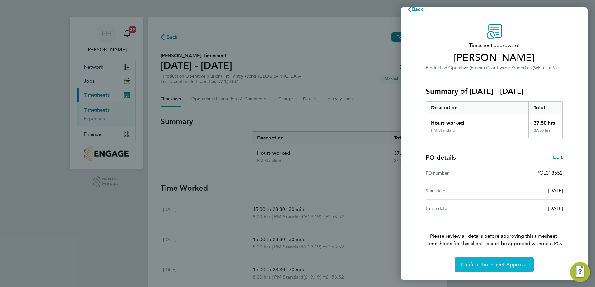
click at [501, 263] on span "Confirm Timesheet Approval" at bounding box center [494, 265] width 67 height 6
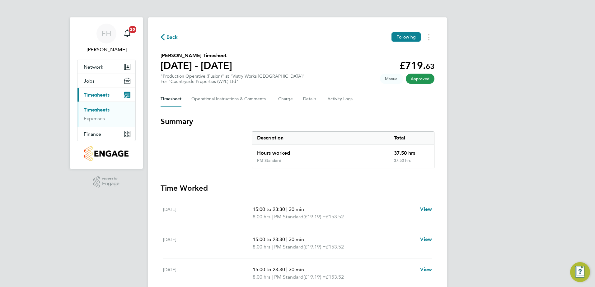
click at [163, 37] on icon "button" at bounding box center [163, 37] width 4 height 7
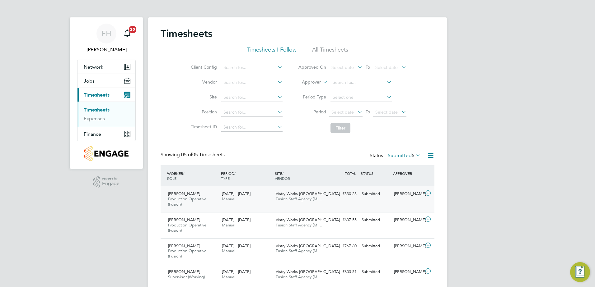
click at [425, 193] on icon at bounding box center [428, 193] width 8 height 5
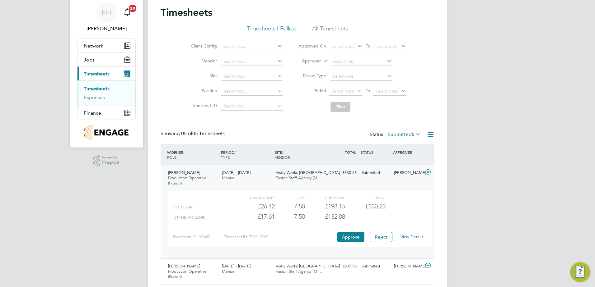
scroll to position [31, 0]
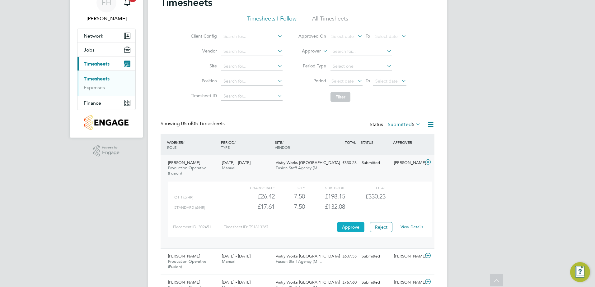
click at [349, 229] on button "Approve" at bounding box center [350, 227] width 27 height 10
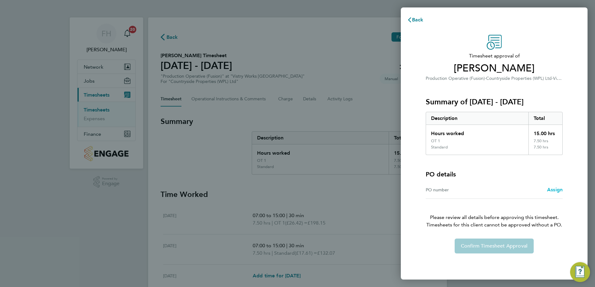
click at [548, 190] on span "Assign" at bounding box center [555, 190] width 16 height 6
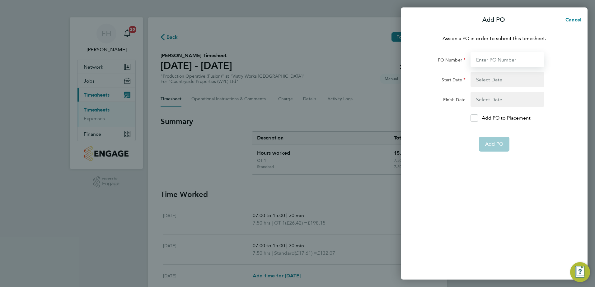
click at [492, 58] on input "PO Number" at bounding box center [506, 59] width 73 height 15
type input "pol018552"
click at [484, 81] on button "button" at bounding box center [506, 79] width 73 height 15
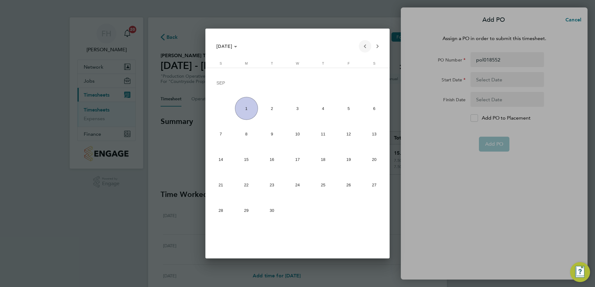
click at [366, 48] on span "Previous month" at bounding box center [365, 46] width 12 height 12
click at [342, 85] on span "1" at bounding box center [348, 84] width 23 height 24
type input "[DATE]"
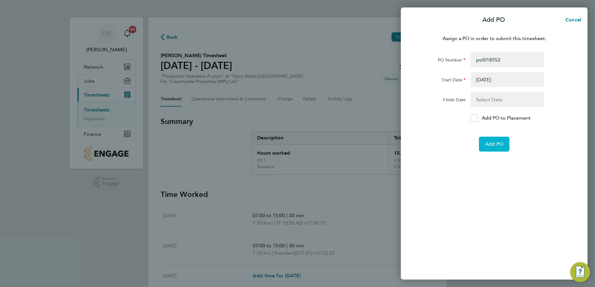
click at [487, 144] on span "Add PO" at bounding box center [494, 144] width 18 height 6
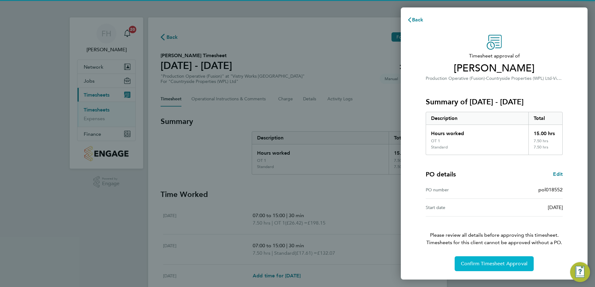
click at [501, 262] on span "Confirm Timesheet Approval" at bounding box center [494, 264] width 67 height 6
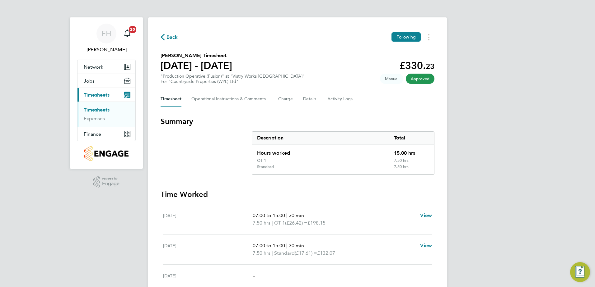
click at [251, 182] on section "Summary Description Total Hours worked 15.00 hrs OT 1 7.50 hrs Standard 7.50 hr…" at bounding box center [298, 263] width 274 height 292
click at [169, 38] on span "Back" at bounding box center [172, 37] width 12 height 7
